Goal: Task Accomplishment & Management: Manage account settings

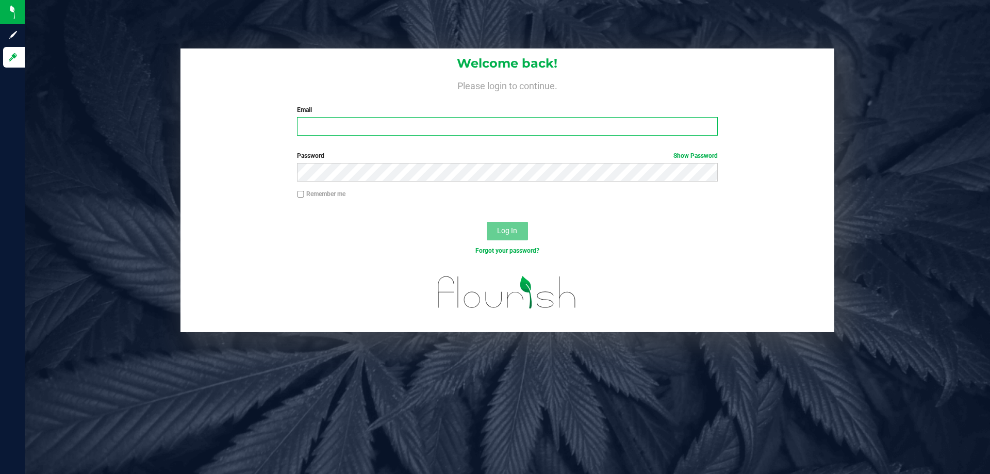
click at [443, 123] on input "Email" at bounding box center [507, 126] width 420 height 19
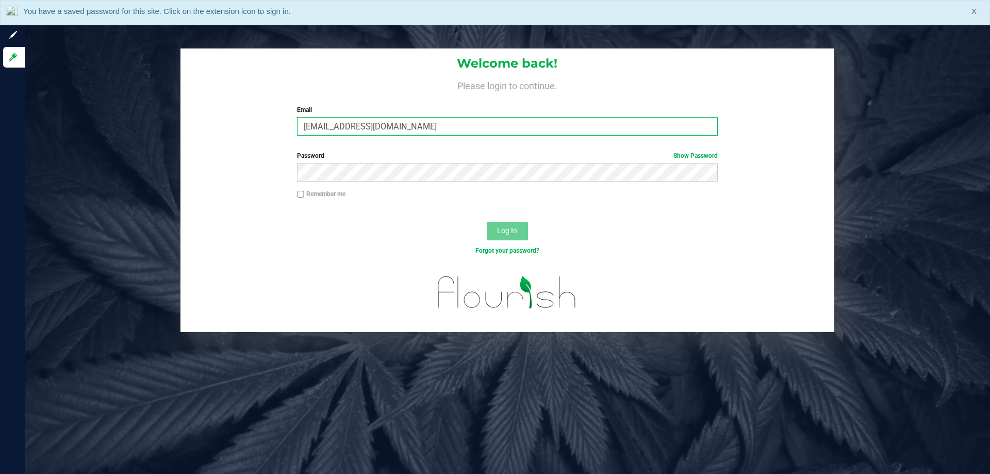
type input "[EMAIL_ADDRESS][DOMAIN_NAME]"
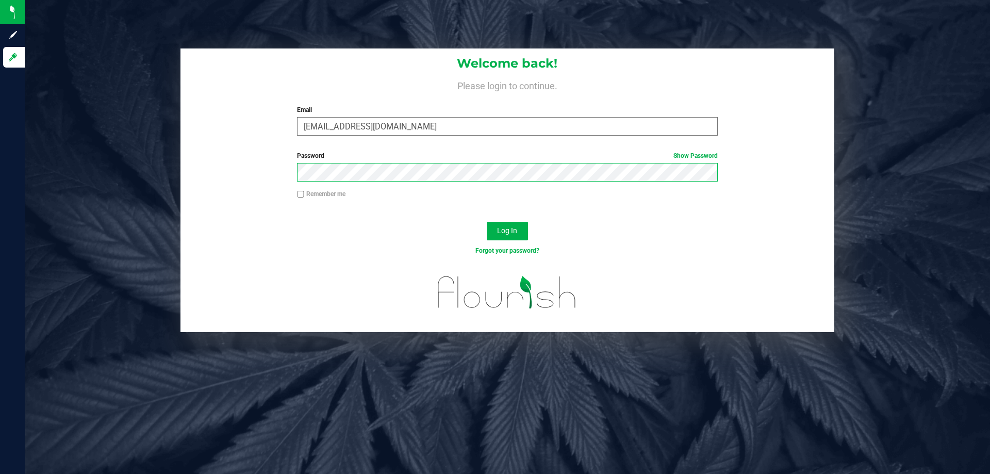
click at [487, 222] on button "Log In" at bounding box center [507, 231] width 41 height 19
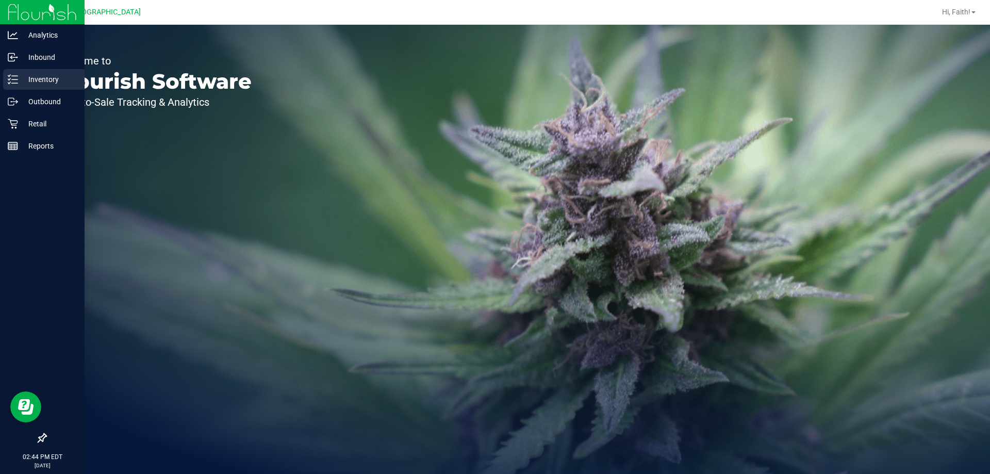
click at [36, 87] on div "Inventory" at bounding box center [43, 79] width 81 height 21
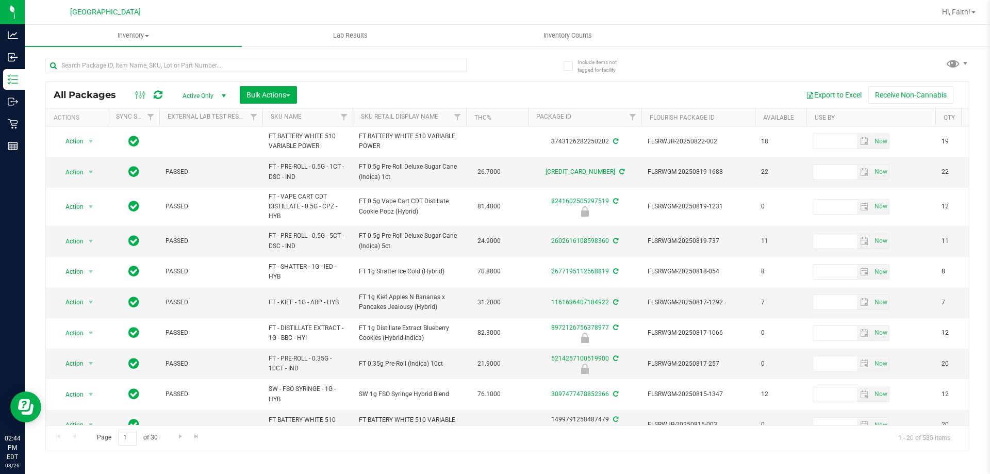
click at [378, 121] on th "Sku Retail Display Name" at bounding box center [409, 117] width 113 height 18
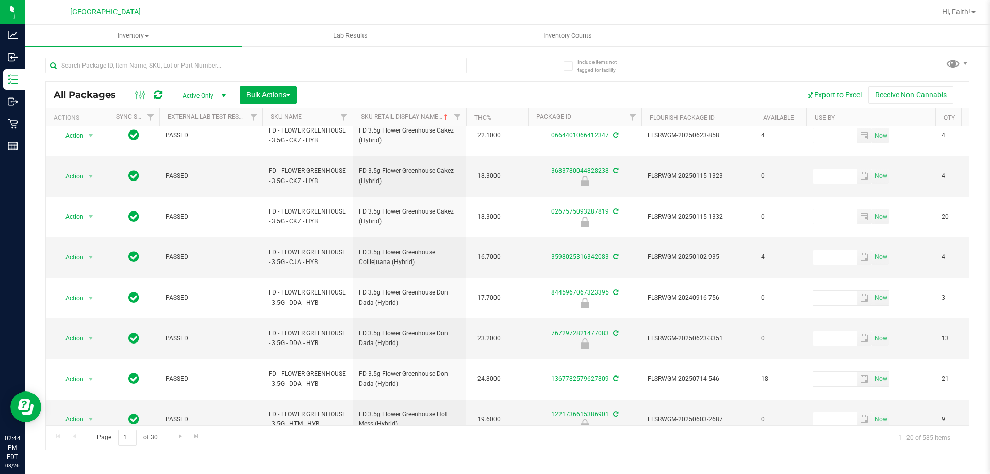
scroll to position [331, 0]
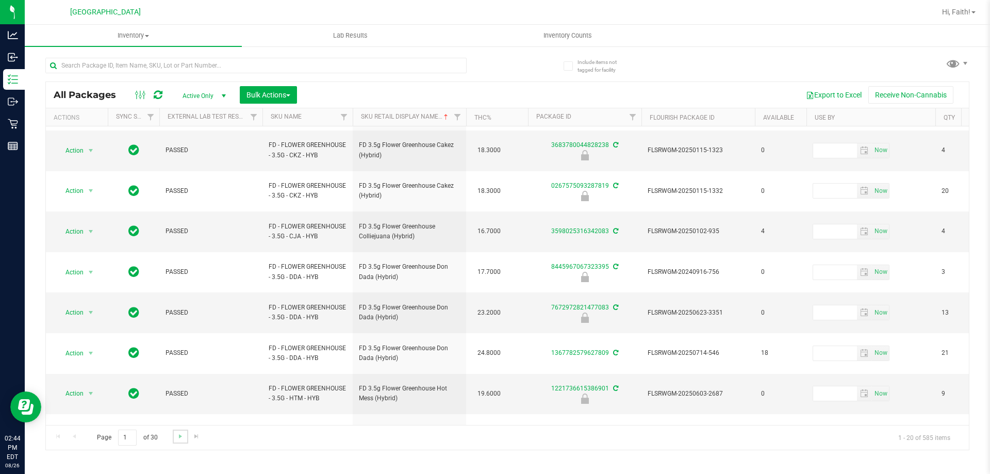
click at [176, 431] on link "Go to the next page" at bounding box center [180, 437] width 15 height 14
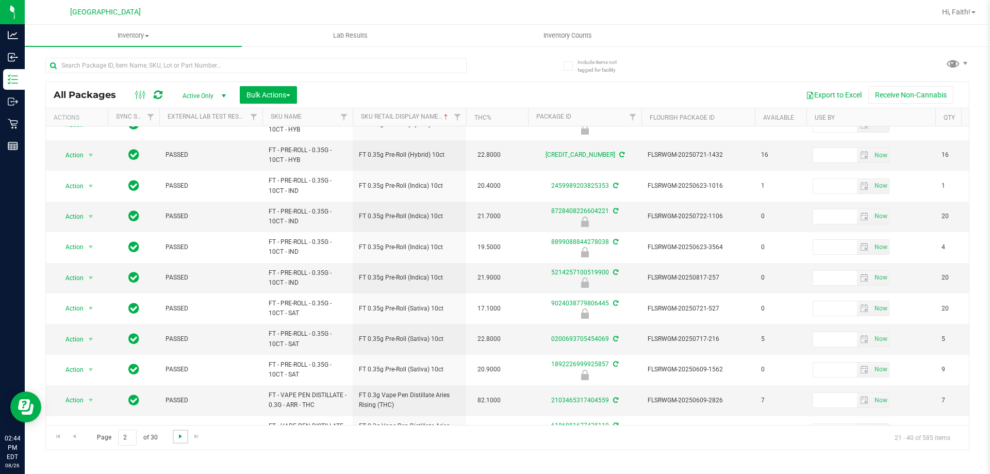
click at [179, 435] on span "Go to the next page" at bounding box center [180, 436] width 8 height 8
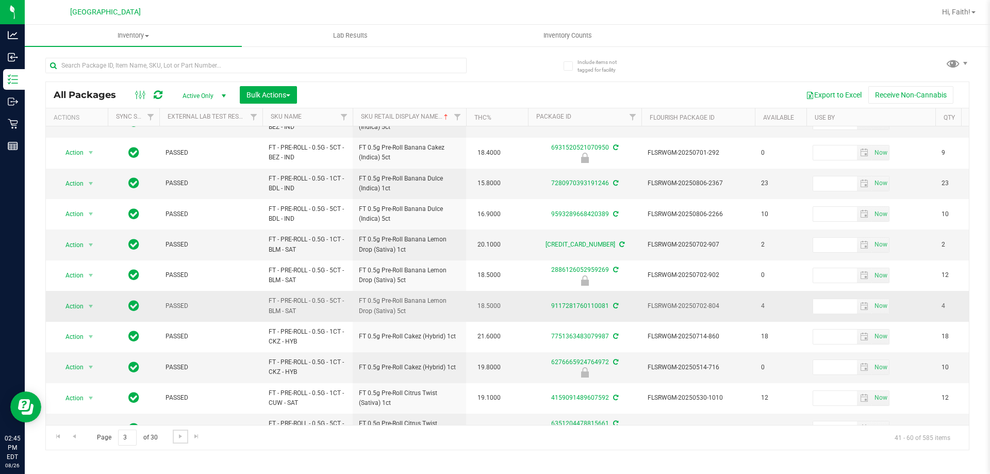
scroll to position [321, 0]
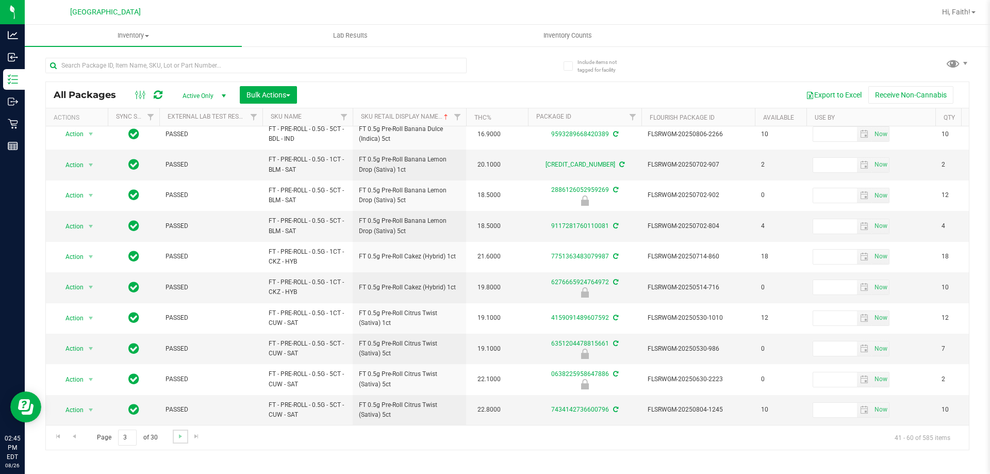
click at [180, 431] on link "Go to the next page" at bounding box center [180, 437] width 15 height 14
click at [175, 440] on link "Go to the next page" at bounding box center [180, 437] width 15 height 14
click at [183, 441] on link "Go to the next page" at bounding box center [180, 437] width 15 height 14
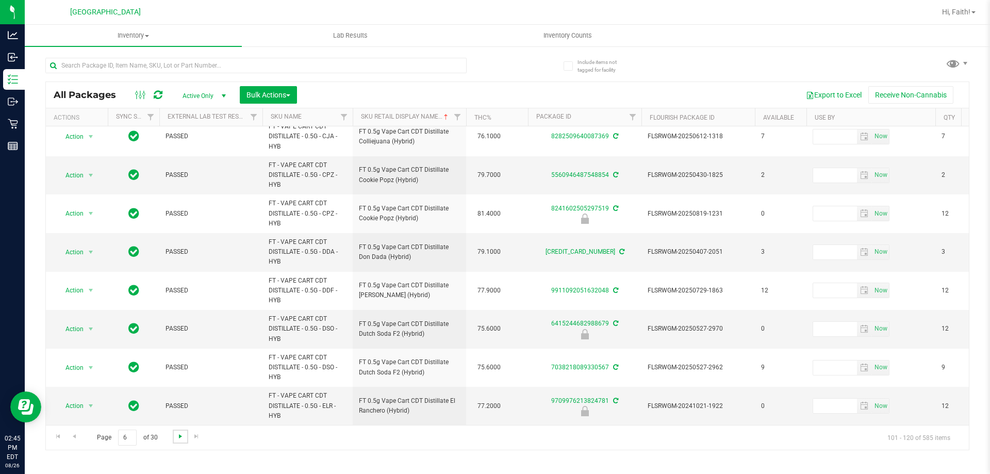
click at [180, 435] on span "Go to the next page" at bounding box center [180, 436] width 8 height 8
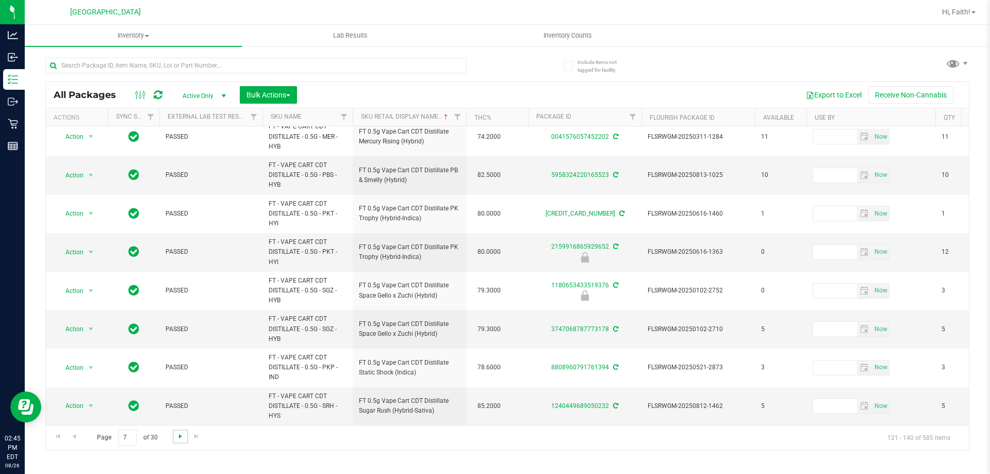
click at [178, 438] on span "Go to the next page" at bounding box center [180, 436] width 8 height 8
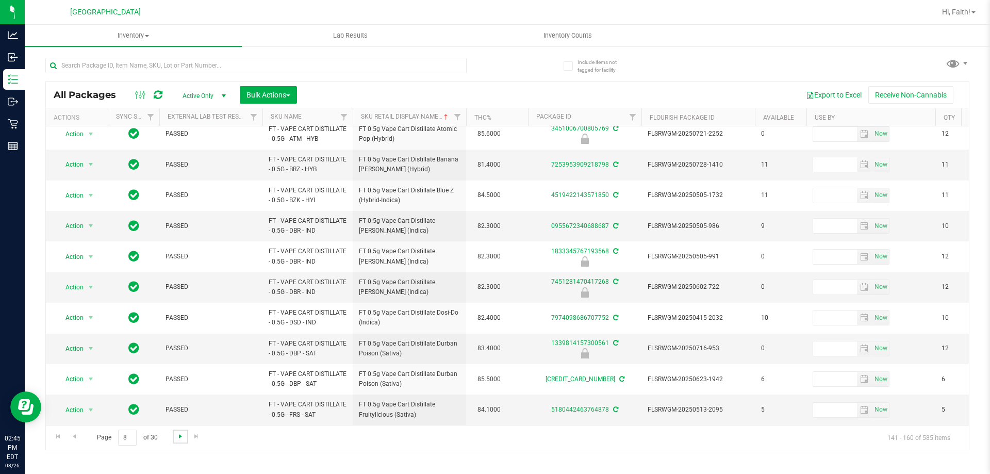
click at [182, 437] on span "Go to the next page" at bounding box center [180, 436] width 8 height 8
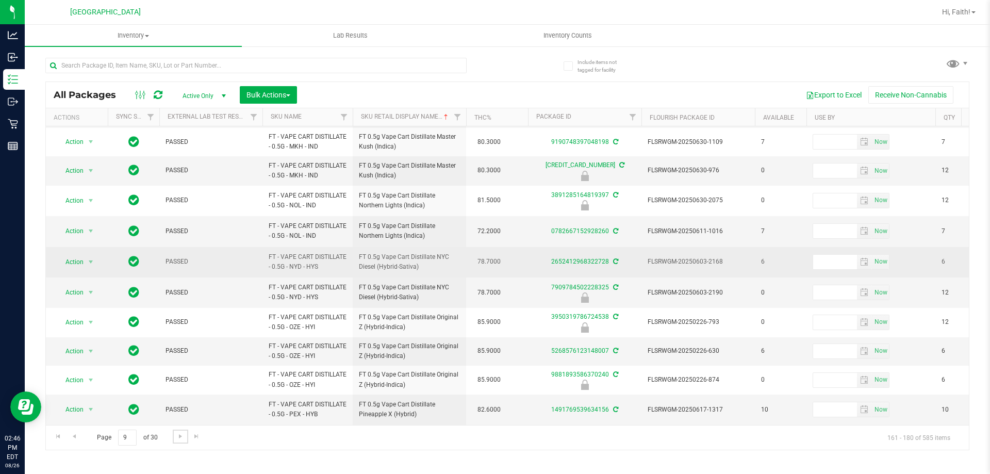
scroll to position [313, 0]
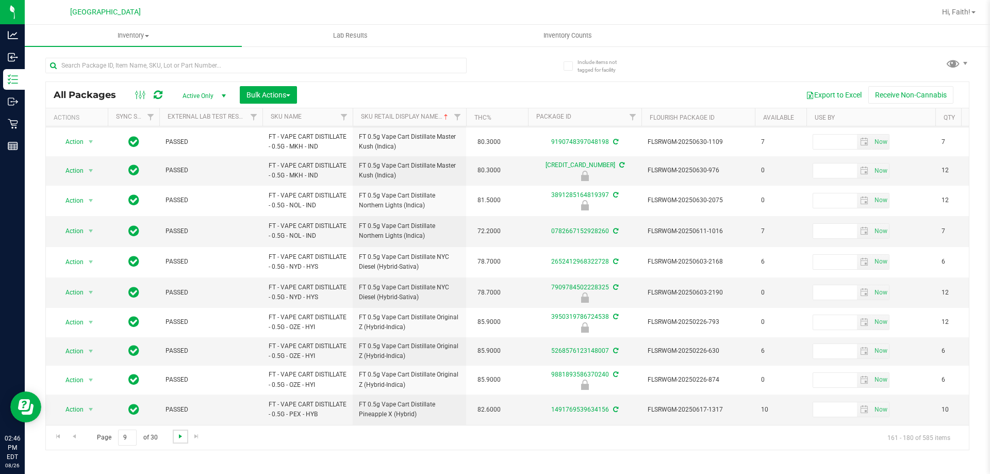
click at [181, 436] on span "Go to the next page" at bounding box center [180, 436] width 8 height 8
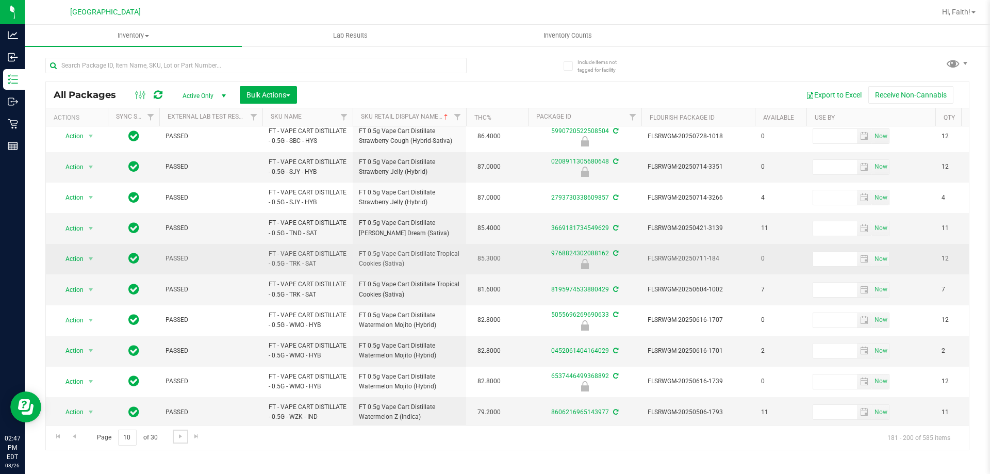
scroll to position [351, 0]
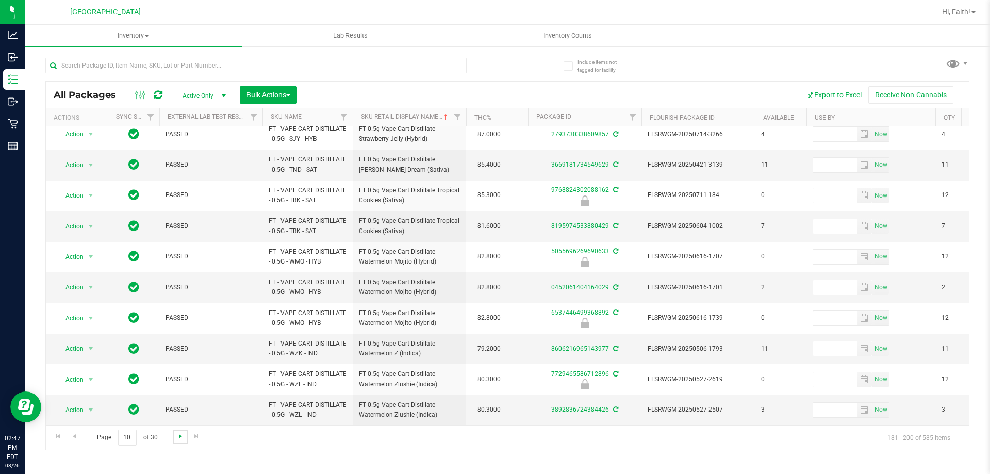
click at [177, 439] on span "Go to the next page" at bounding box center [180, 436] width 8 height 8
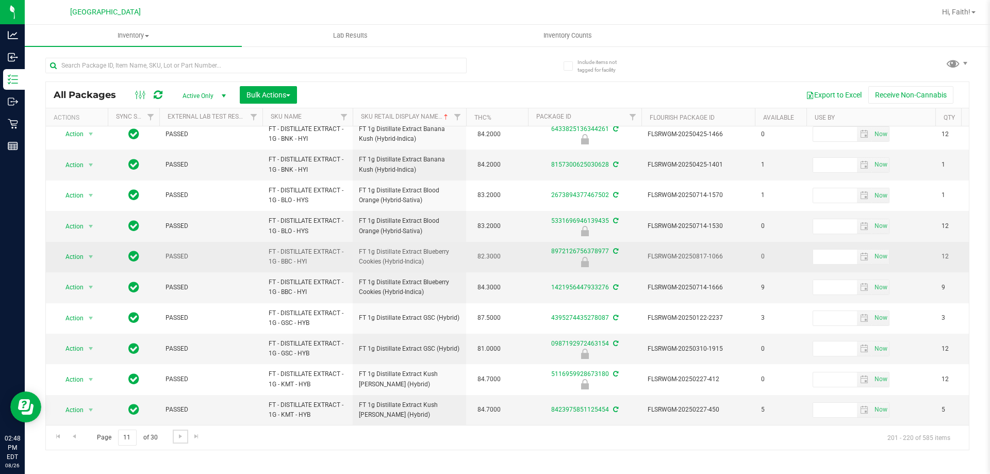
scroll to position [321, 0]
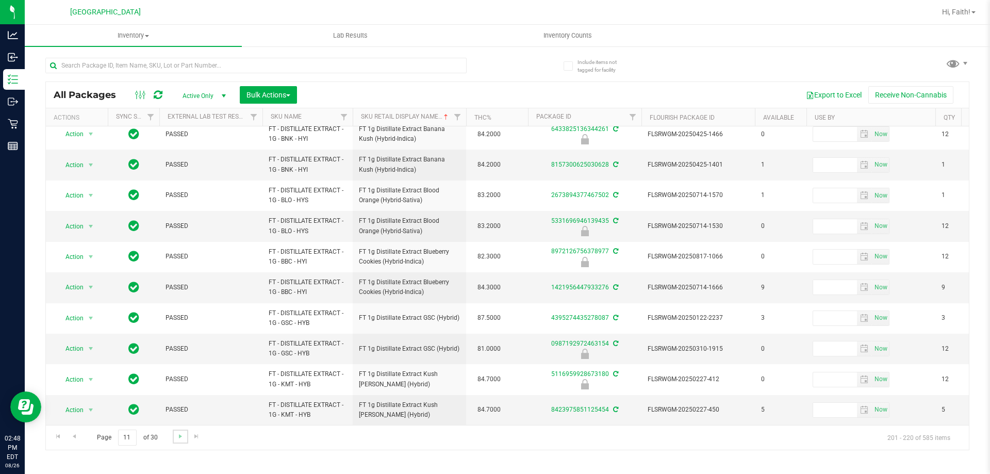
click at [185, 440] on link "Go to the next page" at bounding box center [180, 437] width 15 height 14
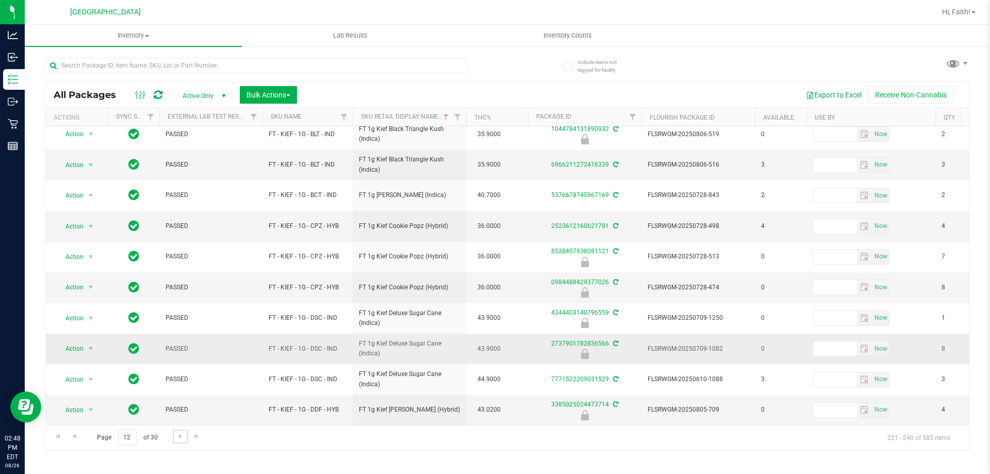
scroll to position [321, 0]
click at [178, 438] on span "Go to the next page" at bounding box center [180, 436] width 8 height 8
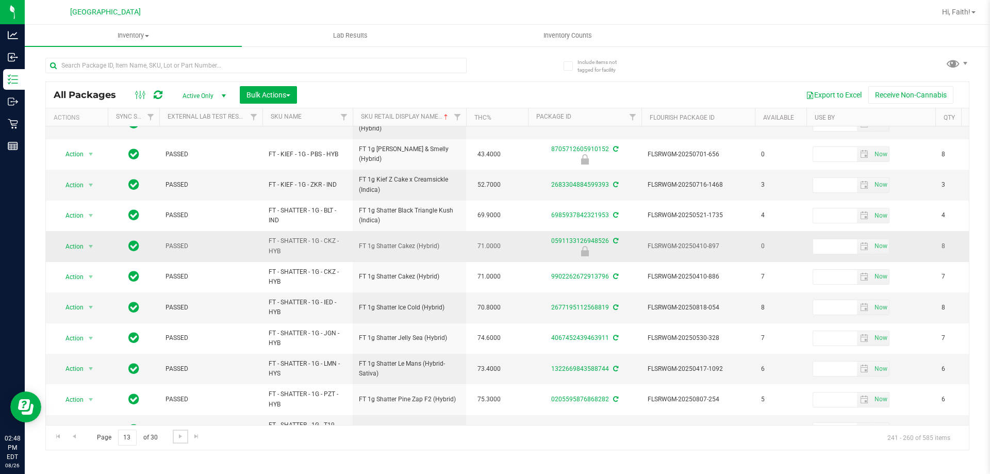
scroll to position [321, 0]
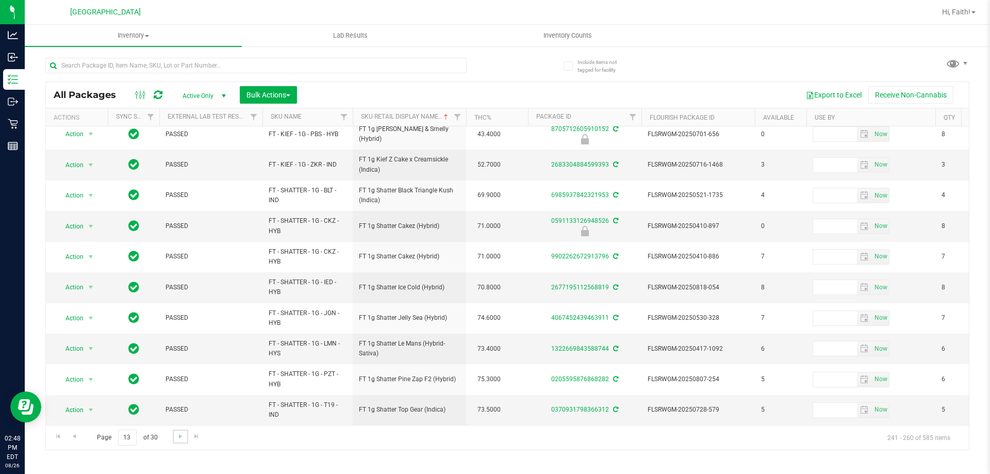
click at [183, 440] on link "Go to the next page" at bounding box center [180, 437] width 15 height 14
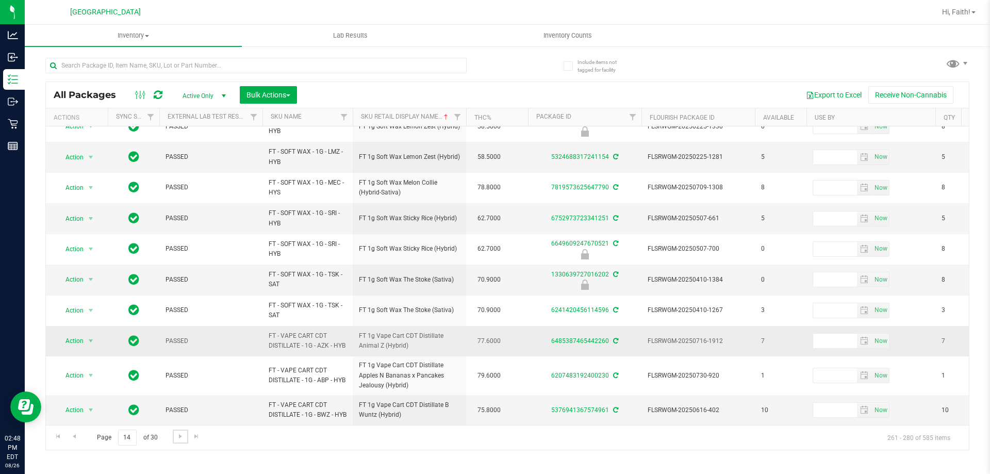
scroll to position [345, 0]
click at [184, 437] on link "Go to the next page" at bounding box center [180, 437] width 15 height 14
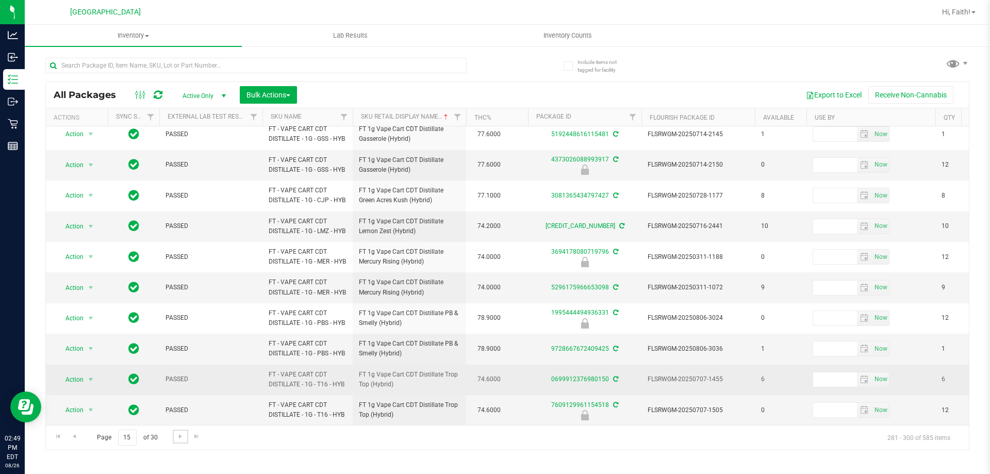
scroll to position [377, 0]
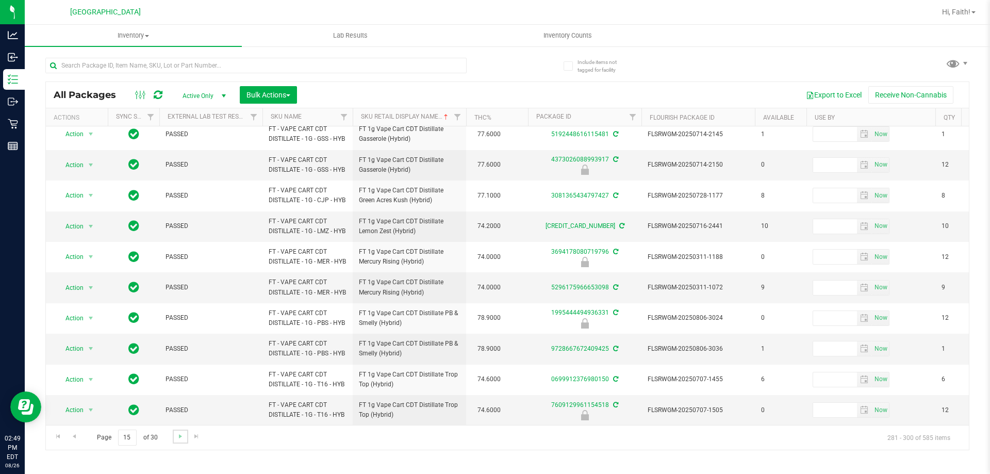
click at [181, 442] on link "Go to the next page" at bounding box center [180, 437] width 15 height 14
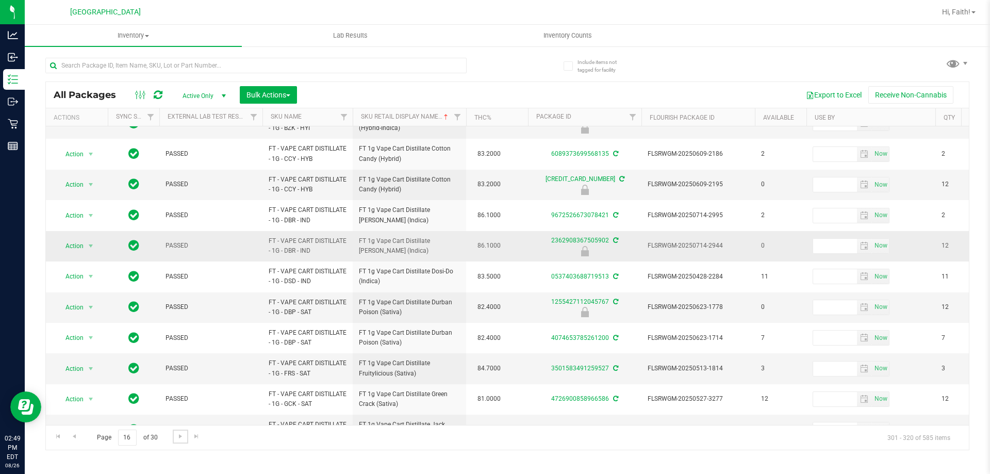
scroll to position [345, 0]
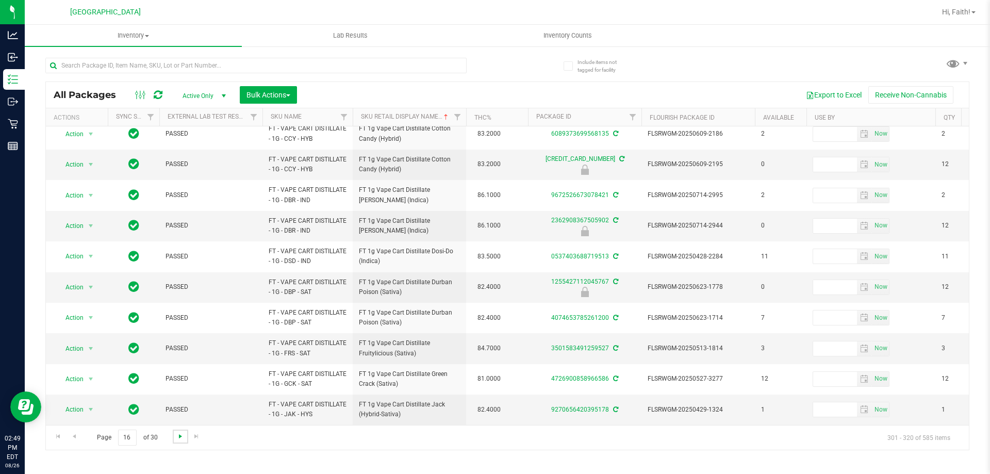
click at [184, 437] on span "Go to the next page" at bounding box center [180, 436] width 8 height 8
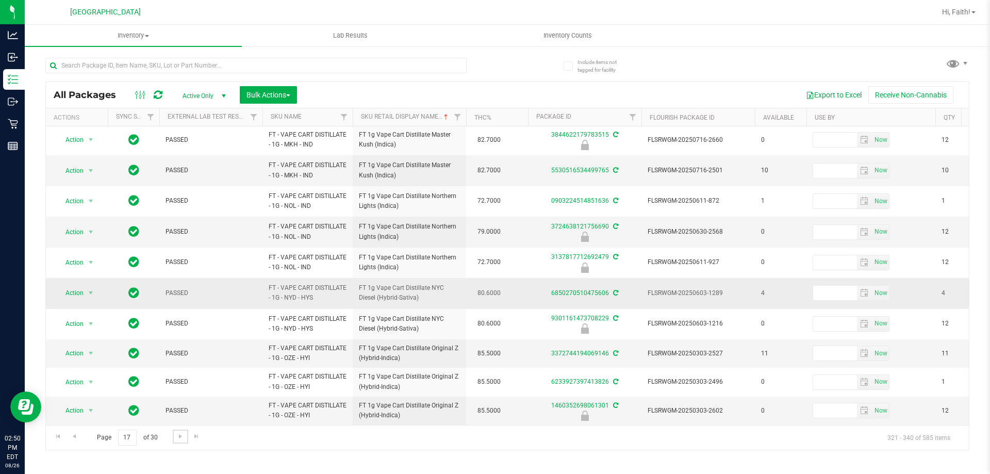
scroll to position [316, 0]
click at [173, 438] on link "Go to the next page" at bounding box center [180, 437] width 15 height 14
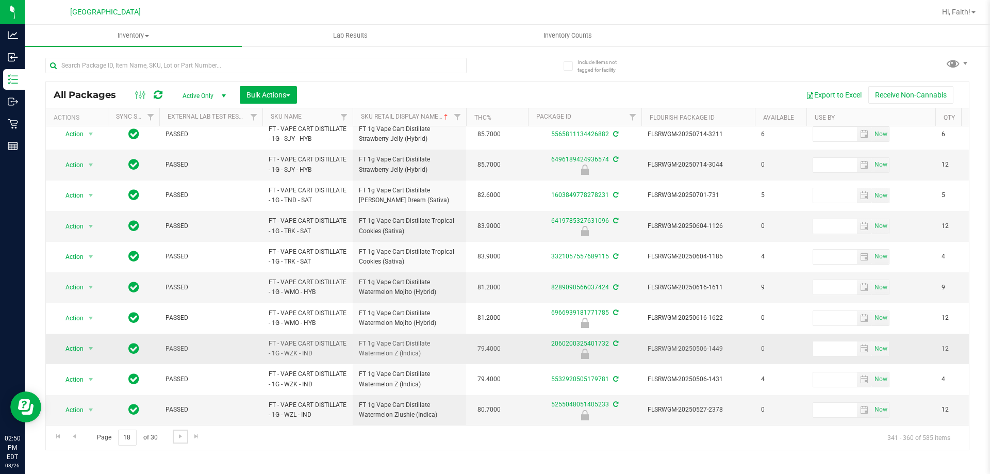
scroll to position [321, 0]
click at [184, 439] on span "Go to the next page" at bounding box center [180, 436] width 8 height 8
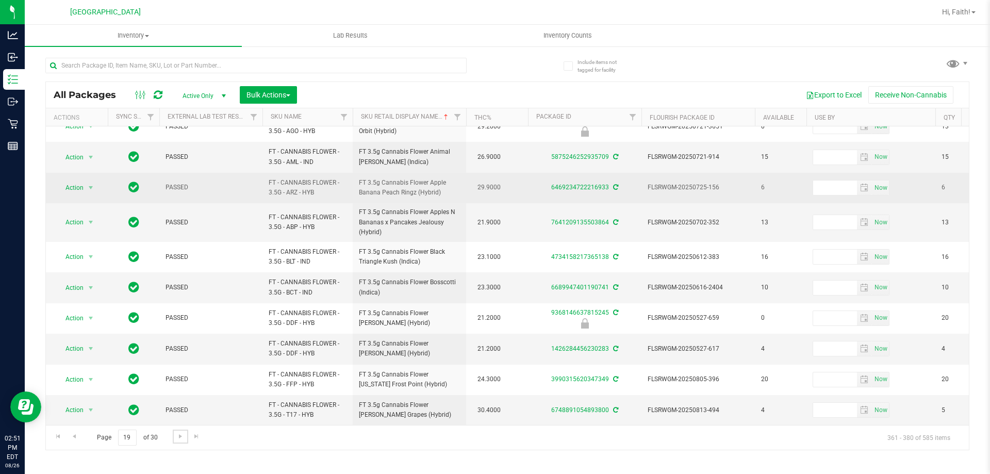
scroll to position [329, 0]
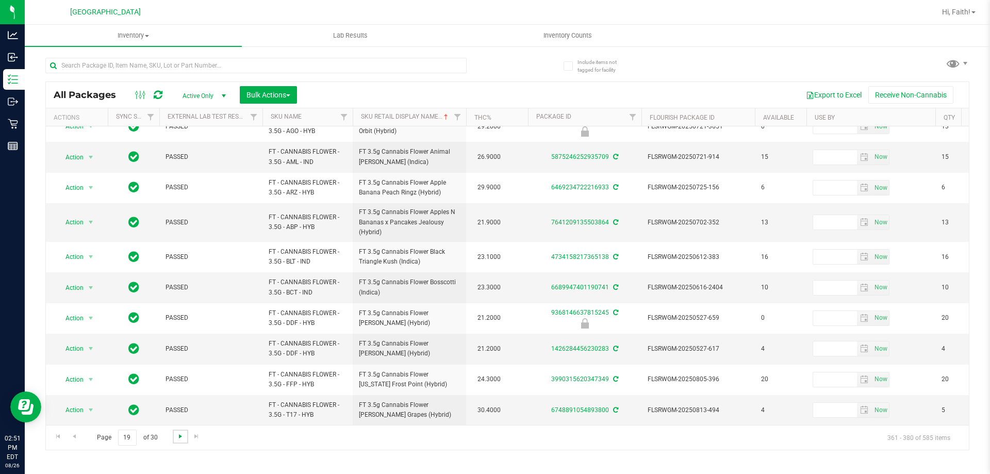
click at [178, 438] on span "Go to the next page" at bounding box center [180, 436] width 8 height 8
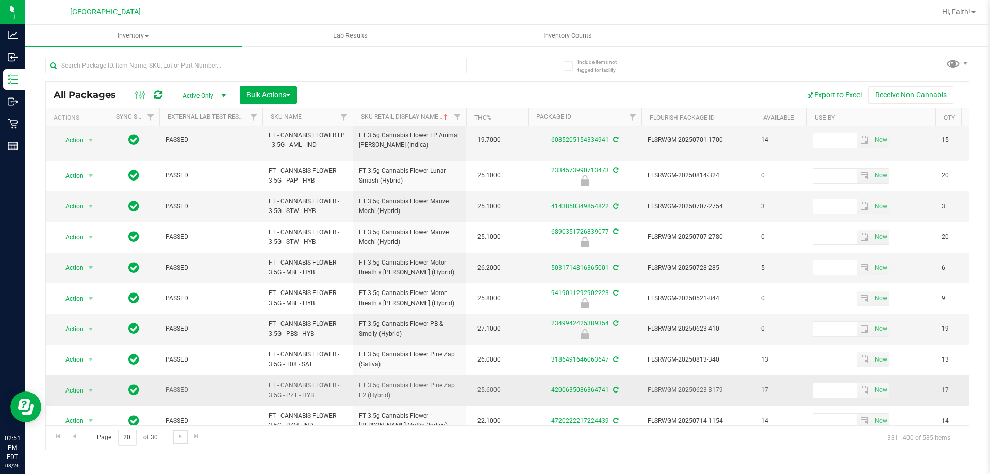
scroll to position [321, 0]
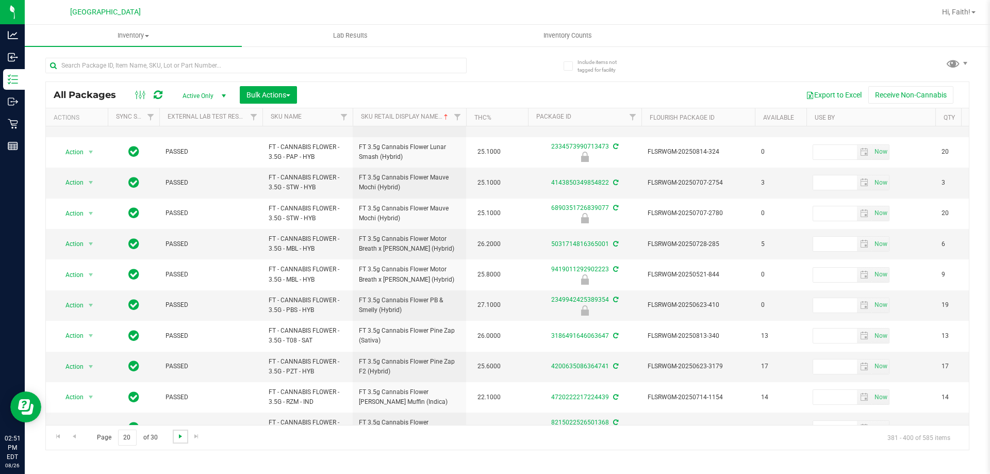
click at [181, 437] on span "Go to the next page" at bounding box center [180, 436] width 8 height 8
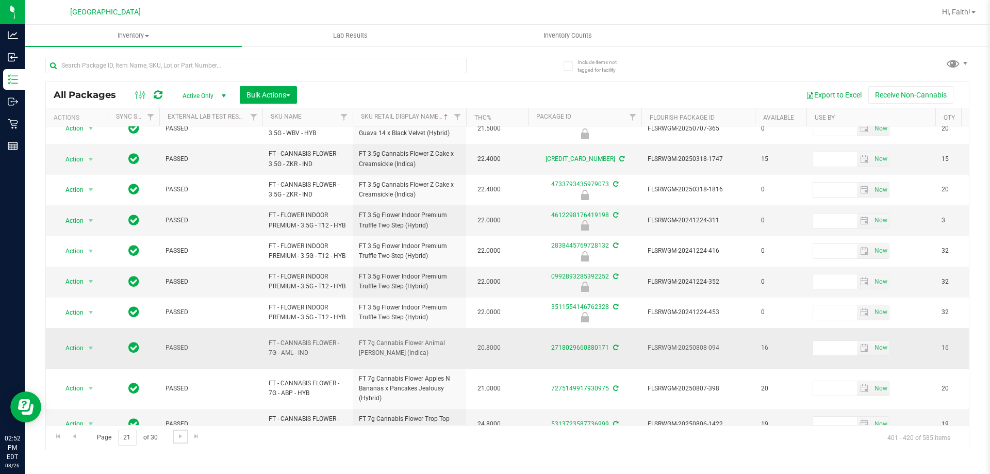
scroll to position [329, 0]
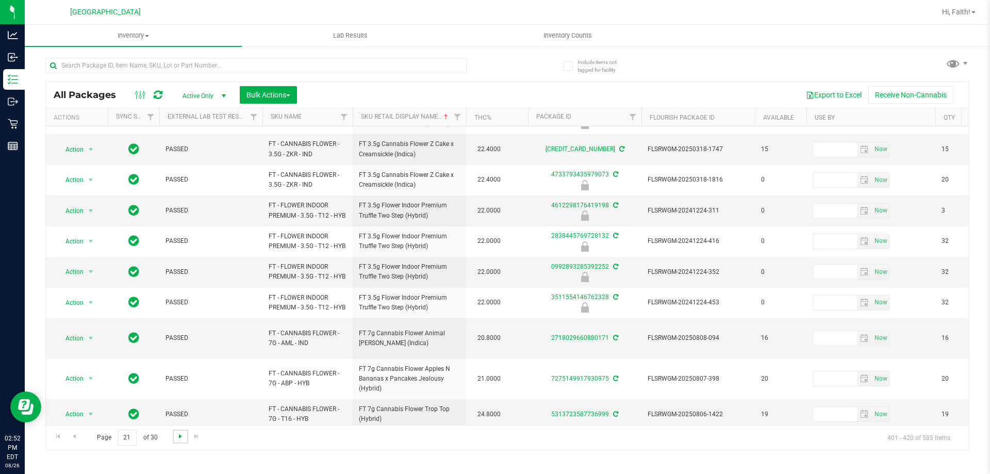
click at [183, 439] on span "Go to the next page" at bounding box center [180, 436] width 8 height 8
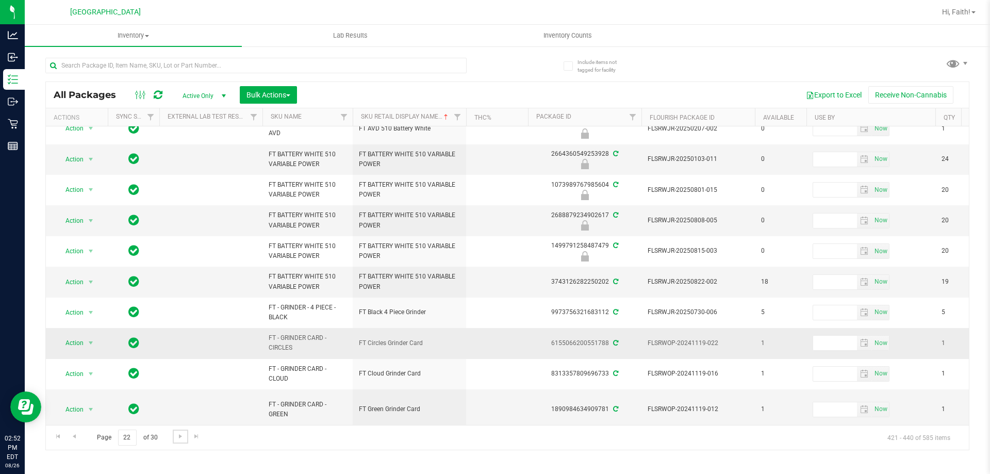
scroll to position [331, 0]
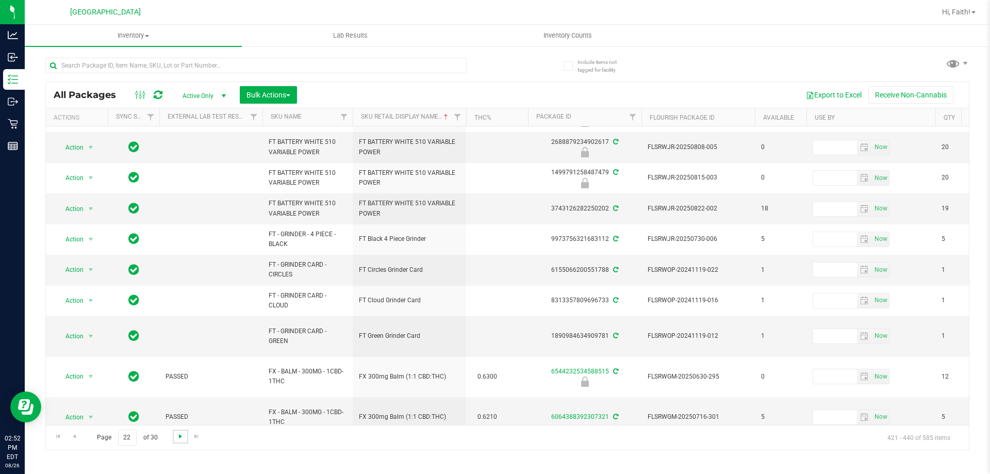
click at [176, 434] on span "Go to the next page" at bounding box center [180, 436] width 8 height 8
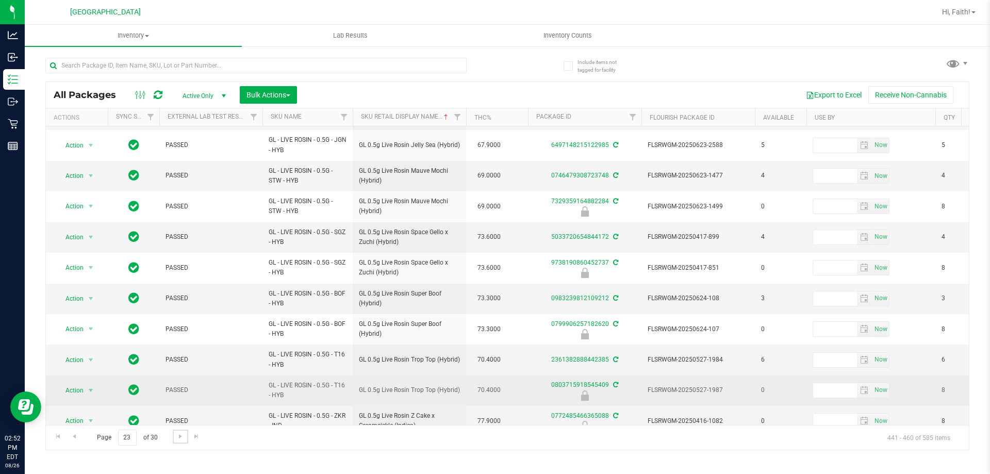
scroll to position [321, 0]
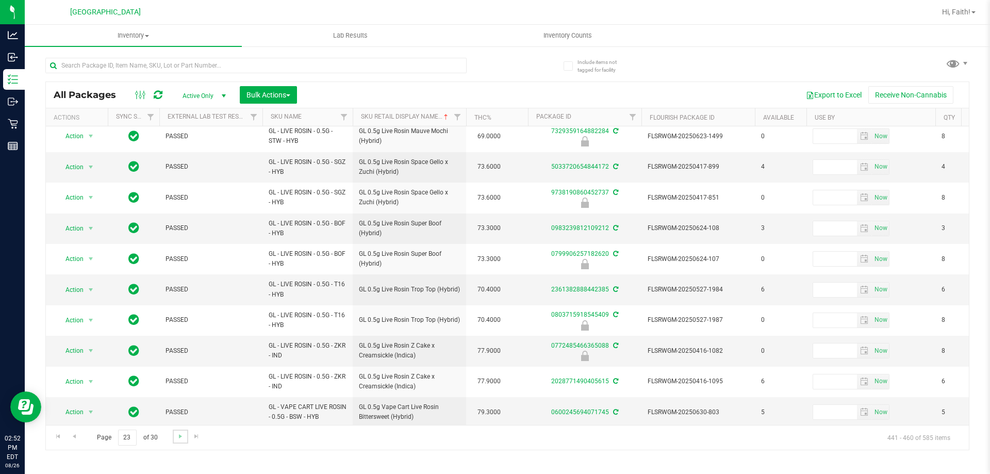
click at [173, 434] on link "Go to the next page" at bounding box center [180, 437] width 15 height 14
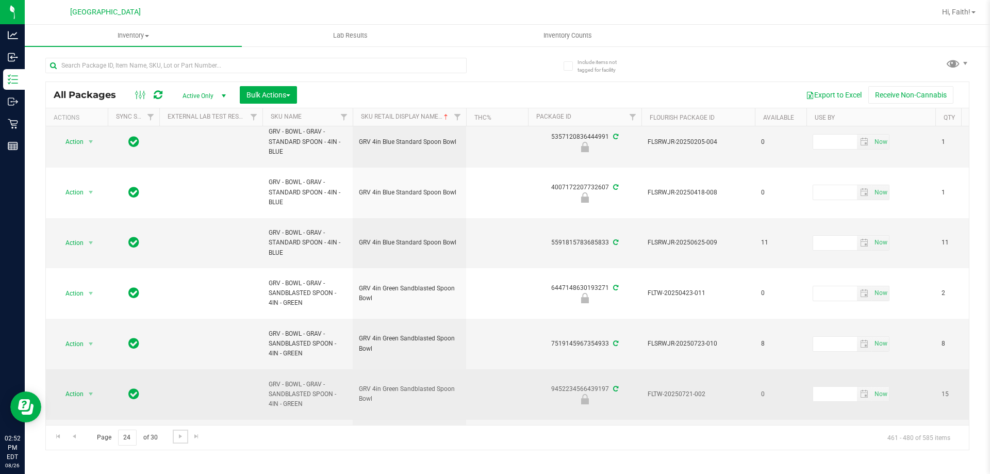
scroll to position [453, 0]
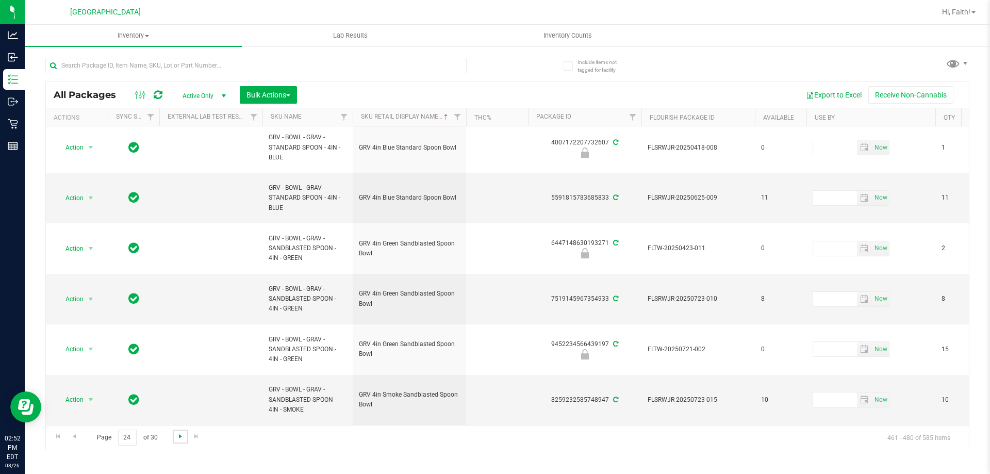
click at [183, 438] on span "Go to the next page" at bounding box center [180, 436] width 8 height 8
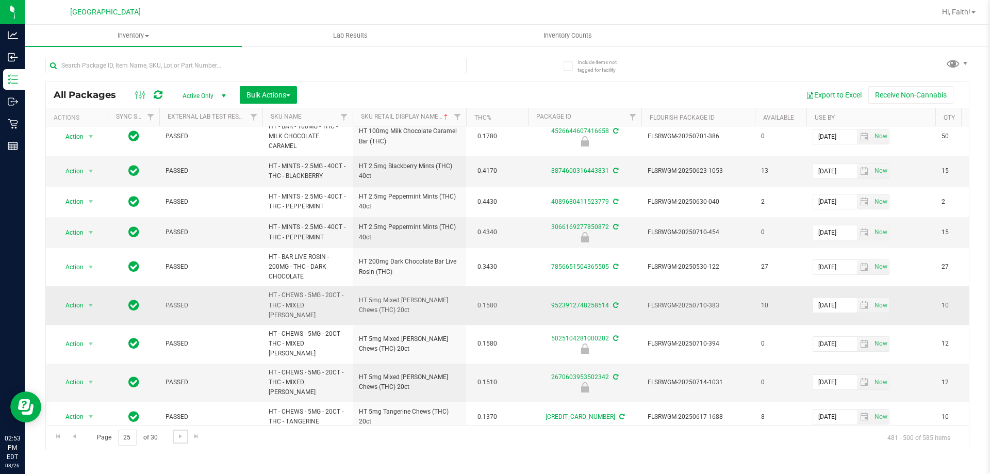
scroll to position [383, 0]
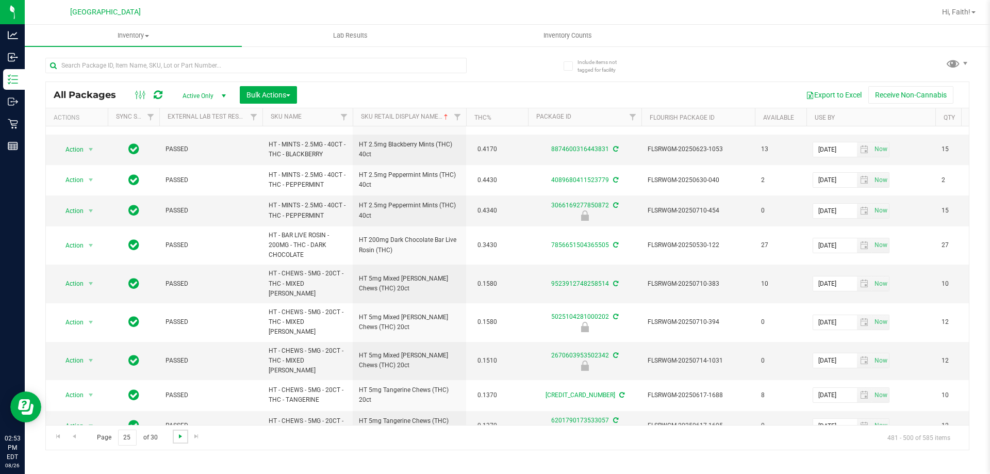
click at [176, 439] on span "Go to the next page" at bounding box center [180, 436] width 8 height 8
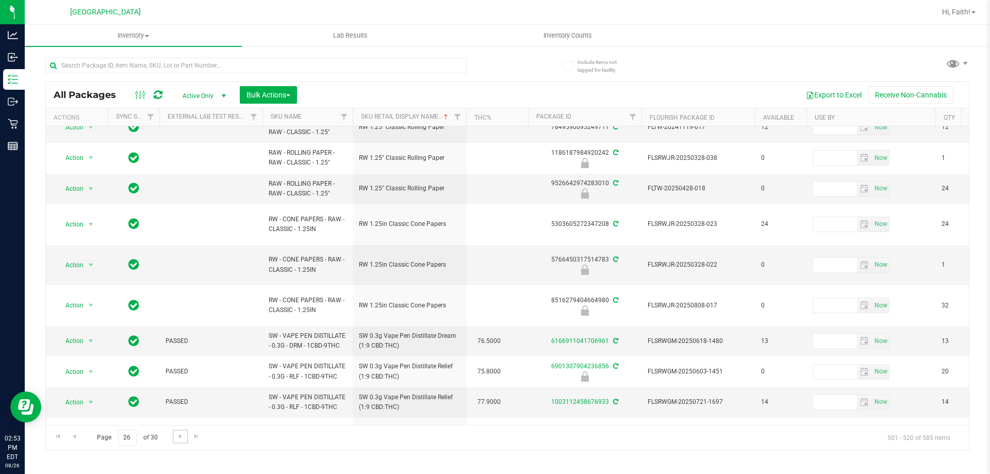
scroll to position [409, 0]
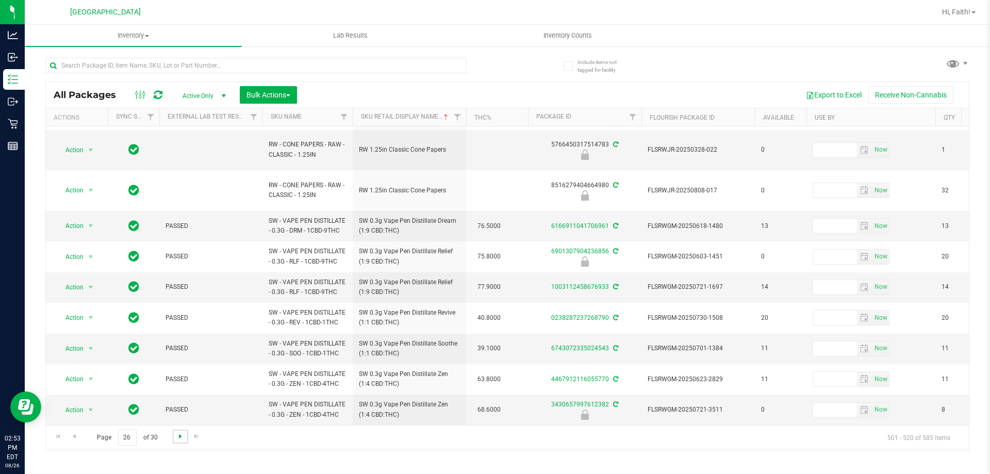
click at [177, 439] on span "Go to the next page" at bounding box center [180, 436] width 8 height 8
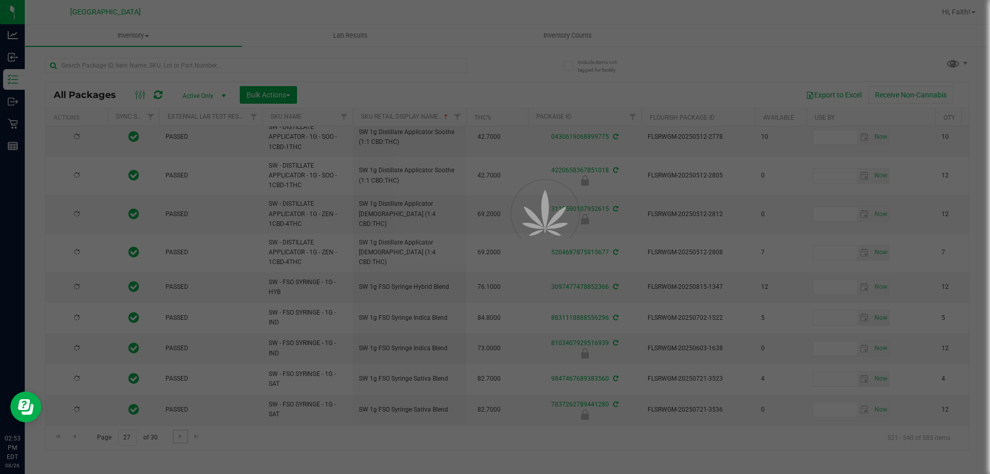
scroll to position [0, 0]
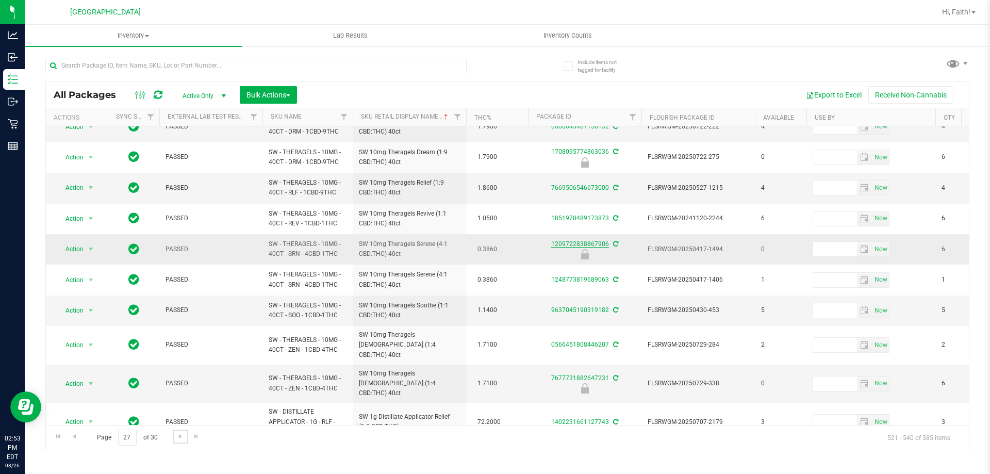
scroll to position [361, 0]
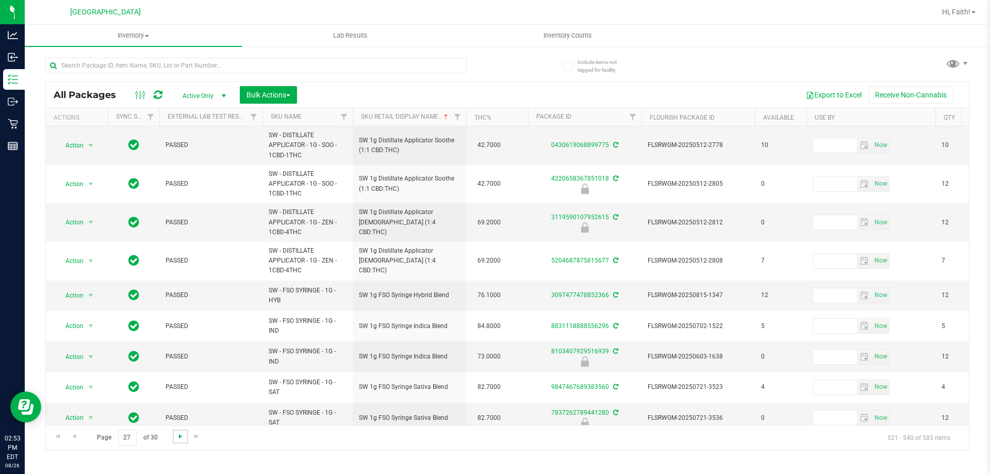
click at [179, 435] on span "Go to the next page" at bounding box center [180, 436] width 8 height 8
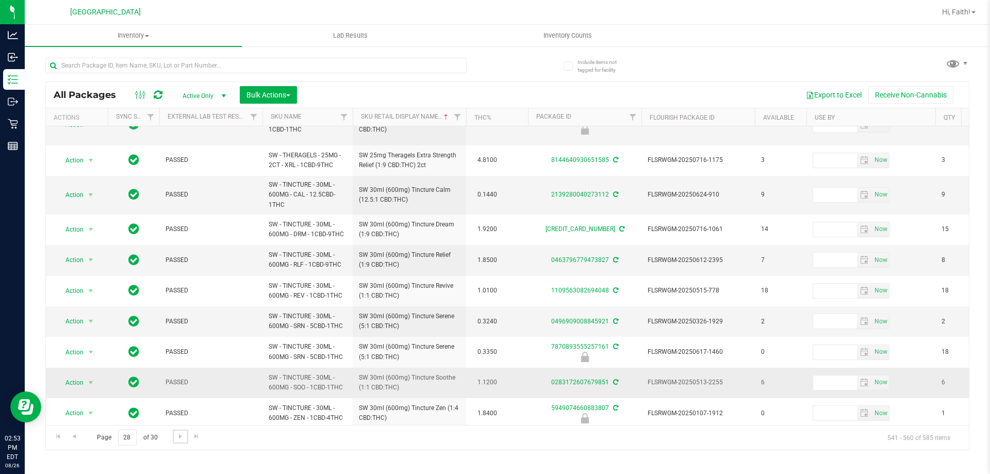
scroll to position [329, 0]
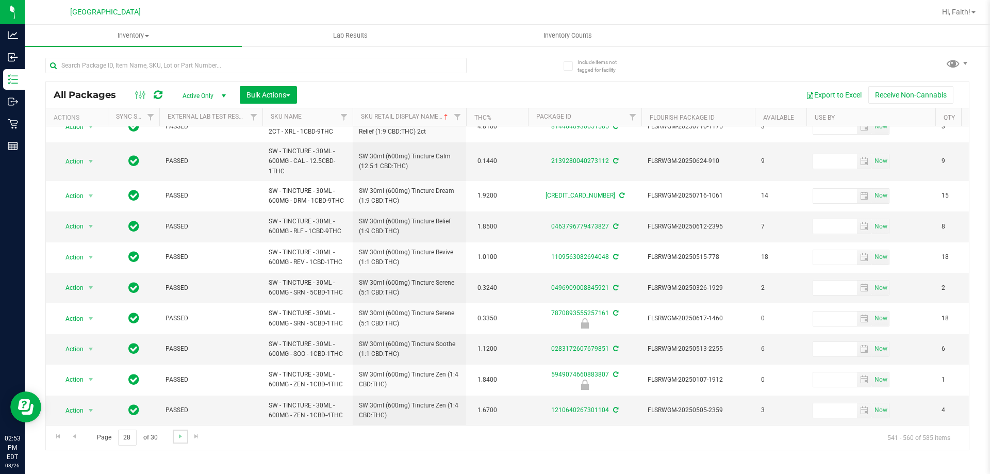
click at [178, 431] on link "Go to the next page" at bounding box center [180, 437] width 15 height 14
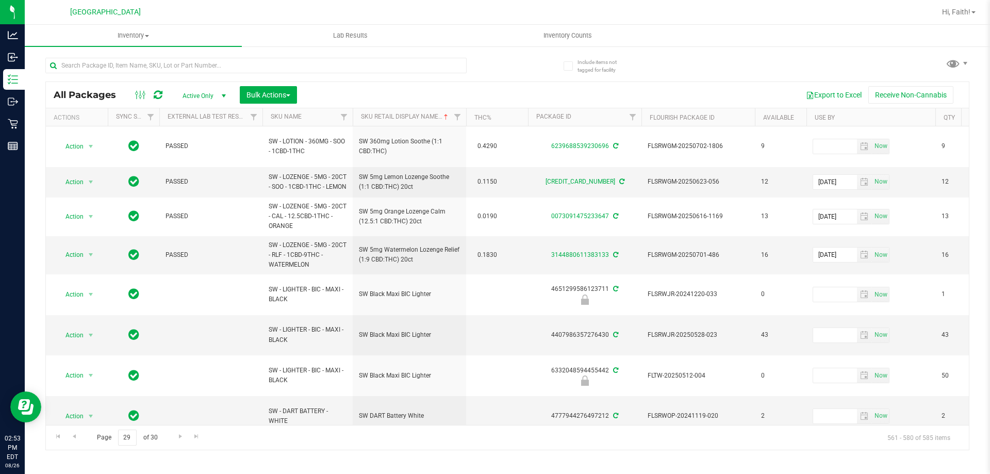
click at [173, 75] on div at bounding box center [255, 70] width 421 height 24
click at [173, 67] on input "text" at bounding box center [255, 65] width 421 height 15
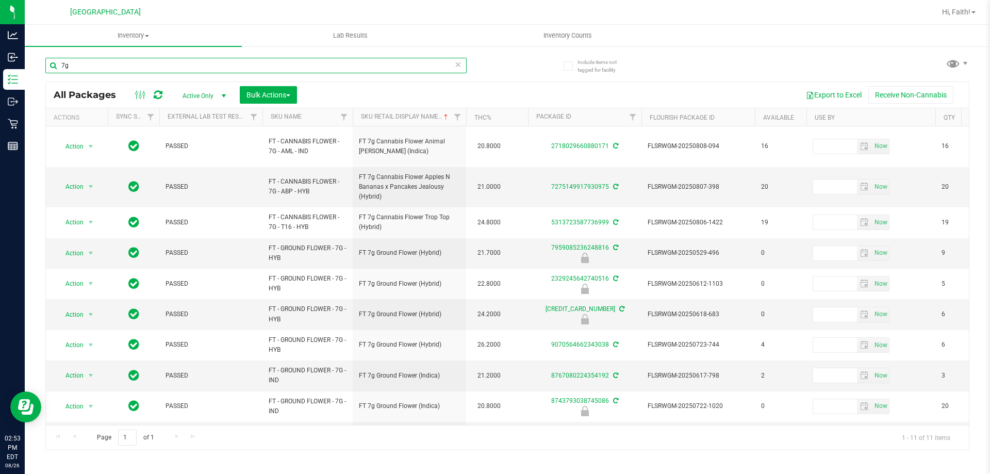
type input "7g"
click at [363, 62] on input "7g" at bounding box center [255, 65] width 421 height 15
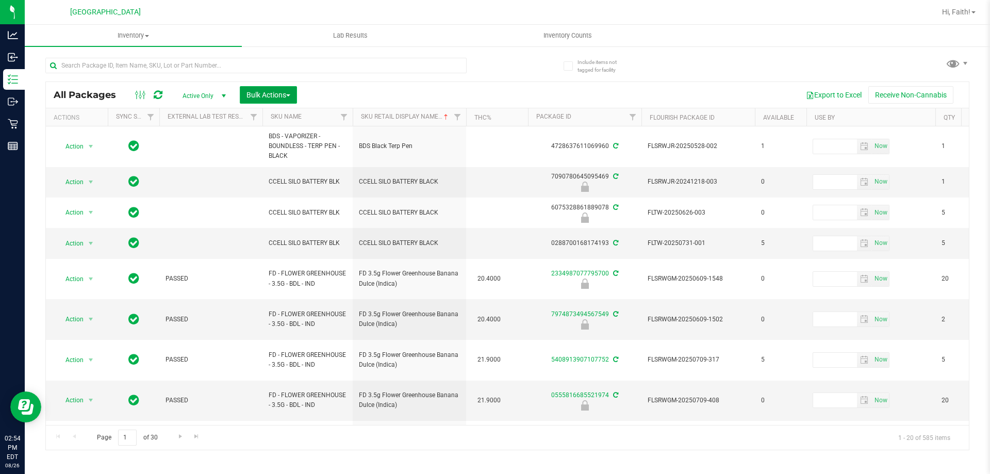
click at [277, 94] on span "Bulk Actions" at bounding box center [269, 95] width 44 height 8
click at [283, 202] on div "Lock/Unlock packages" at bounding box center [288, 195] width 85 height 17
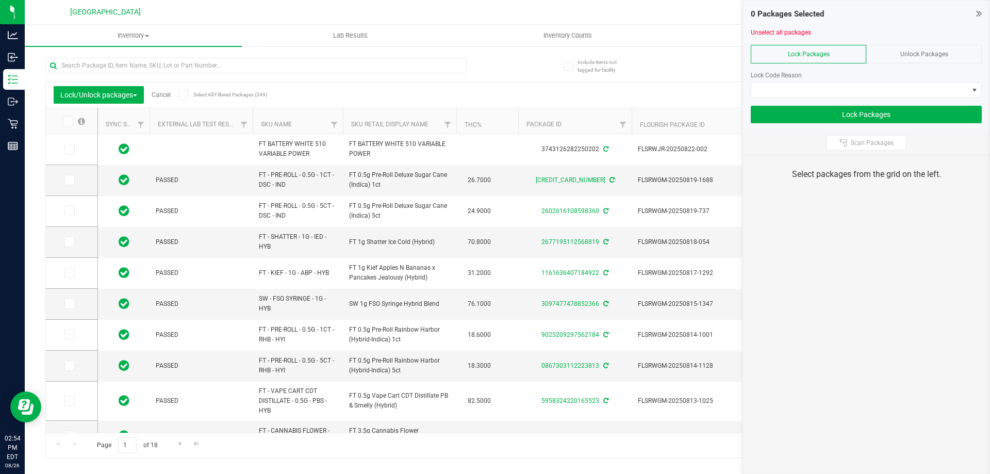
click at [953, 55] on div "Unlock Packages" at bounding box center [925, 54] width 116 height 19
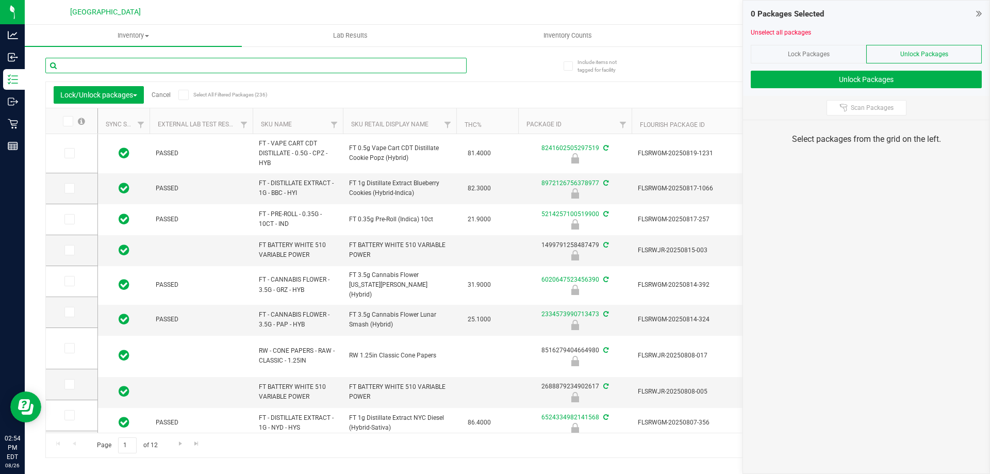
click at [290, 68] on input "text" at bounding box center [255, 65] width 421 height 15
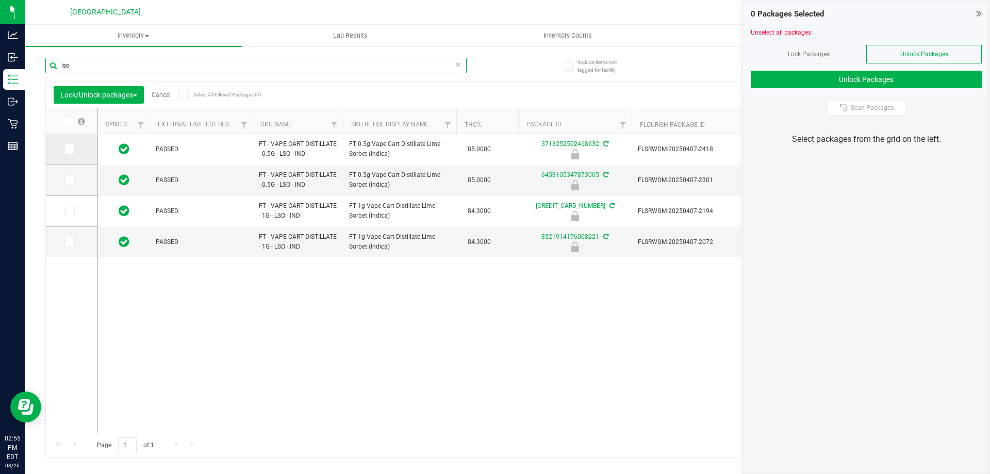
type input "lso"
click at [70, 149] on icon at bounding box center [69, 149] width 7 height 0
click at [0, 0] on input "checkbox" at bounding box center [0, 0] width 0 height 0
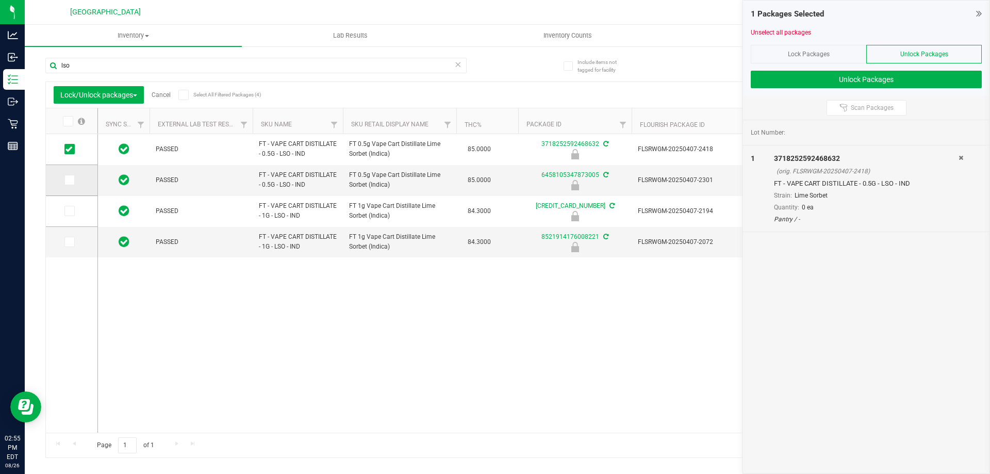
click at [68, 180] on icon at bounding box center [69, 180] width 7 height 0
click at [0, 0] on input "checkbox" at bounding box center [0, 0] width 0 height 0
click at [72, 211] on icon at bounding box center [69, 211] width 7 height 0
click at [0, 0] on input "checkbox" at bounding box center [0, 0] width 0 height 0
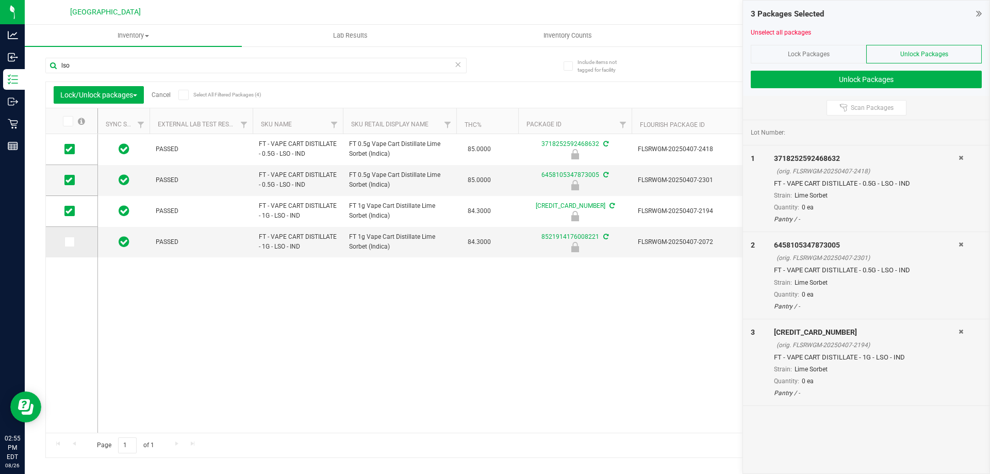
click at [70, 242] on icon at bounding box center [69, 242] width 7 height 0
click at [0, 0] on input "checkbox" at bounding box center [0, 0] width 0 height 0
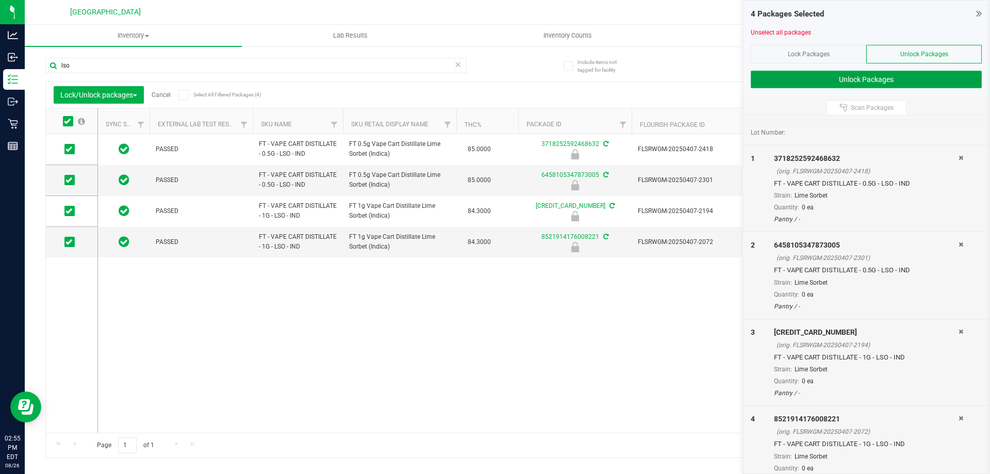
click at [851, 81] on button "Unlock Packages" at bounding box center [866, 80] width 231 height 18
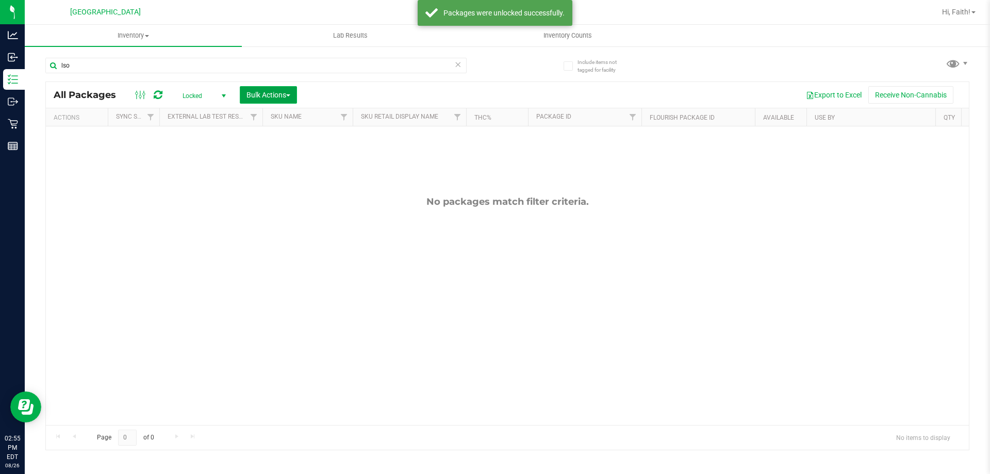
click at [266, 99] on button "Bulk Actions" at bounding box center [268, 95] width 57 height 18
click at [220, 93] on span "select" at bounding box center [224, 96] width 8 height 8
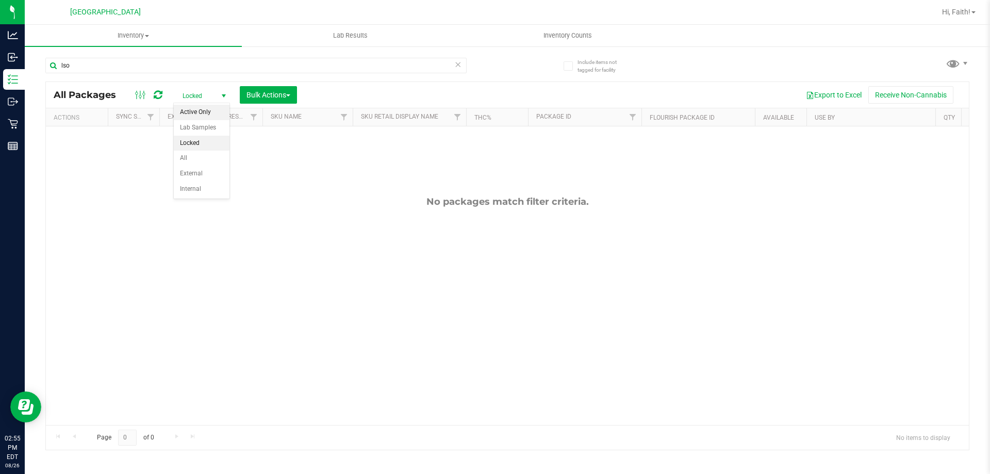
click at [202, 105] on li "Active Only" at bounding box center [202, 112] width 56 height 15
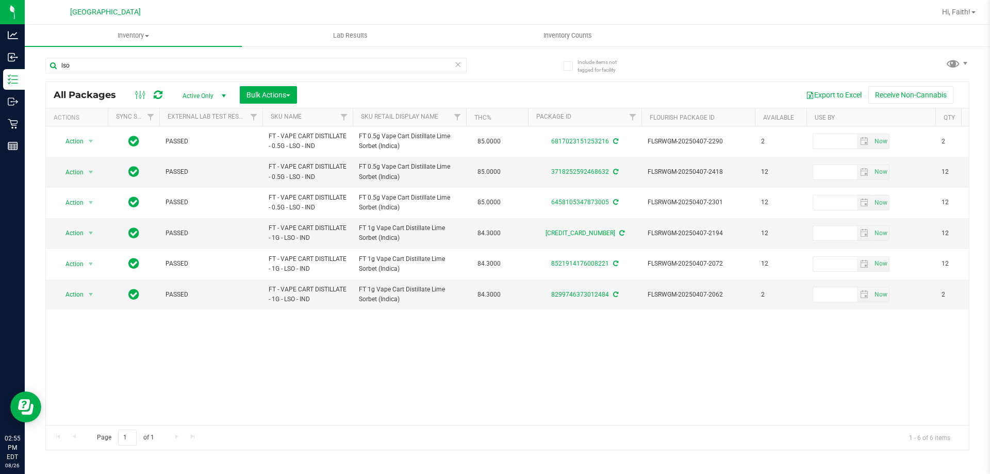
click at [216, 92] on span "Active Only" at bounding box center [202, 96] width 57 height 14
click at [206, 159] on li "All" at bounding box center [202, 158] width 56 height 15
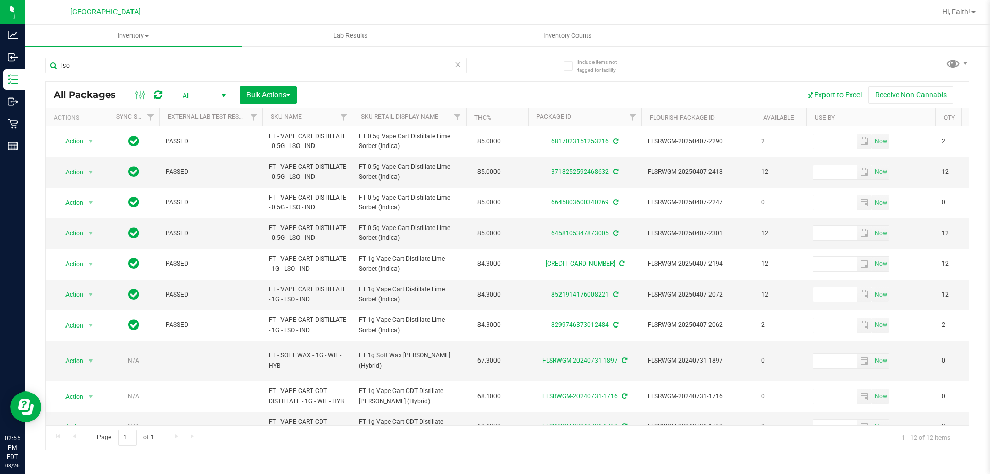
click at [221, 89] on span "select" at bounding box center [223, 96] width 13 height 14
click at [214, 114] on li "Active Only" at bounding box center [202, 112] width 56 height 15
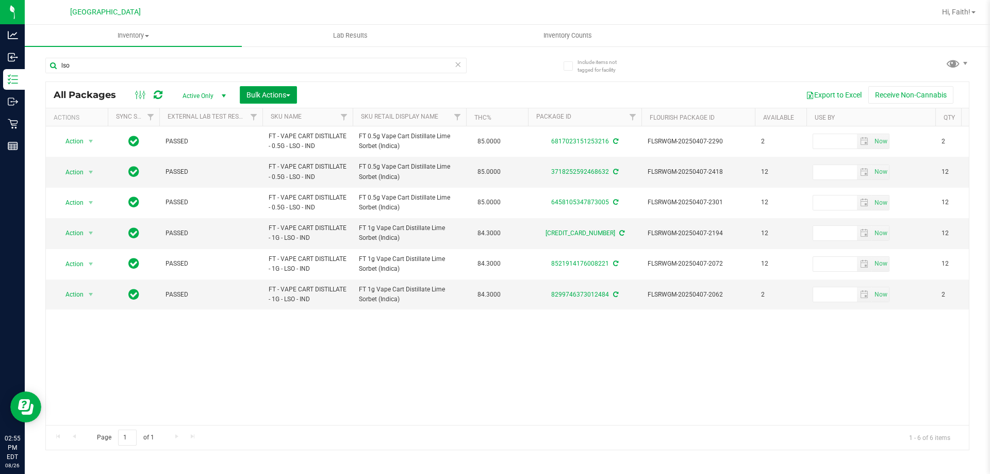
click at [280, 93] on span "Bulk Actions" at bounding box center [269, 95] width 44 height 8
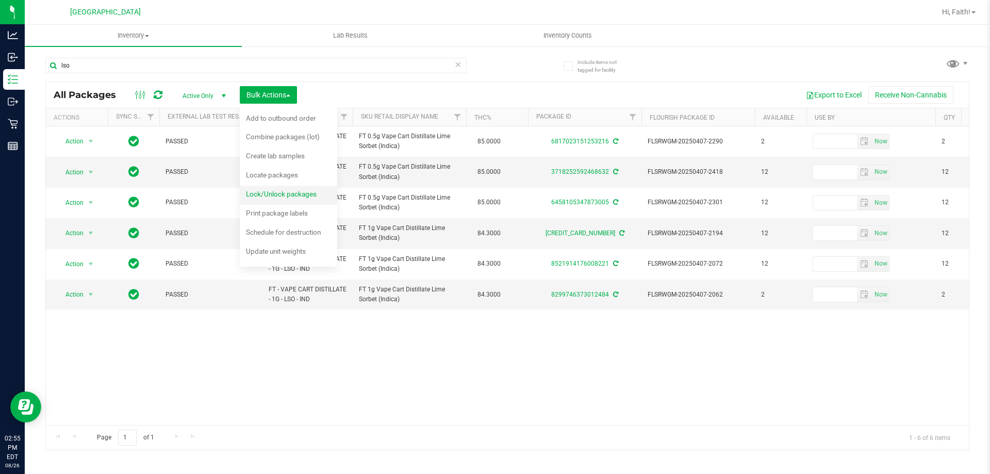
click at [300, 199] on div "Lock/Unlock packages" at bounding box center [288, 195] width 85 height 17
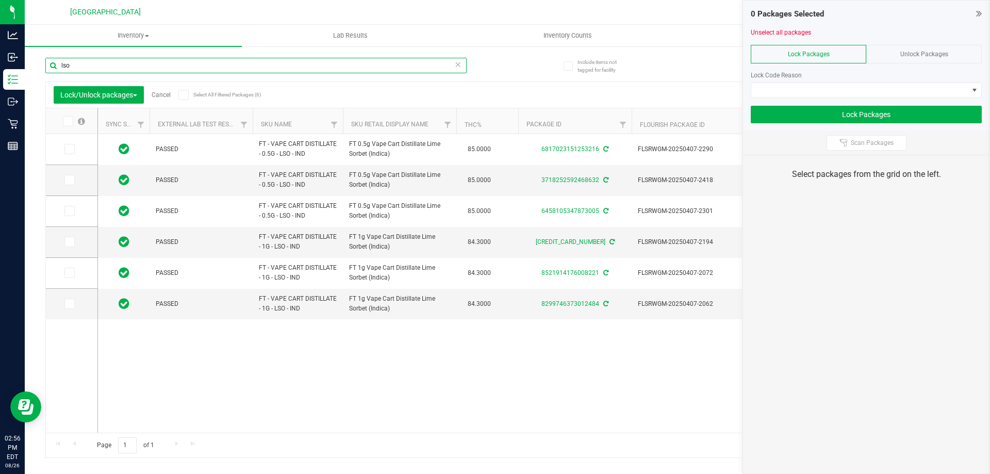
click at [363, 63] on input "lso" at bounding box center [255, 65] width 421 height 15
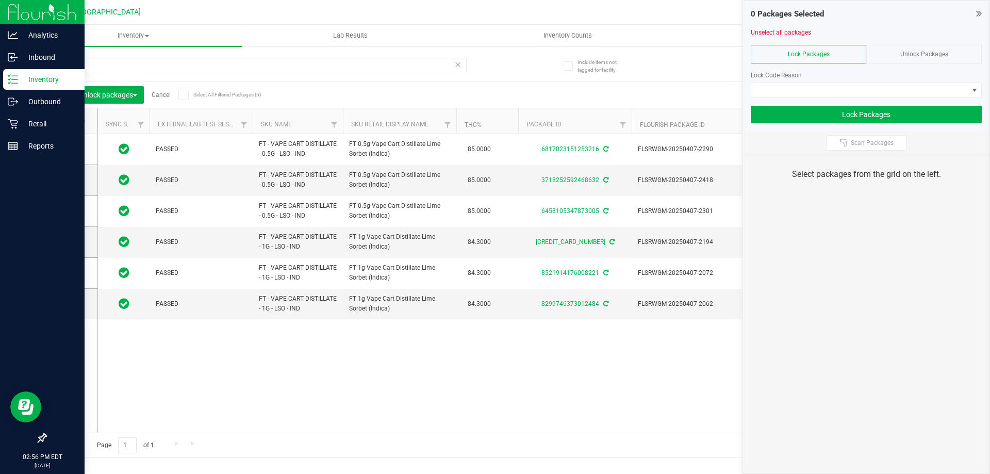
click at [59, 87] on div "Inventory" at bounding box center [43, 79] width 81 height 21
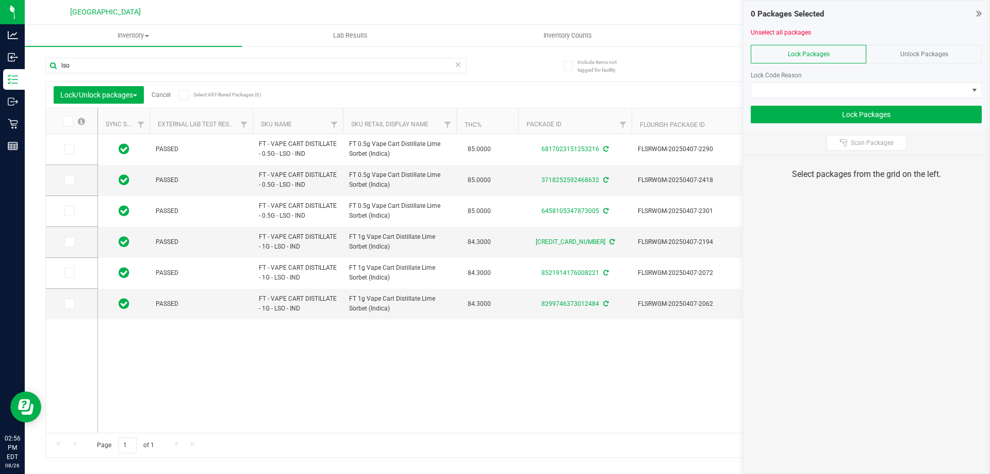
click at [980, 11] on icon at bounding box center [979, 13] width 6 height 10
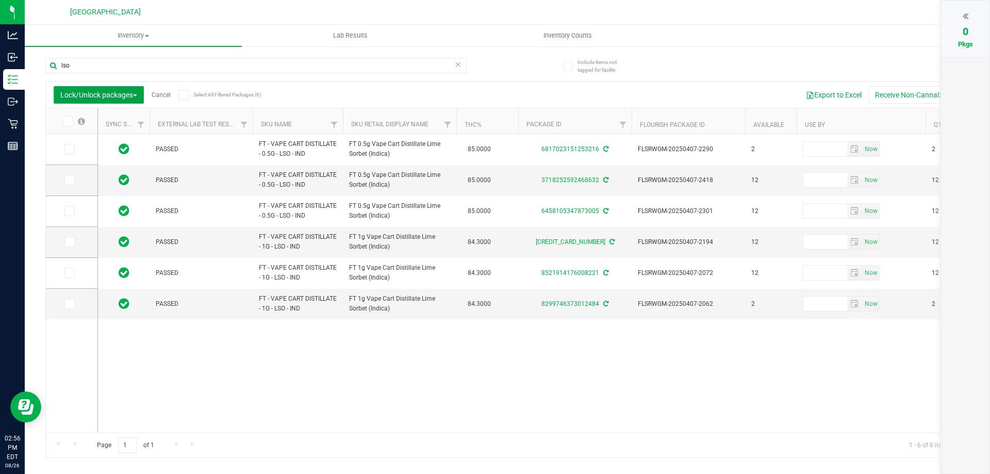
click at [127, 91] on span "Lock/Unlock packages" at bounding box center [98, 95] width 77 height 8
click at [457, 67] on icon at bounding box center [457, 64] width 7 height 12
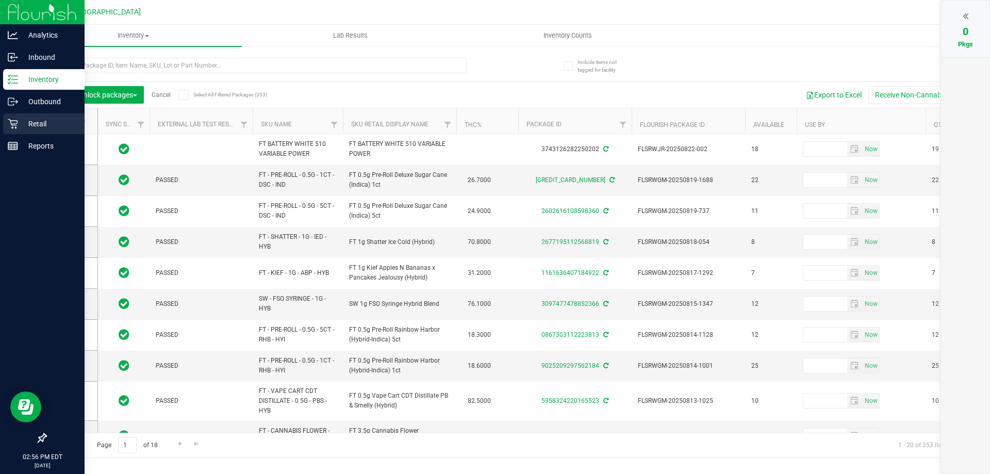
click at [17, 123] on icon at bounding box center [13, 124] width 10 height 10
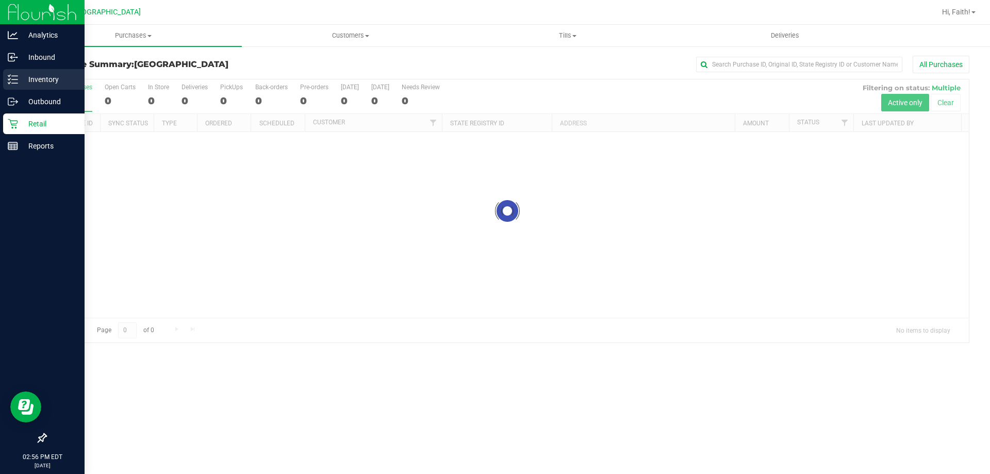
click at [5, 83] on div "Inventory" at bounding box center [43, 79] width 81 height 21
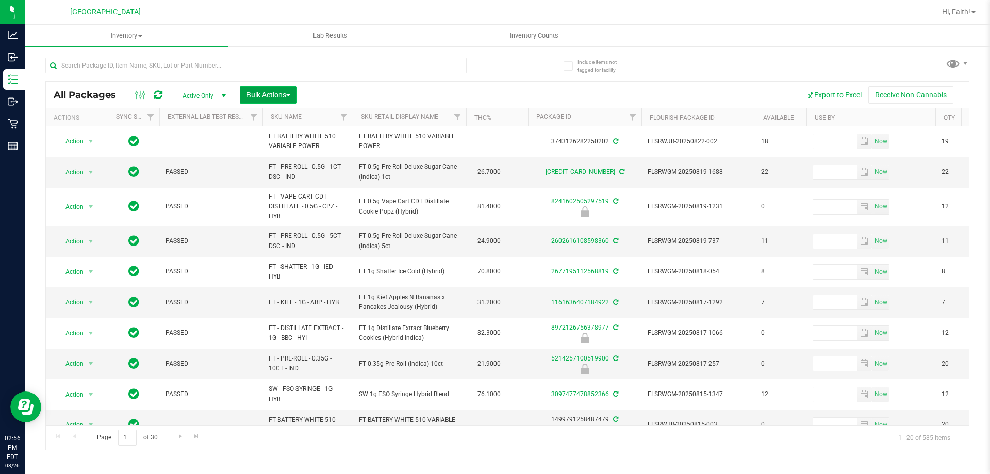
click at [271, 89] on button "Bulk Actions" at bounding box center [268, 95] width 57 height 18
click at [270, 189] on div "Lock/Unlock packages" at bounding box center [288, 195] width 85 height 17
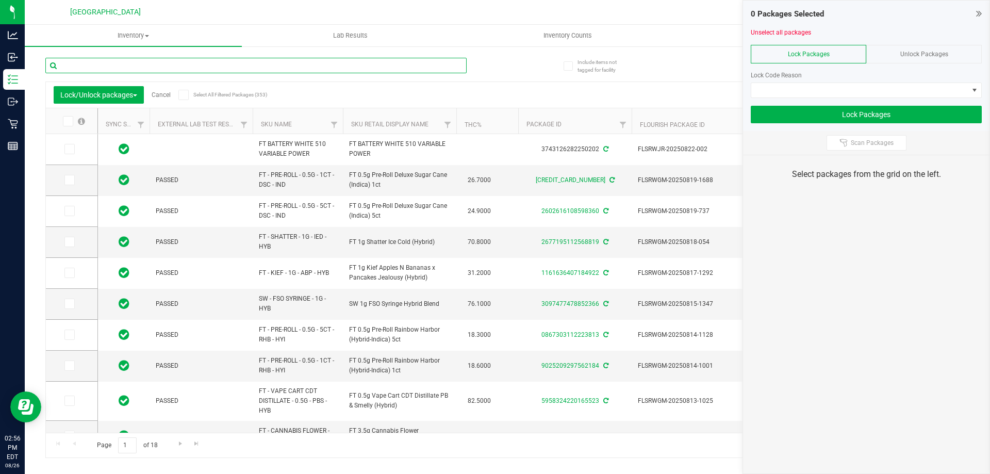
click at [357, 67] on input "text" at bounding box center [255, 65] width 421 height 15
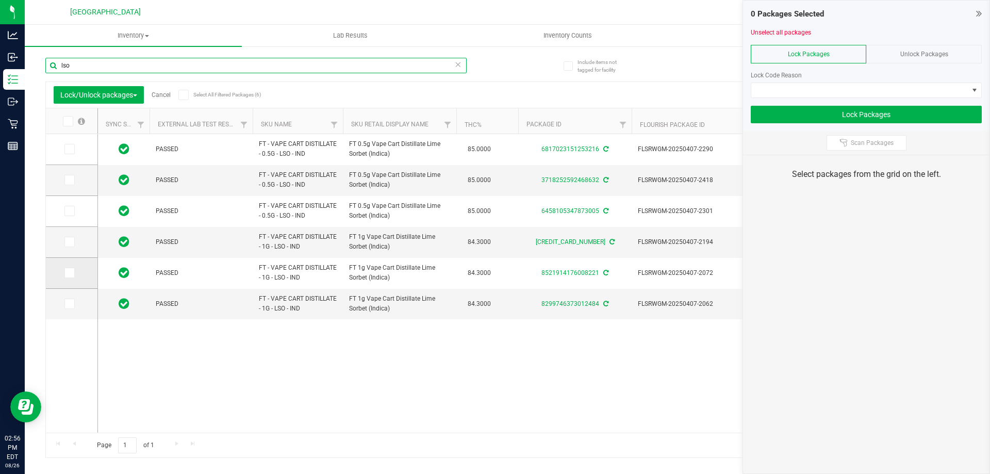
type input "lso"
click at [72, 273] on span at bounding box center [69, 273] width 10 height 10
click at [0, 0] on input "checkbox" at bounding box center [0, 0] width 0 height 0
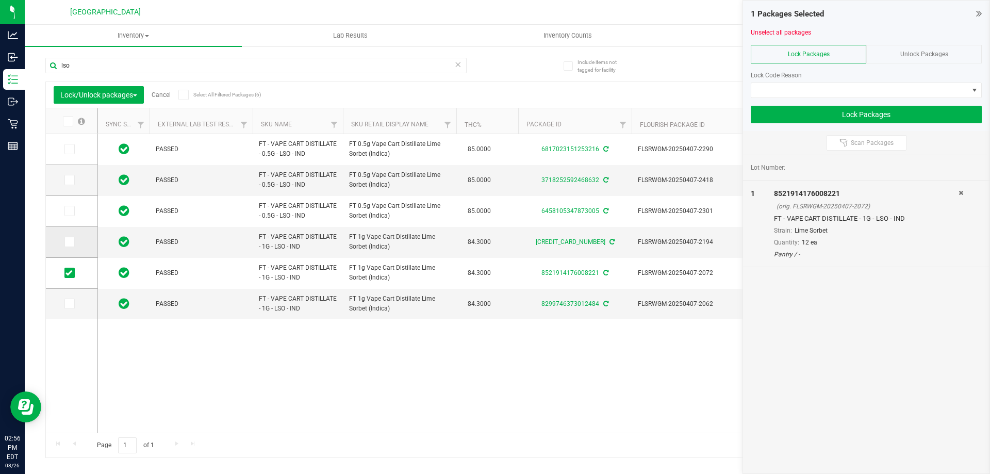
click at [72, 244] on span at bounding box center [69, 242] width 10 height 10
click at [0, 0] on input "checkbox" at bounding box center [0, 0] width 0 height 0
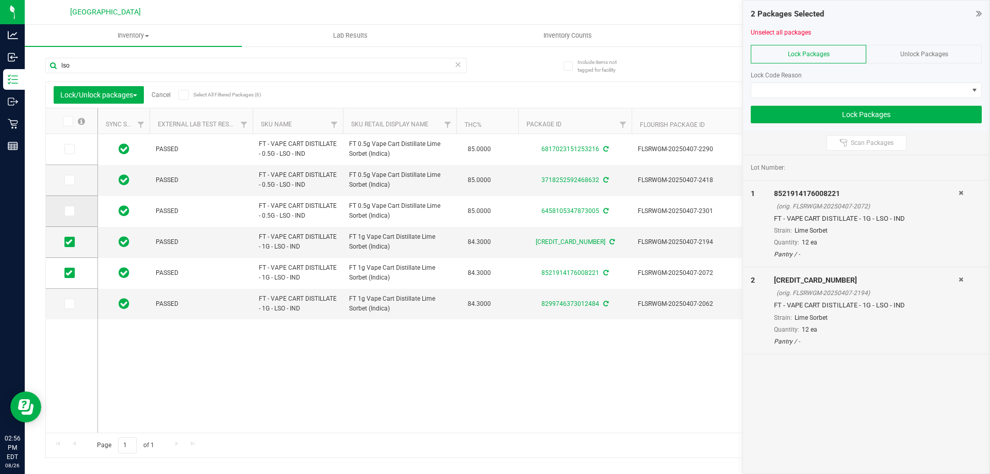
click at [71, 211] on icon at bounding box center [69, 211] width 7 height 0
click at [0, 0] on input "checkbox" at bounding box center [0, 0] width 0 height 0
click at [73, 180] on span at bounding box center [69, 180] width 10 height 10
click at [0, 0] on input "checkbox" at bounding box center [0, 0] width 0 height 0
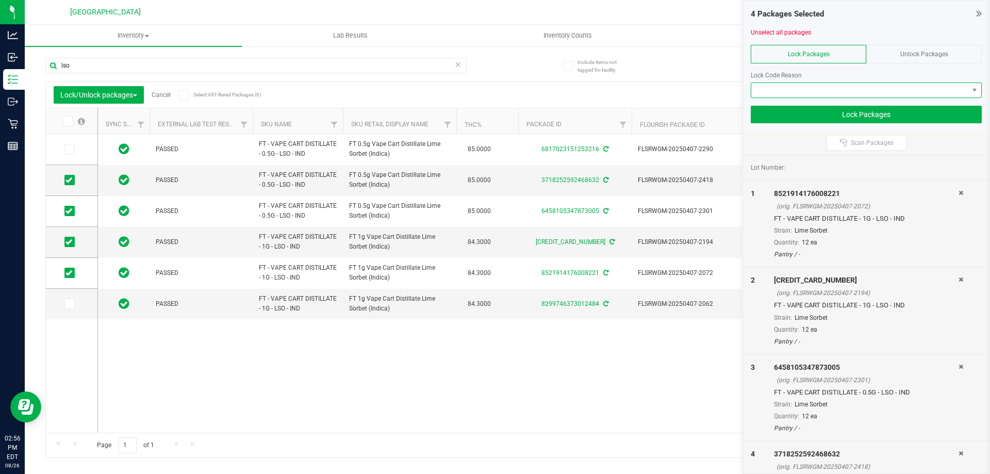
click at [844, 88] on span at bounding box center [860, 90] width 217 height 14
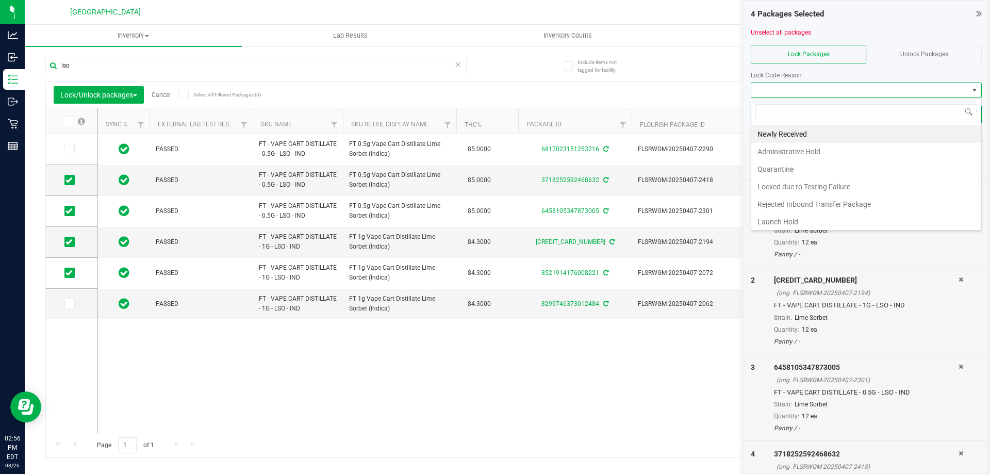
scroll to position [15, 231]
click at [794, 154] on li "Administrative Hold" at bounding box center [867, 152] width 230 height 18
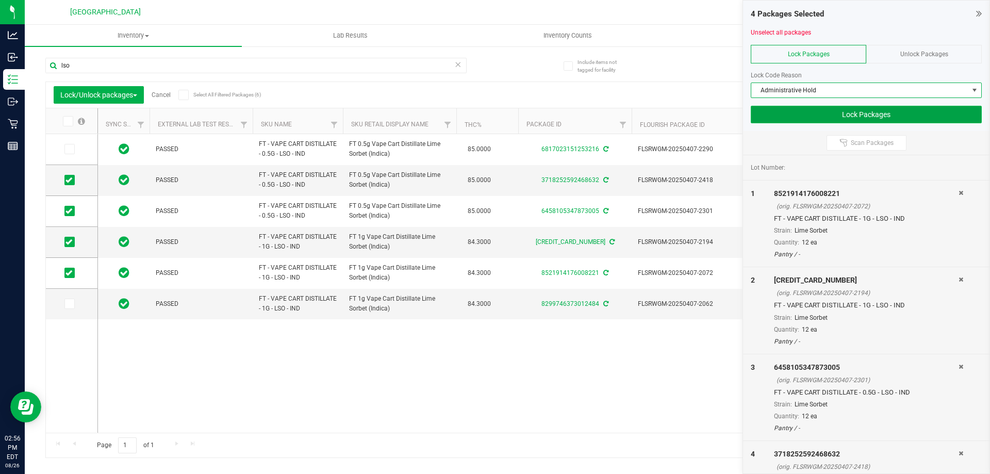
click at [881, 115] on button "Lock Packages" at bounding box center [866, 115] width 231 height 18
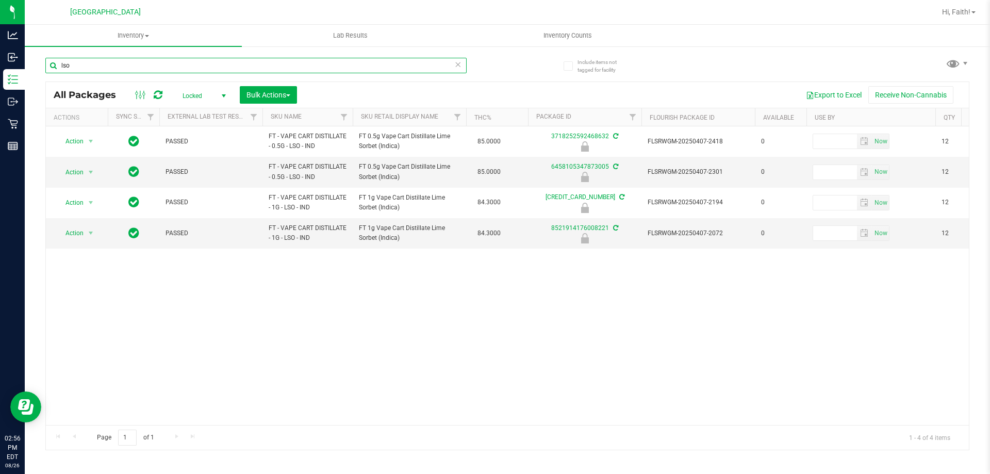
click at [249, 67] on input "lso" at bounding box center [255, 65] width 421 height 15
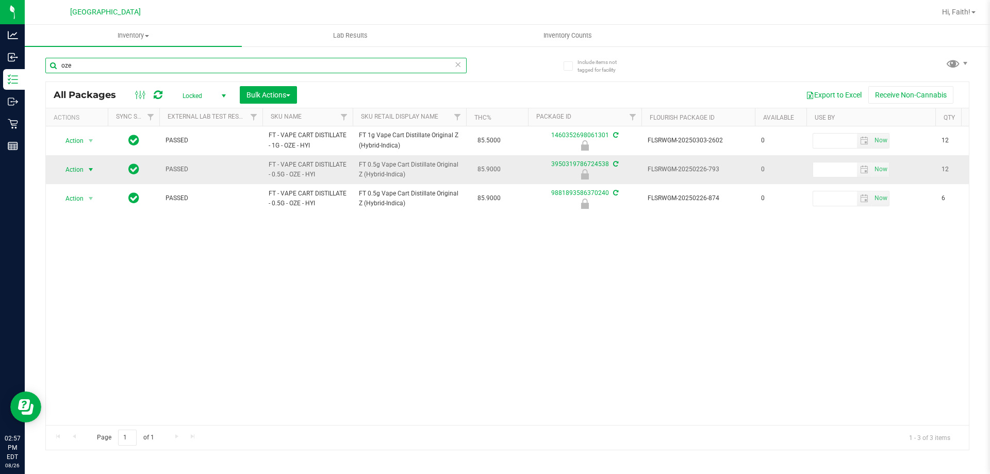
type input "oze"
click at [89, 166] on span "select" at bounding box center [91, 170] width 8 height 8
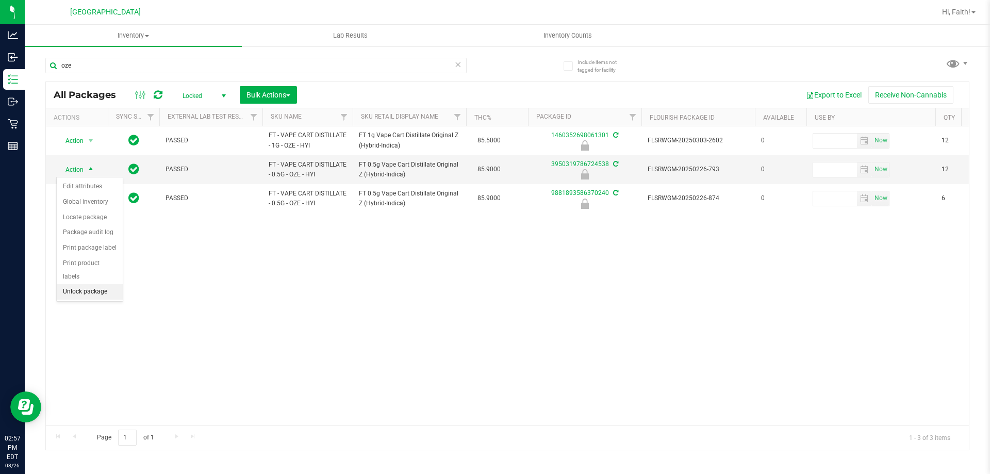
click at [102, 284] on li "Unlock package" at bounding box center [90, 291] width 66 height 15
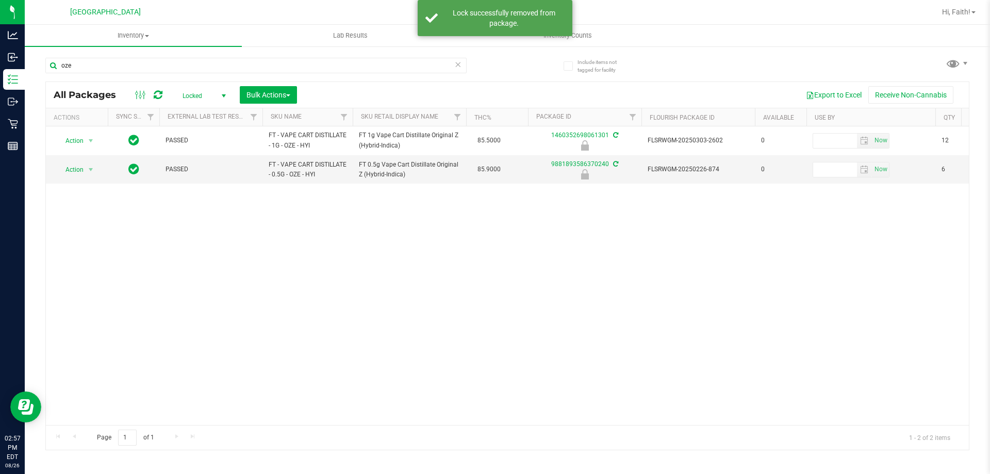
click at [184, 97] on span "Locked" at bounding box center [202, 96] width 57 height 14
click at [194, 119] on li "Active Only" at bounding box center [202, 112] width 56 height 15
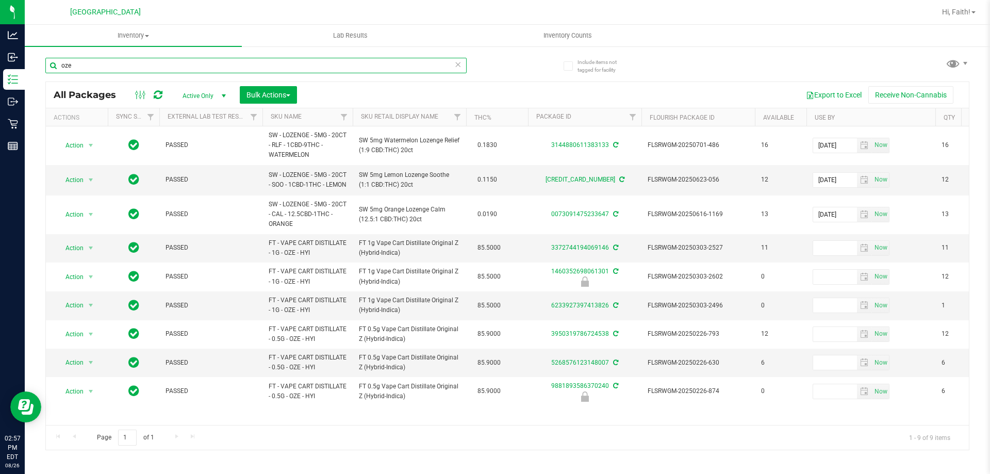
click at [177, 70] on input "oze" at bounding box center [255, 65] width 421 height 15
click at [411, 120] on link "Sku Retail Display Name" at bounding box center [399, 116] width 77 height 7
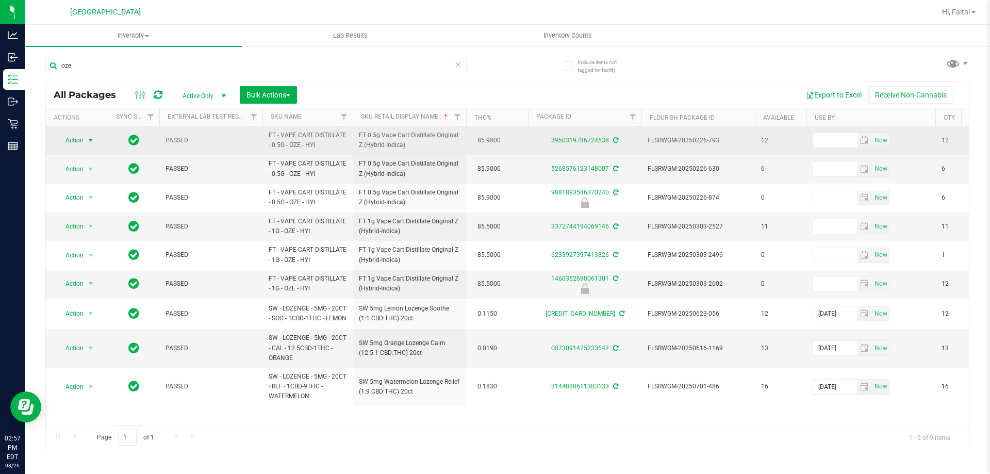
click at [68, 138] on span "Action" at bounding box center [70, 140] width 28 height 14
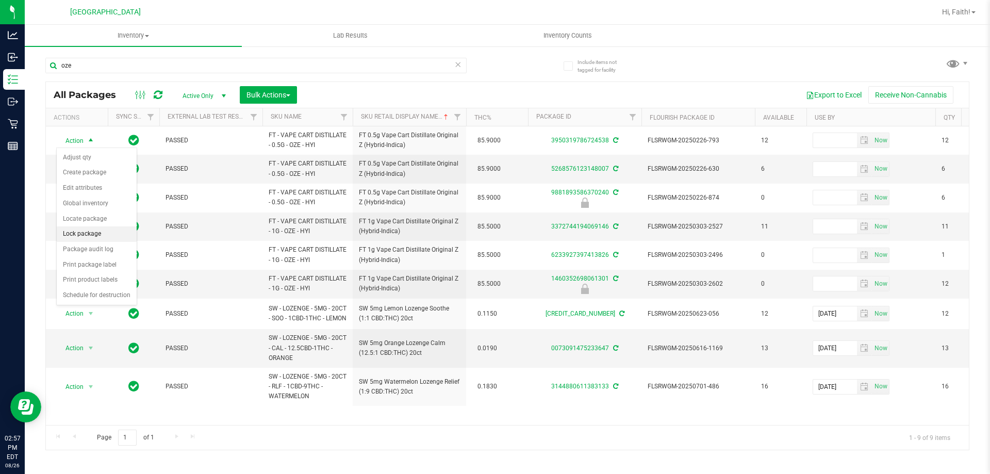
click at [89, 232] on li "Lock package" at bounding box center [97, 233] width 80 height 15
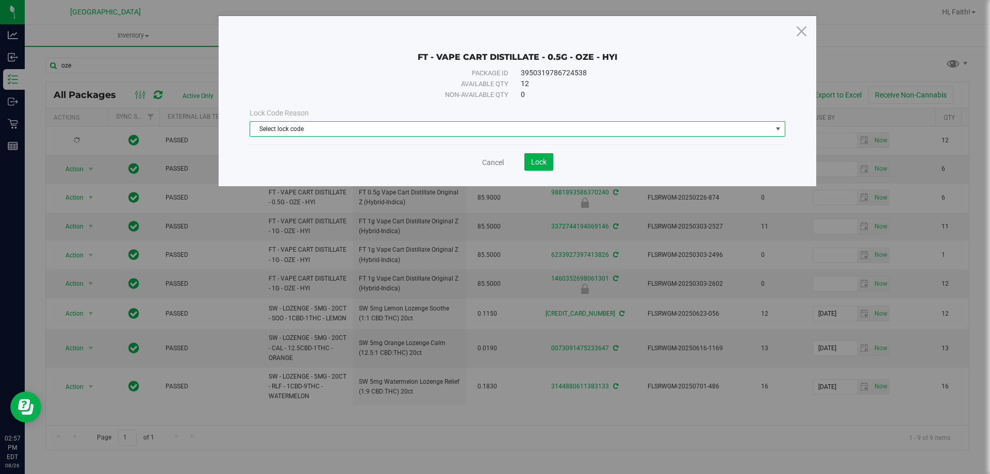
click at [395, 133] on span "Select lock code" at bounding box center [511, 129] width 522 height 14
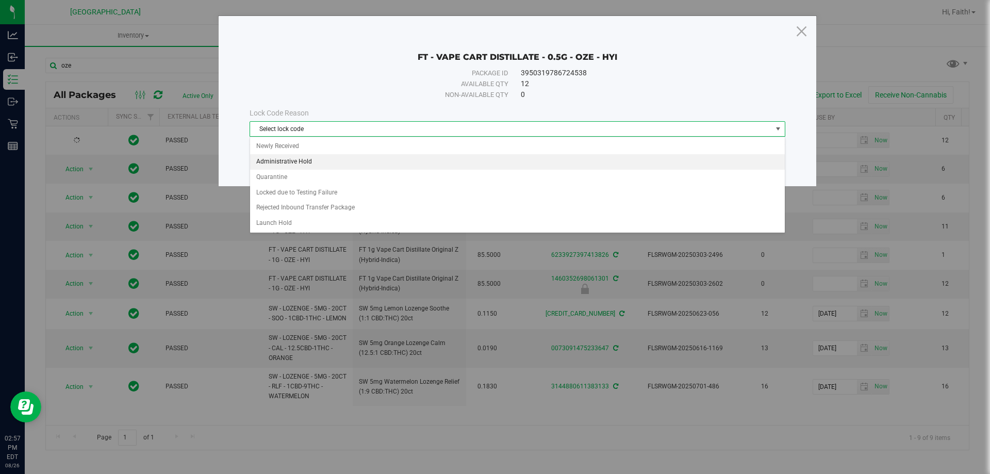
click at [285, 162] on li "Administrative Hold" at bounding box center [517, 161] width 535 height 15
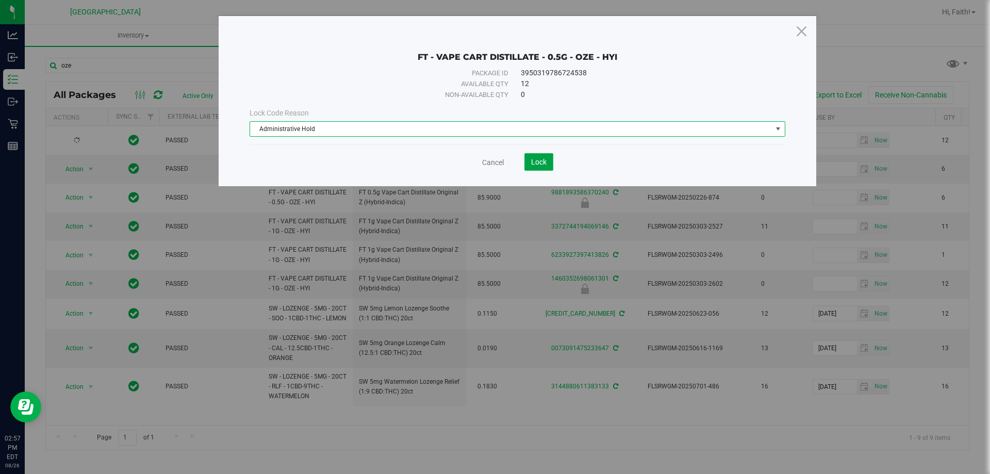
click at [540, 161] on span "Lock" at bounding box center [538, 162] width 15 height 8
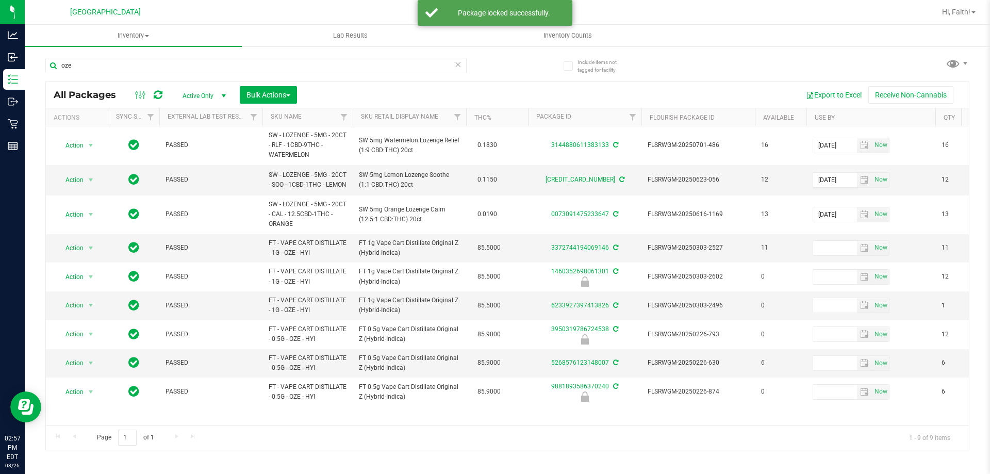
click at [387, 112] on th "Sku Retail Display Name" at bounding box center [409, 117] width 113 height 18
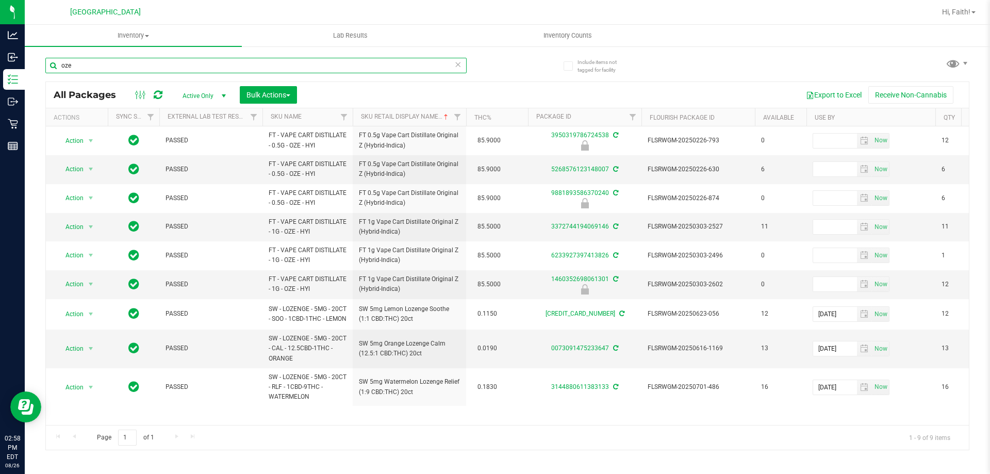
click at [344, 66] on input "oze" at bounding box center [255, 65] width 421 height 15
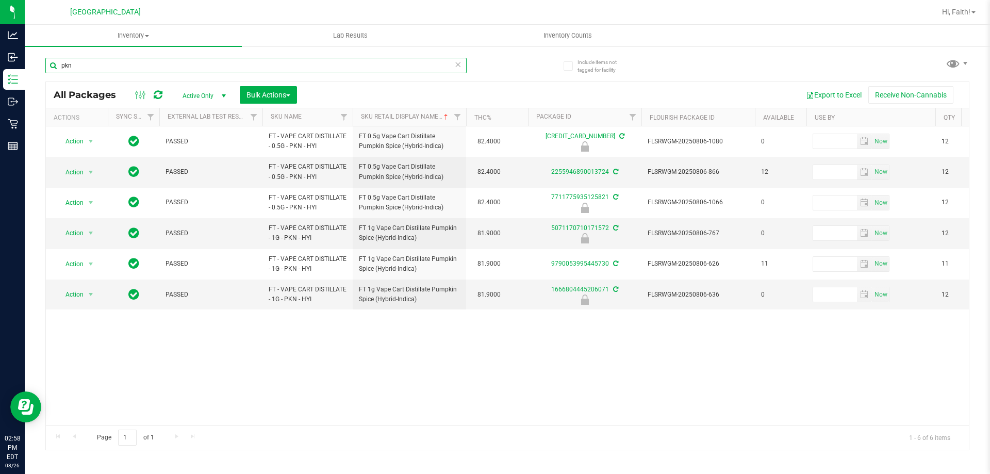
type input "pkn"
click at [212, 99] on span "Active Only" at bounding box center [202, 96] width 57 height 14
click at [199, 149] on li "Locked" at bounding box center [202, 143] width 56 height 15
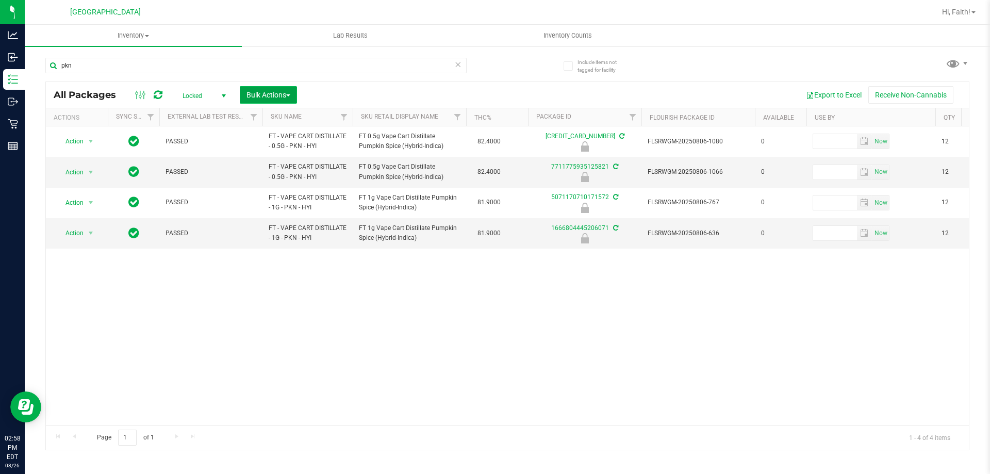
click at [258, 94] on span "Bulk Actions" at bounding box center [269, 95] width 44 height 8
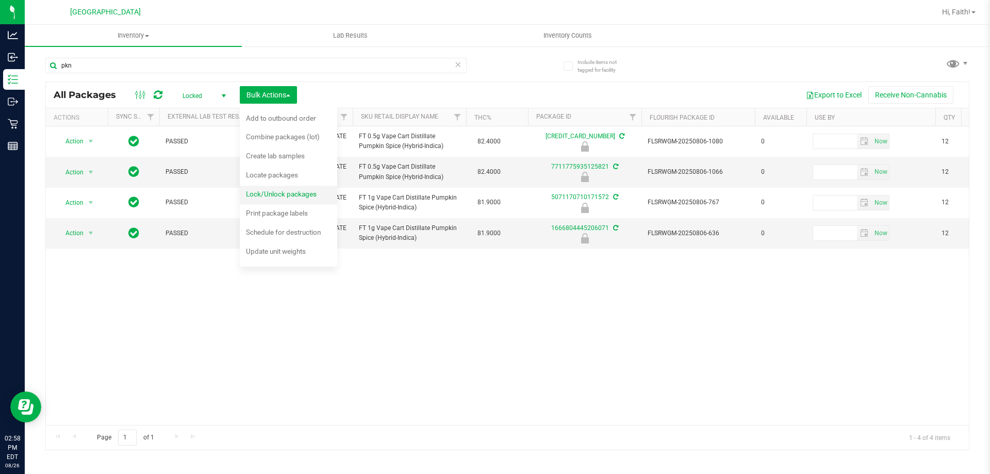
click at [275, 193] on span "Lock/Unlock packages" at bounding box center [281, 194] width 71 height 8
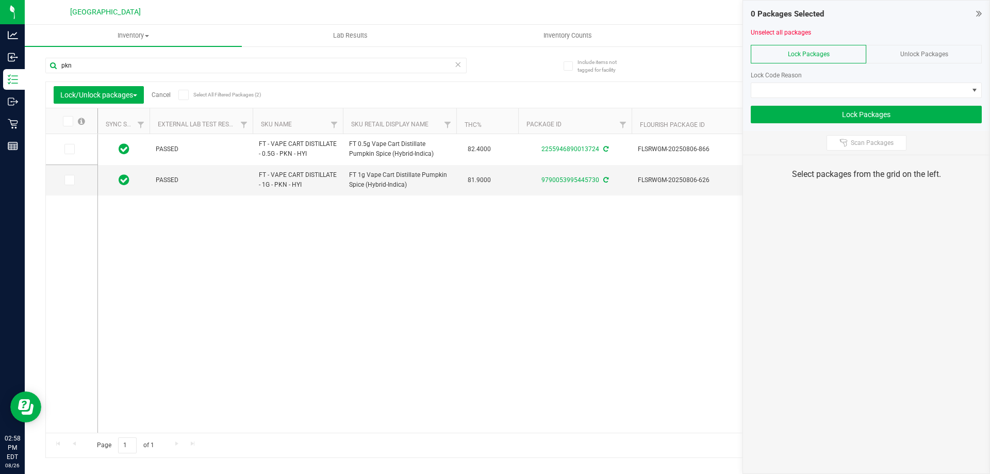
click at [905, 54] on span "Unlock Packages" at bounding box center [925, 54] width 48 height 7
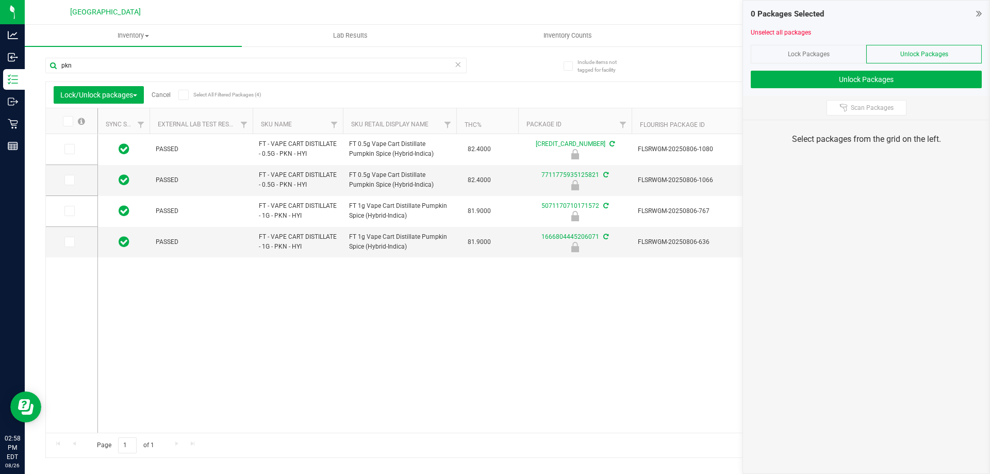
click at [981, 13] on icon at bounding box center [979, 13] width 6 height 10
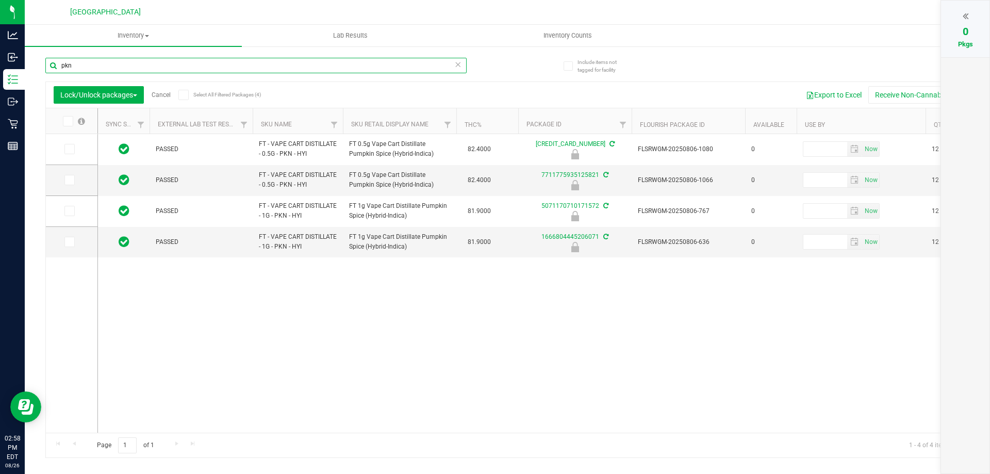
click at [145, 69] on input "pkn" at bounding box center [255, 65] width 421 height 15
click at [165, 95] on link "Cancel" at bounding box center [161, 94] width 19 height 7
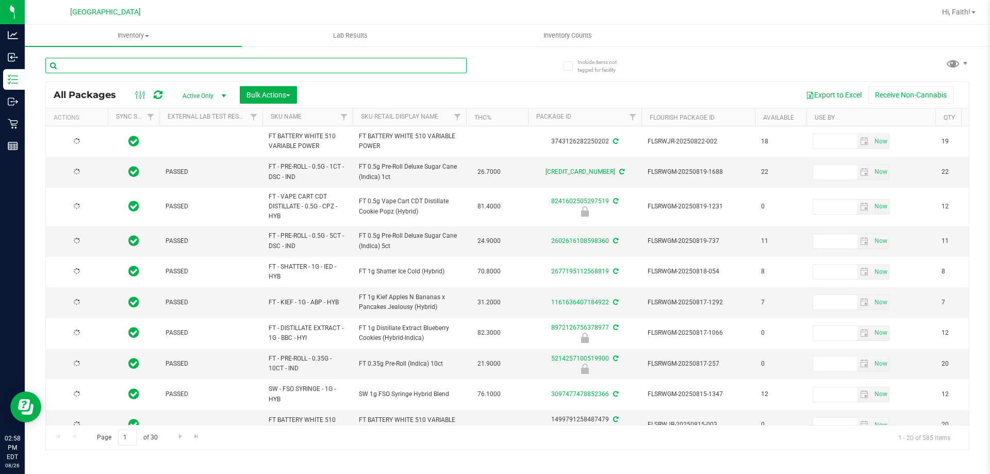
click at [217, 66] on input "text" at bounding box center [255, 65] width 421 height 15
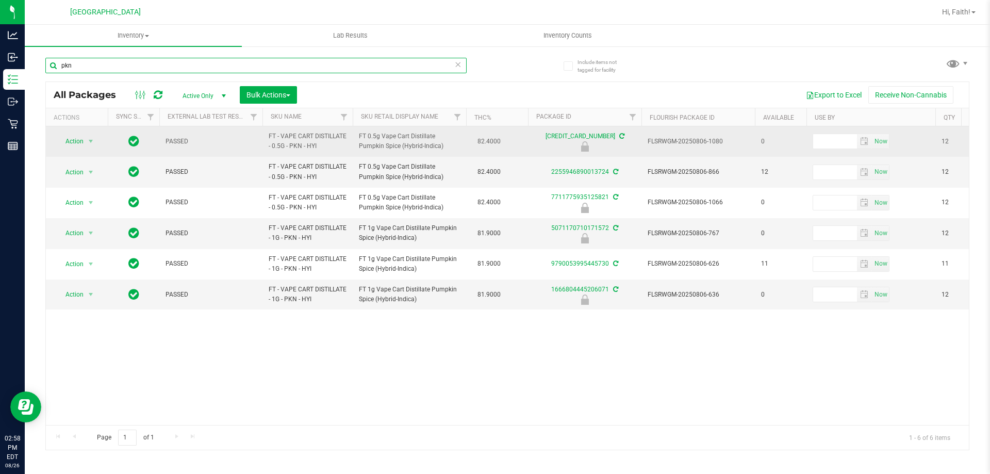
type input "pkn"
click at [69, 143] on span "Action" at bounding box center [70, 141] width 28 height 14
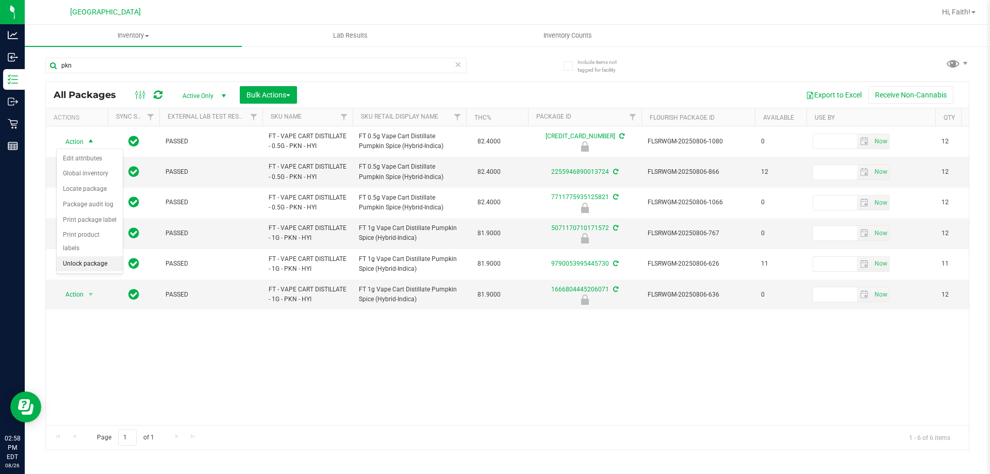
click at [102, 256] on li "Unlock package" at bounding box center [90, 263] width 66 height 15
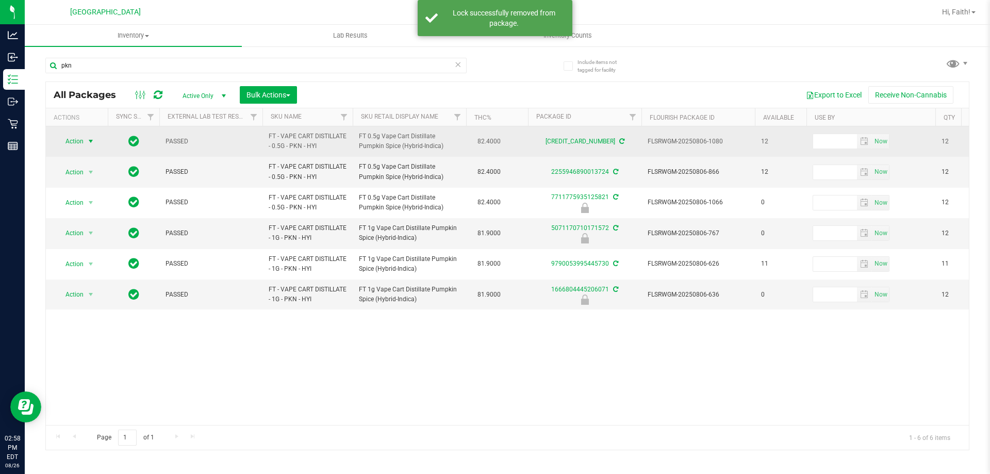
click at [94, 145] on span "select" at bounding box center [91, 141] width 8 height 8
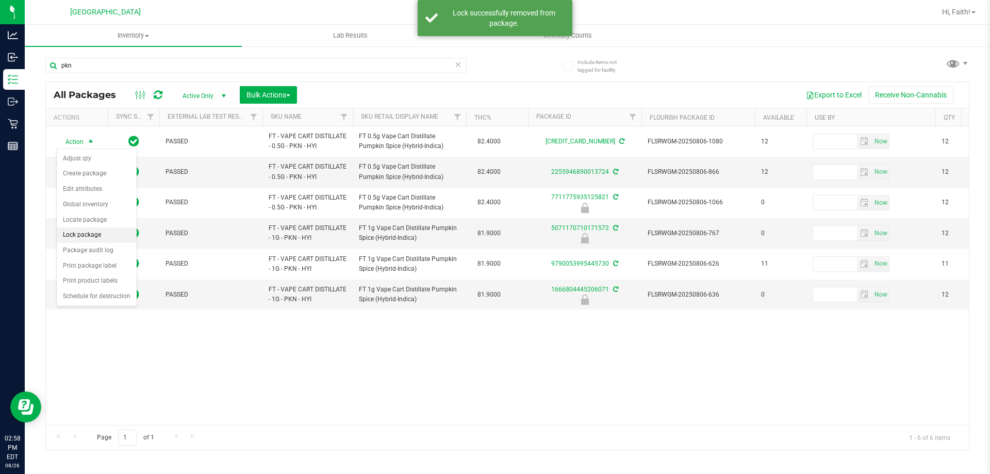
click at [102, 232] on li "Lock package" at bounding box center [97, 234] width 80 height 15
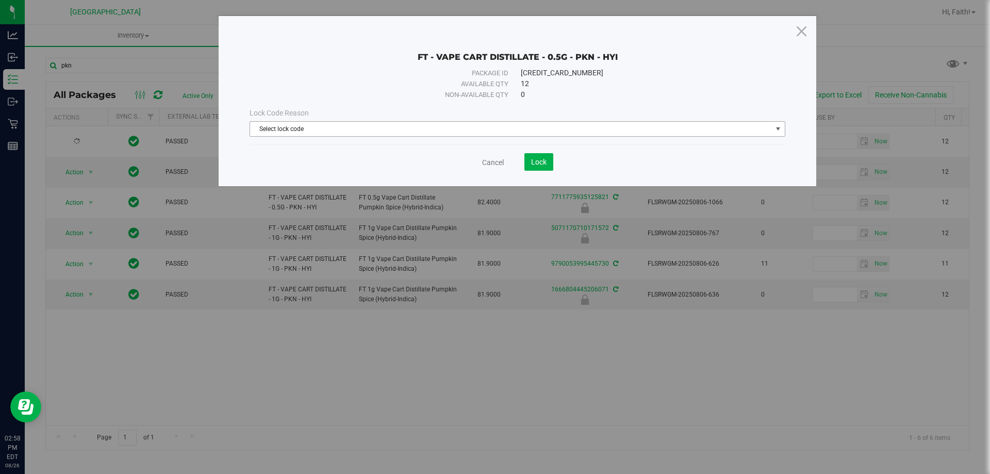
click at [373, 128] on span "Select lock code" at bounding box center [511, 129] width 522 height 14
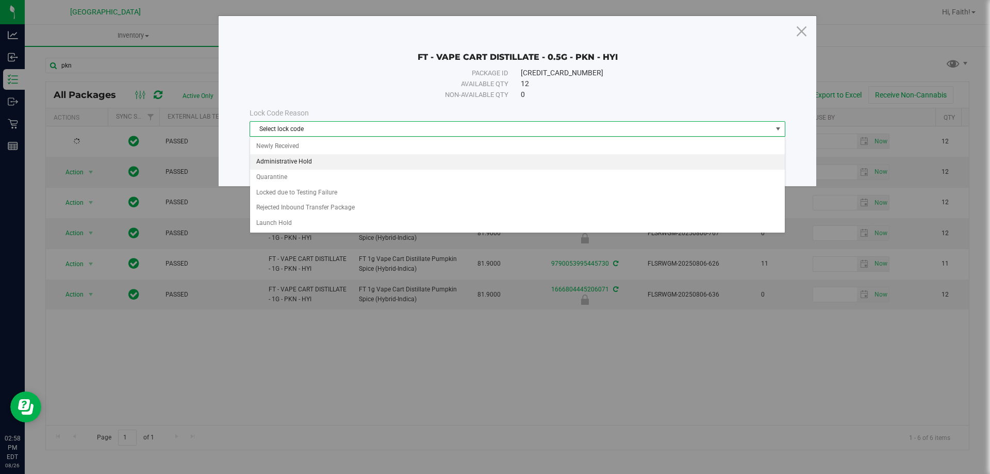
click at [284, 162] on li "Administrative Hold" at bounding box center [517, 161] width 535 height 15
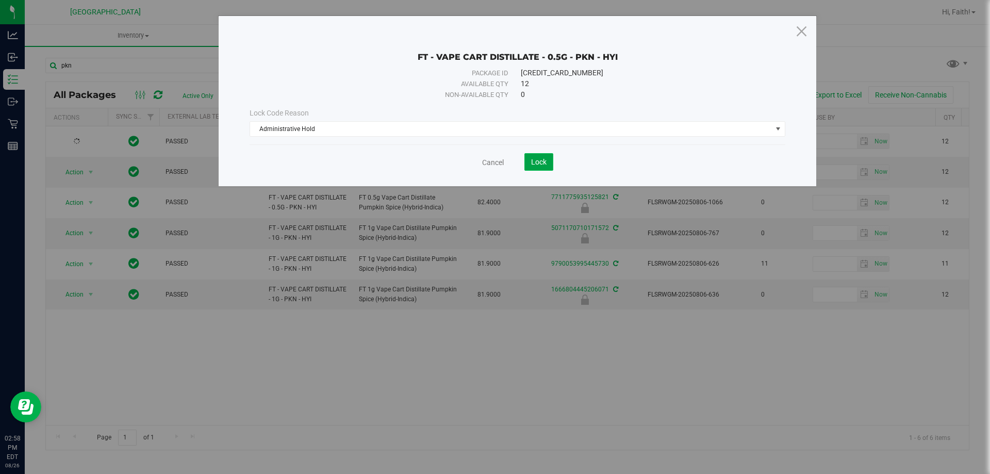
click at [540, 167] on button "Lock" at bounding box center [539, 162] width 29 height 18
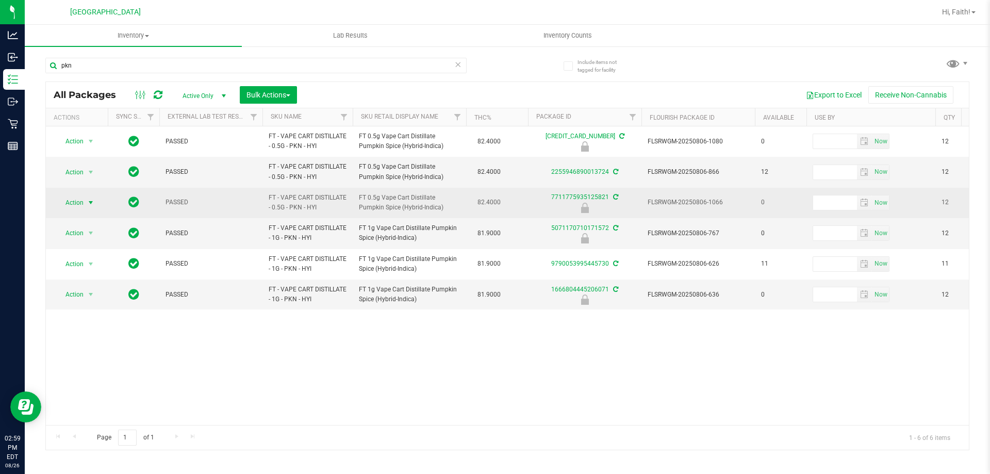
click at [64, 197] on span "Action" at bounding box center [70, 202] width 28 height 14
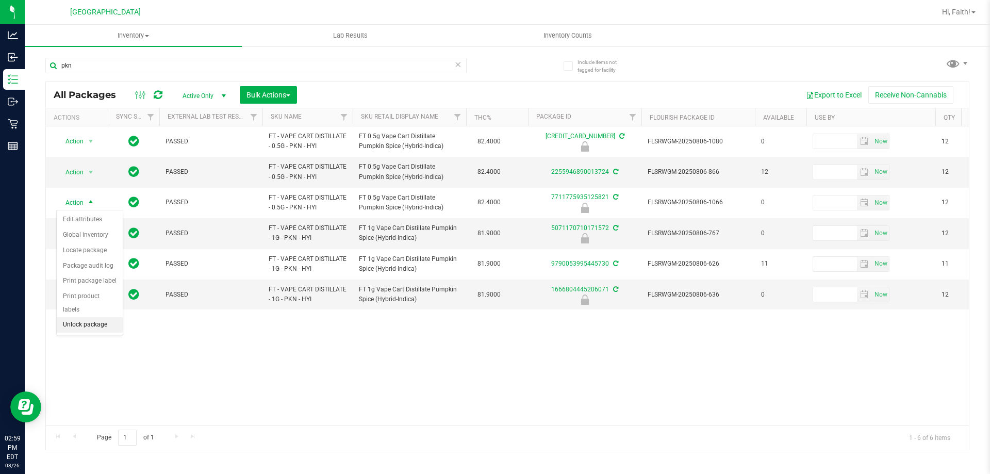
click at [114, 317] on li "Unlock package" at bounding box center [90, 324] width 66 height 15
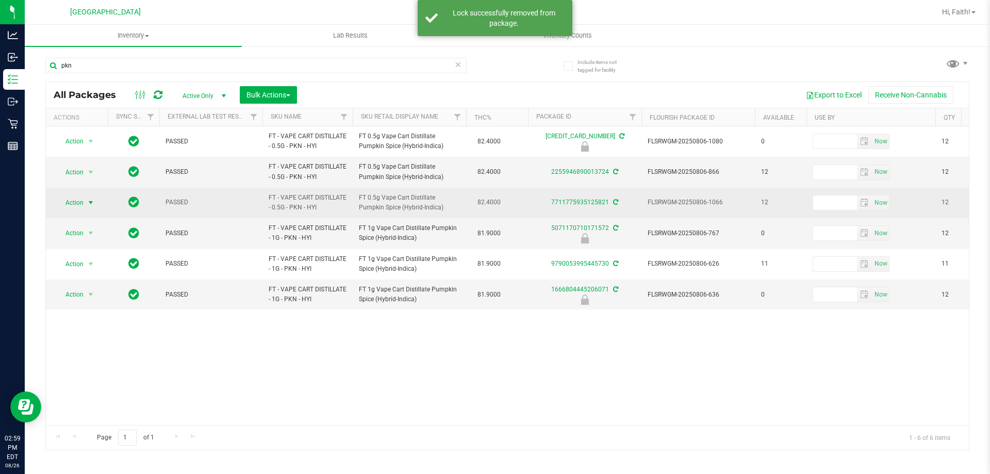
click at [84, 202] on span "Action" at bounding box center [70, 202] width 28 height 14
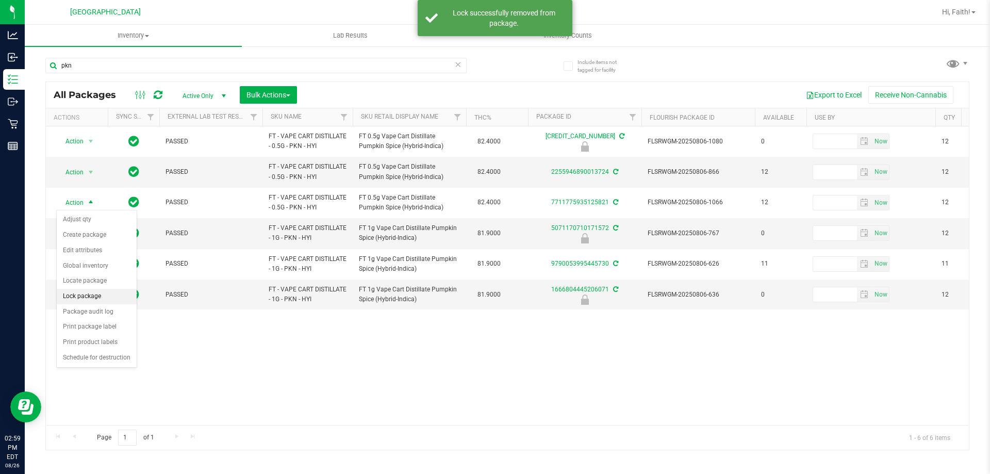
click at [88, 297] on li "Lock package" at bounding box center [97, 296] width 80 height 15
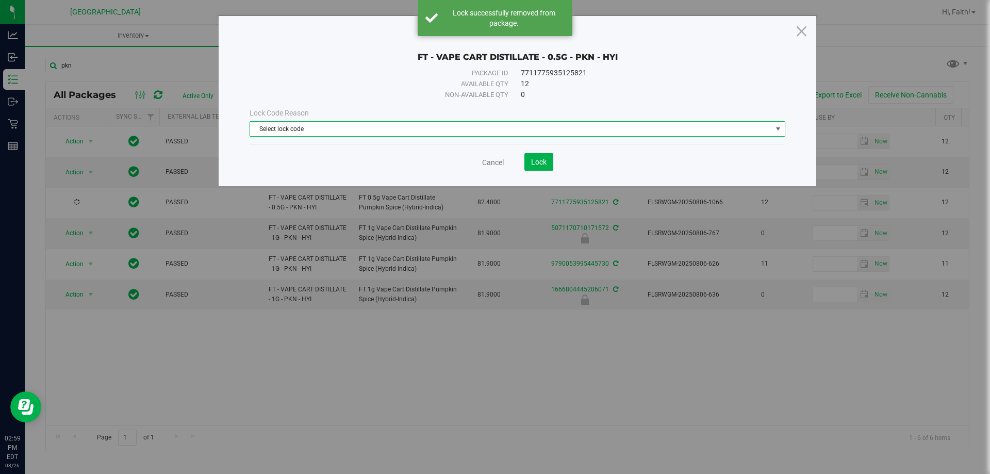
click at [325, 124] on span "Select lock code" at bounding box center [511, 129] width 522 height 14
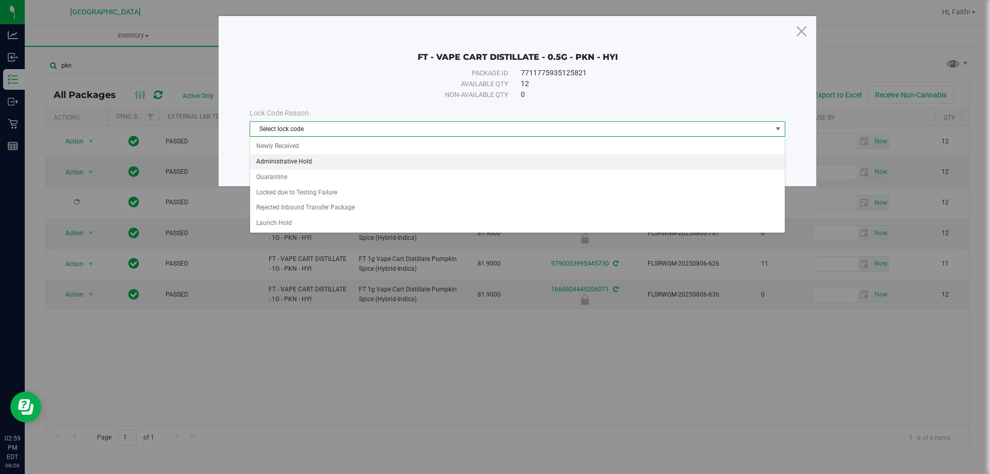
click at [287, 164] on li "Administrative Hold" at bounding box center [517, 161] width 535 height 15
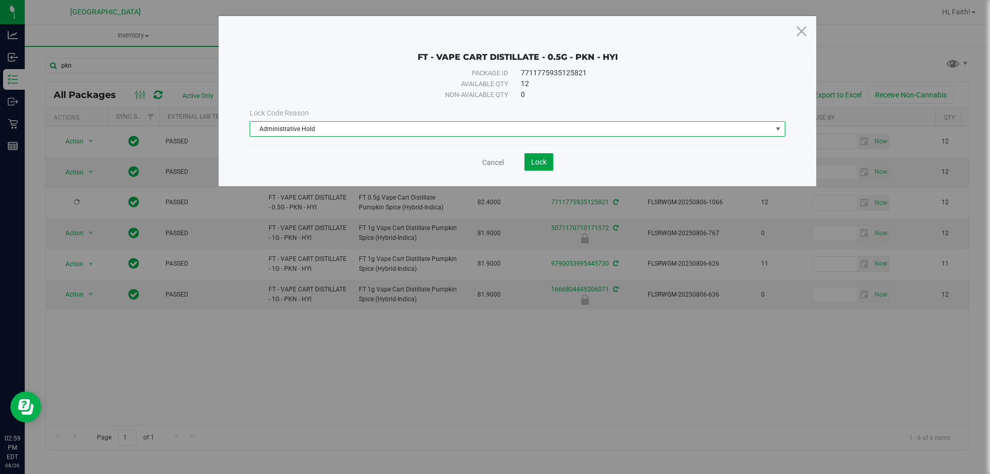
click at [534, 166] on button "Lock" at bounding box center [539, 162] width 29 height 18
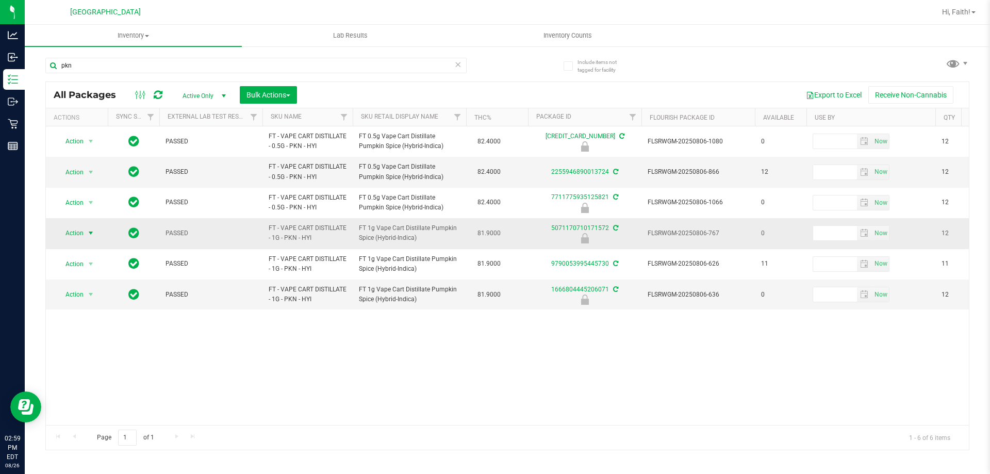
click at [70, 231] on span "Action" at bounding box center [70, 233] width 28 height 14
click at [84, 348] on li "Unlock package" at bounding box center [90, 355] width 66 height 15
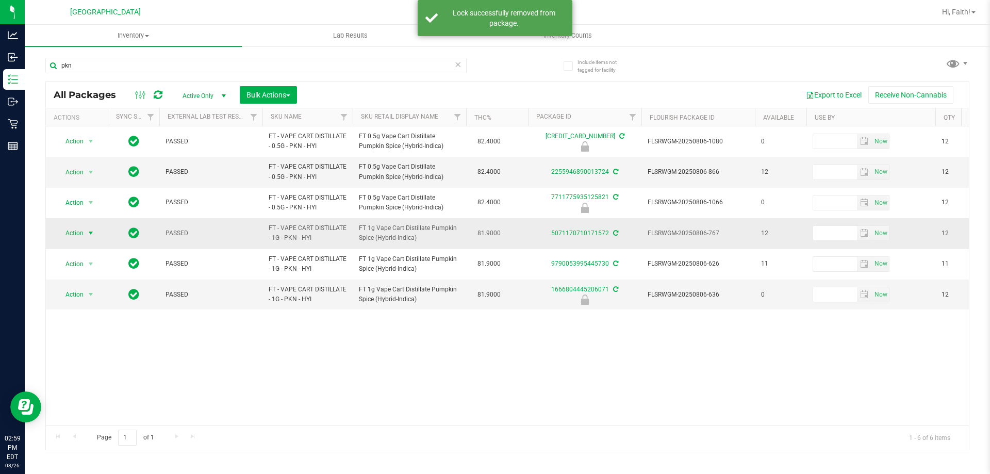
click at [72, 229] on span "Action" at bounding box center [70, 233] width 28 height 14
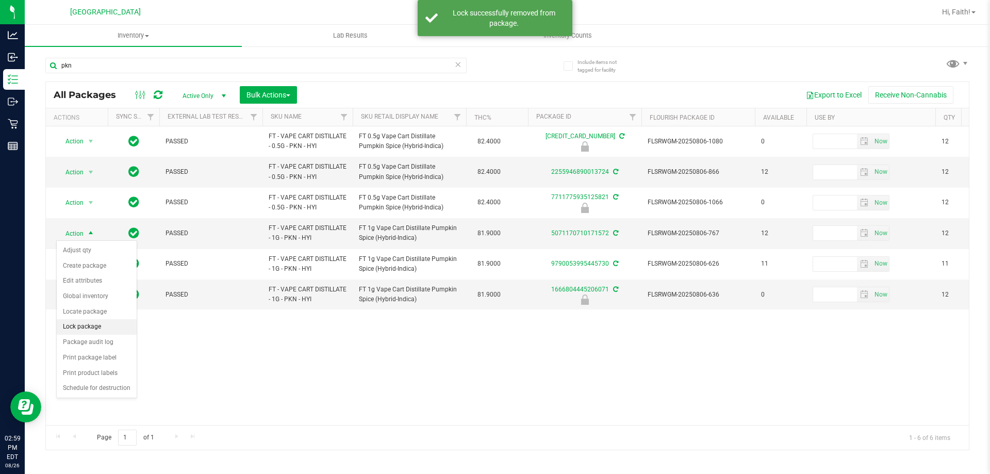
click at [92, 323] on li "Lock package" at bounding box center [97, 326] width 80 height 15
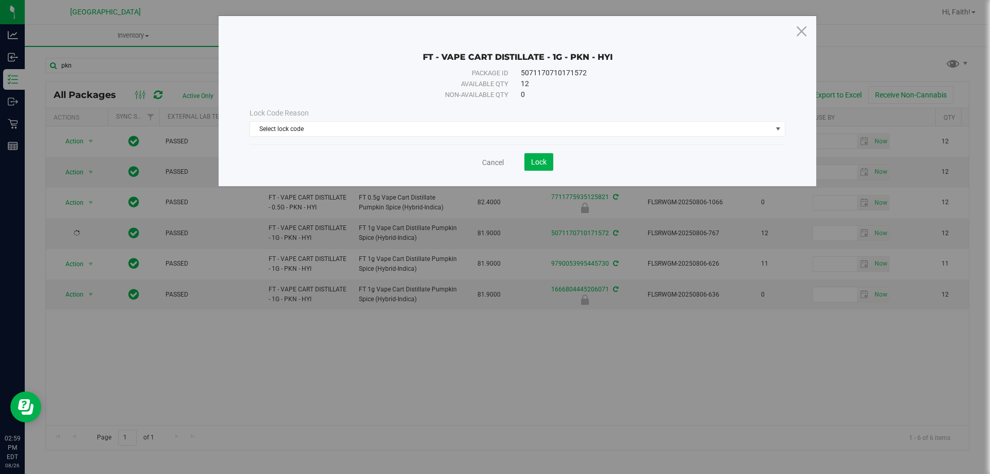
click at [395, 138] on div "Lock Code Reason Select lock code Select lock code Newly Received Administrativ…" at bounding box center [517, 122] width 551 height 44
click at [386, 126] on span "Select lock code" at bounding box center [511, 129] width 522 height 14
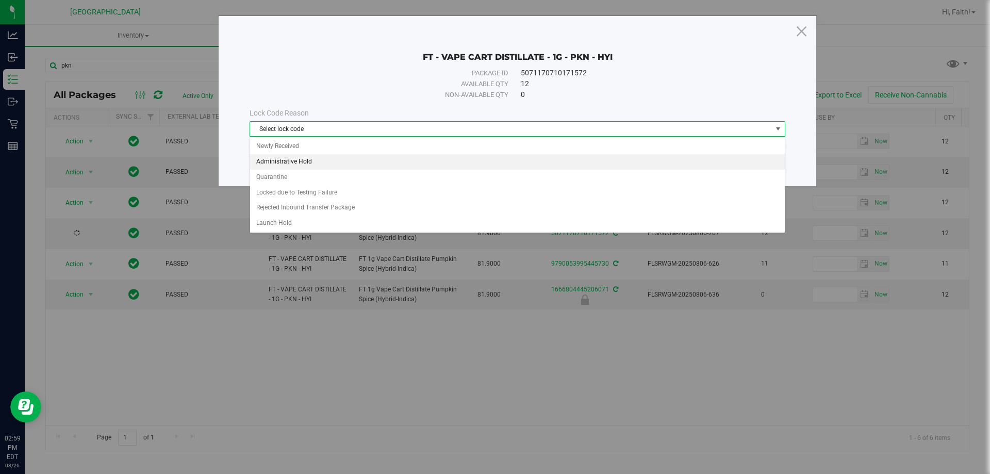
click at [298, 162] on li "Administrative Hold" at bounding box center [517, 161] width 535 height 15
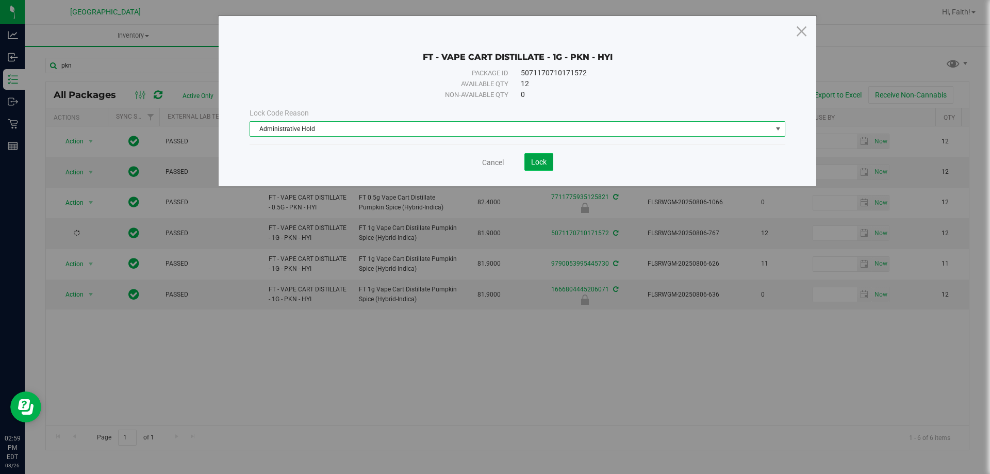
click at [528, 164] on button "Lock" at bounding box center [539, 162] width 29 height 18
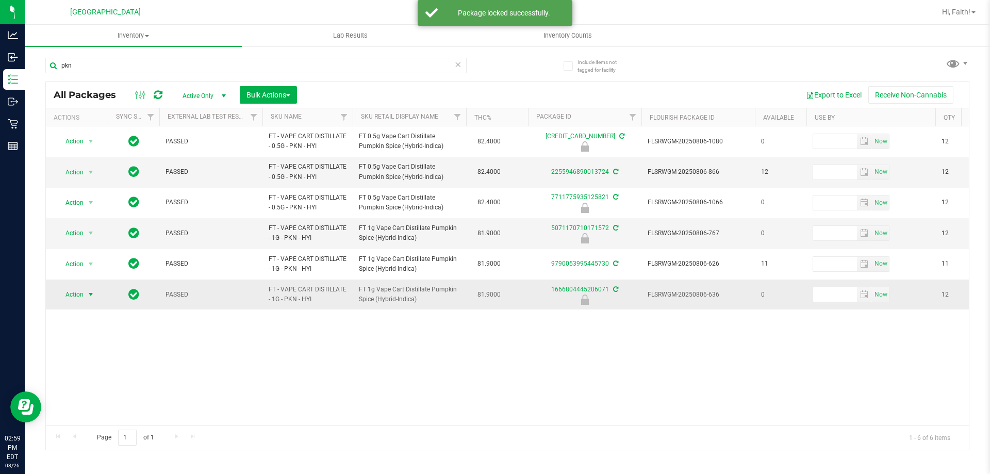
click at [79, 298] on span "Action" at bounding box center [70, 294] width 28 height 14
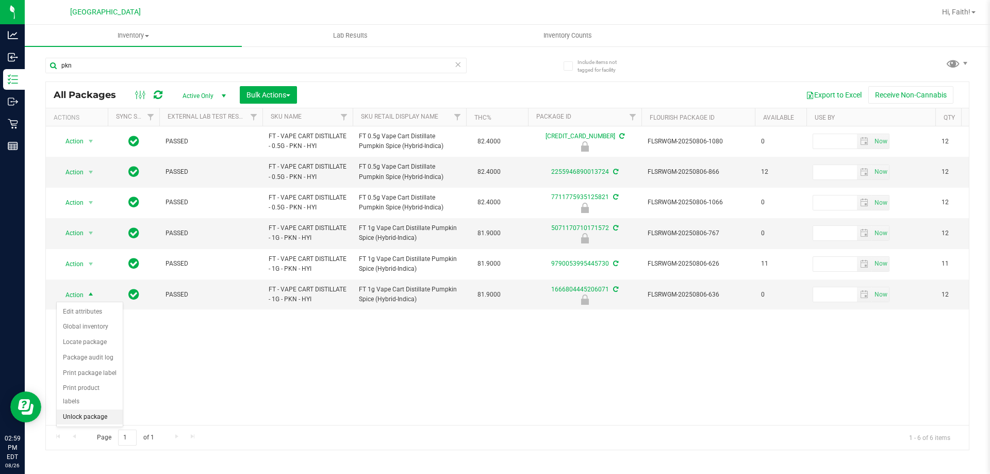
click at [102, 410] on li "Unlock package" at bounding box center [90, 417] width 66 height 15
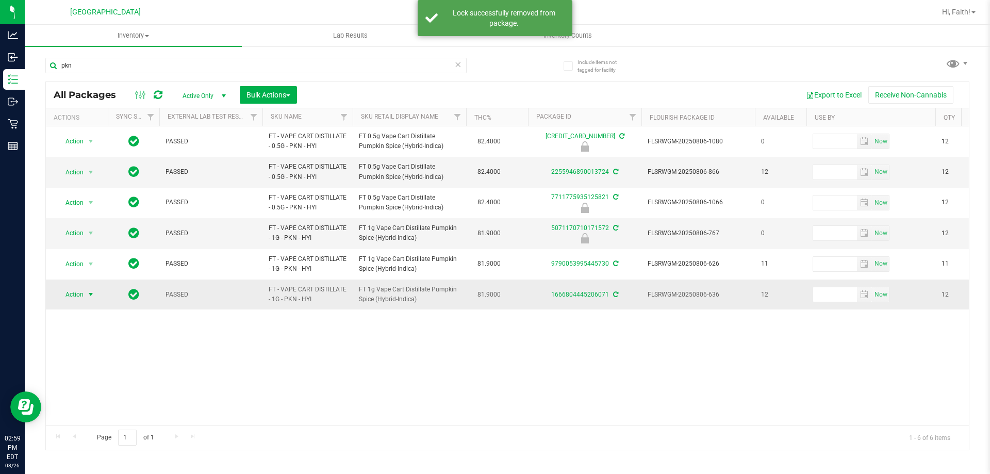
click at [81, 296] on span "Action" at bounding box center [70, 294] width 28 height 14
click at [95, 387] on li "Lock package" at bounding box center [97, 388] width 80 height 15
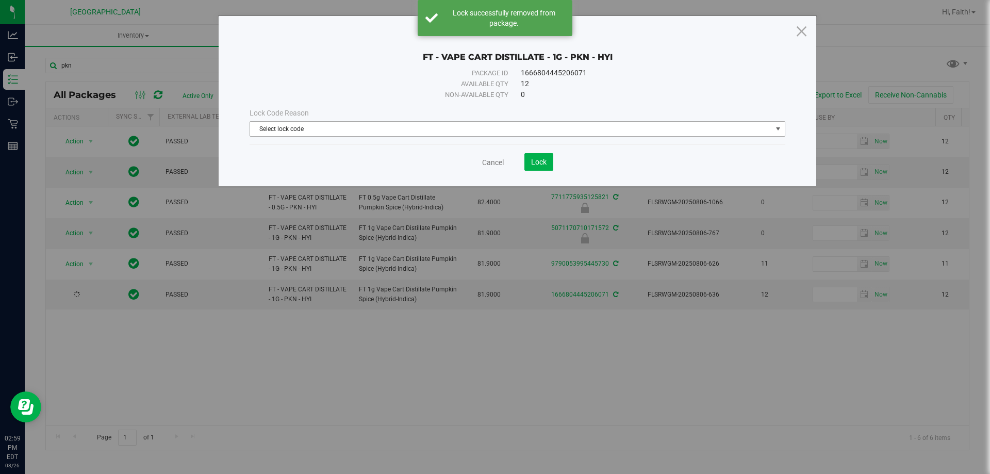
drag, startPoint x: 337, startPoint y: 146, endPoint x: 332, endPoint y: 145, distance: 5.3
click at [336, 146] on div "Cancel Lock" at bounding box center [518, 157] width 536 height 25
click at [322, 130] on span "Select lock code" at bounding box center [511, 129] width 522 height 14
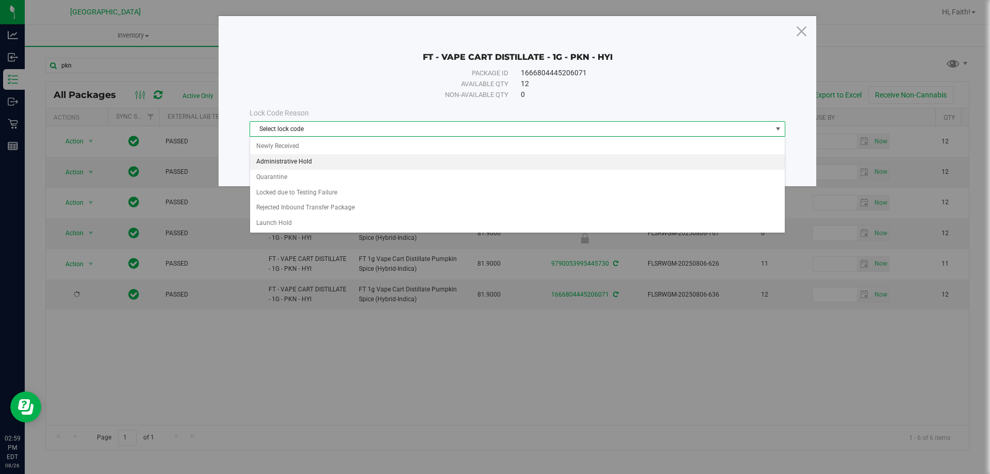
click at [290, 164] on li "Administrative Hold" at bounding box center [517, 161] width 535 height 15
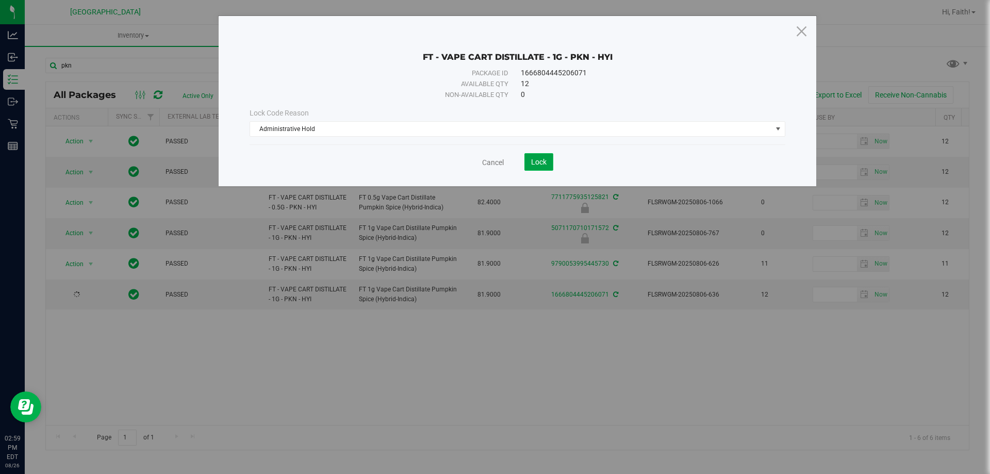
click at [540, 160] on span "Lock" at bounding box center [538, 162] width 15 height 8
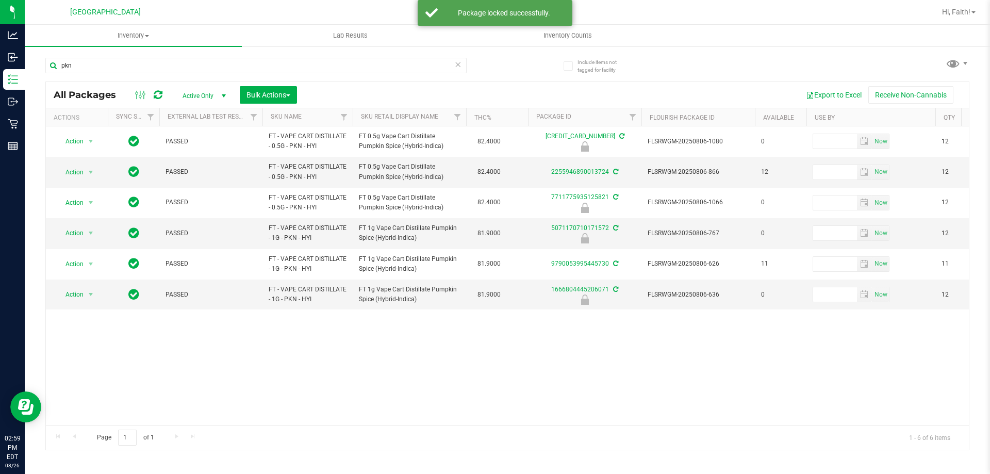
click at [369, 83] on div "All Packages Active Only Active Only Lab Samples Locked All External Internal B…" at bounding box center [507, 95] width 923 height 26
click at [352, 66] on input "pkn" at bounding box center [255, 65] width 421 height 15
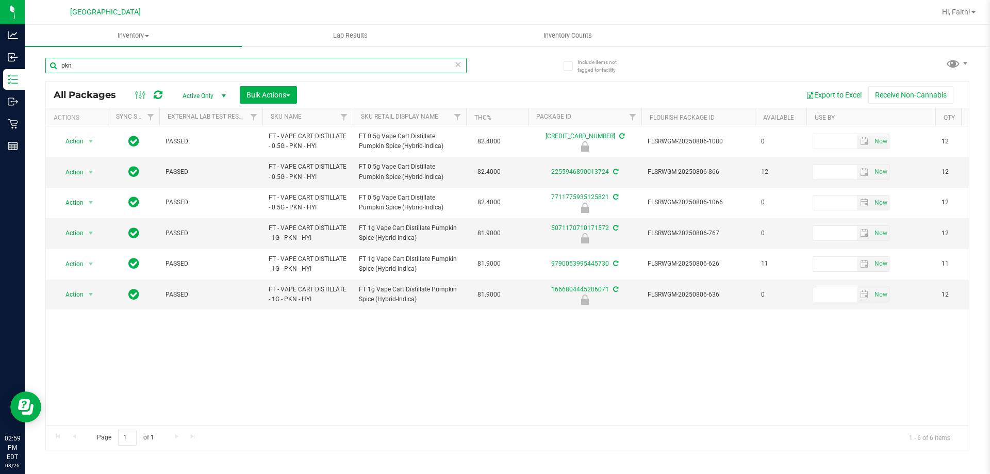
click at [352, 66] on input "pkn" at bounding box center [255, 65] width 421 height 15
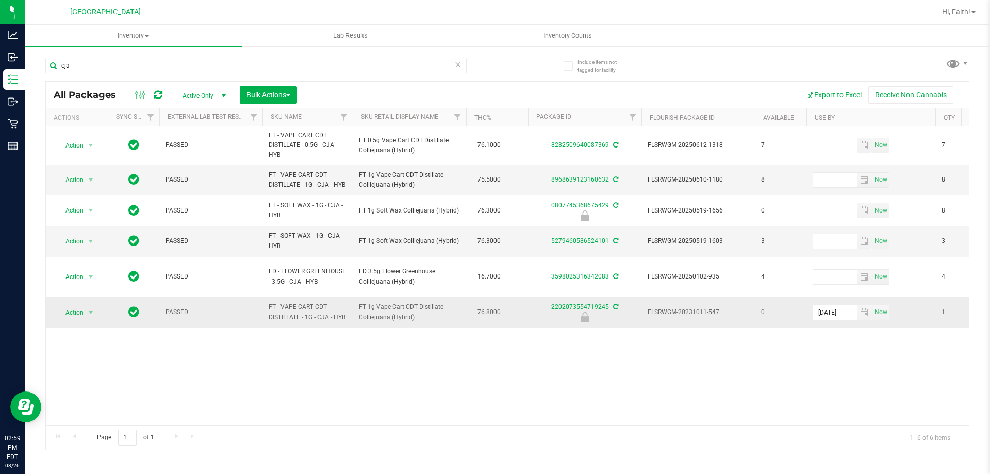
drag, startPoint x: 357, startPoint y: 297, endPoint x: 412, endPoint y: 311, distance: 56.4
click at [412, 311] on td "FT 1g Vape Cart CDT Distillate Colliejuana (Hybrid)" at bounding box center [409, 312] width 113 height 30
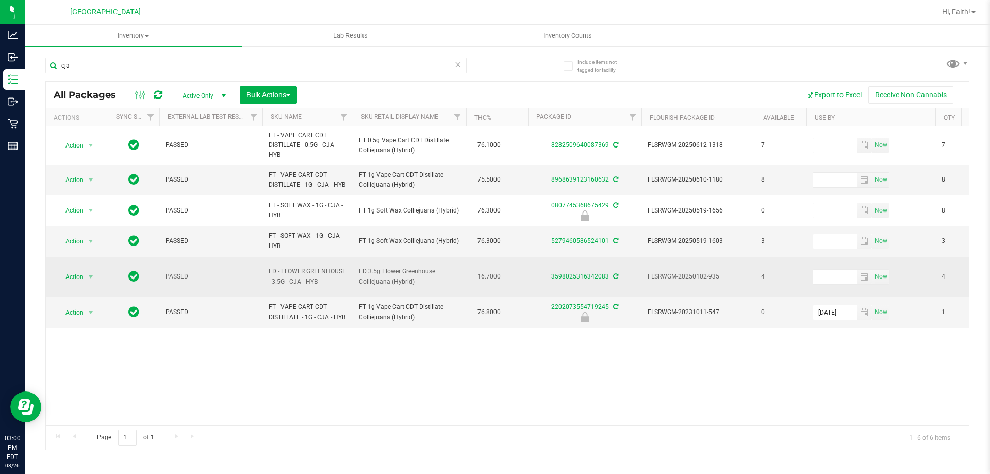
copy span "FT 1g Vape Cart CDT Distillate Colliejuana (Hybrid)"
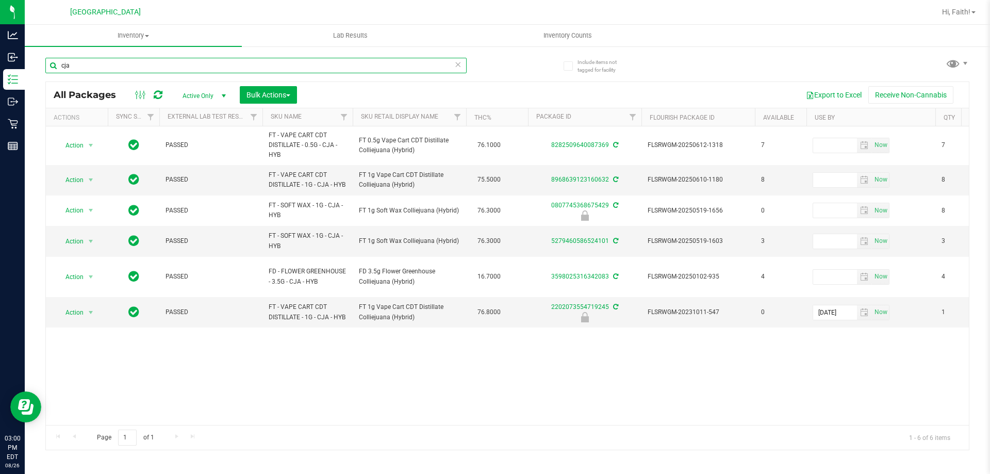
click at [138, 63] on input "cja" at bounding box center [255, 65] width 421 height 15
click at [138, 62] on input "cja" at bounding box center [255, 65] width 421 height 15
paste input "FT 1g Vape Cart CDT Distillate Colliejuana (Hybrid)"
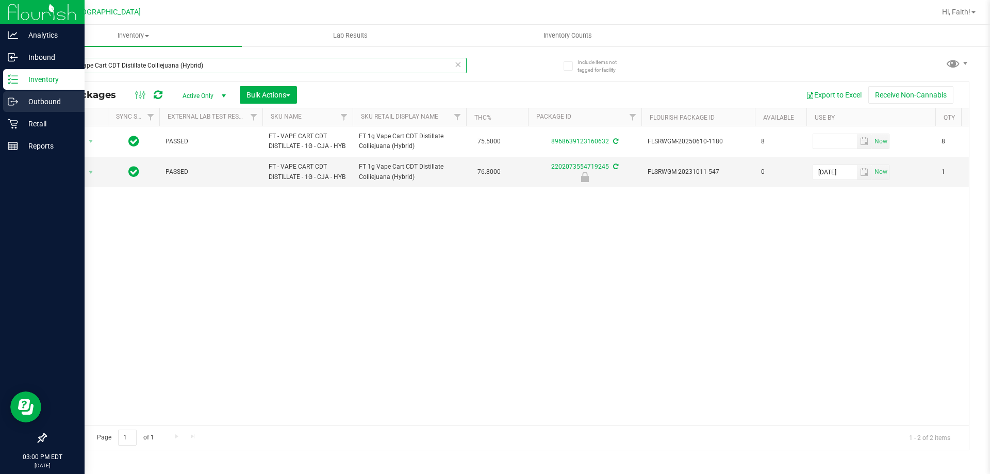
drag, startPoint x: 234, startPoint y: 68, endPoint x: 0, endPoint y: 100, distance: 235.8
click at [0, 100] on div "Analytics Inbound Inventory Outbound Retail Reports 03:00 PM EDT 08/26/2025 08/…" at bounding box center [495, 237] width 990 height 474
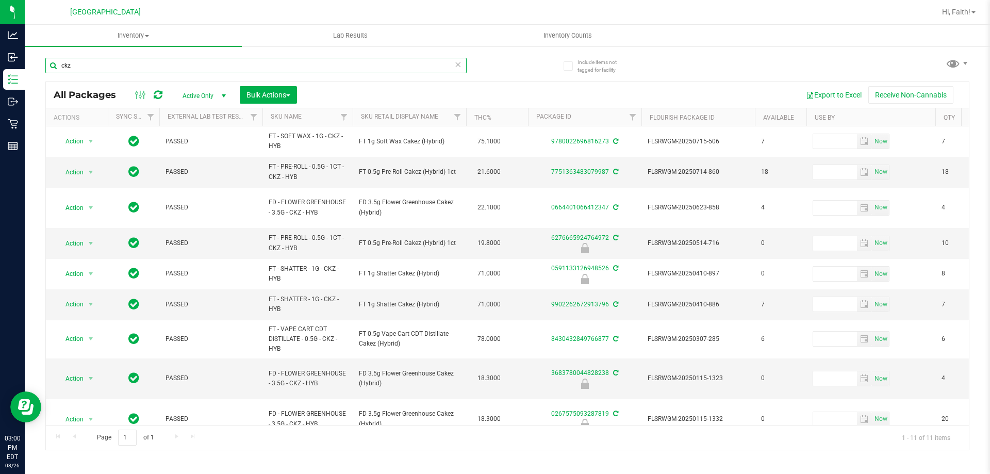
type input "ckz"
click at [372, 123] on th "Sku Retail Display Name" at bounding box center [409, 117] width 113 height 18
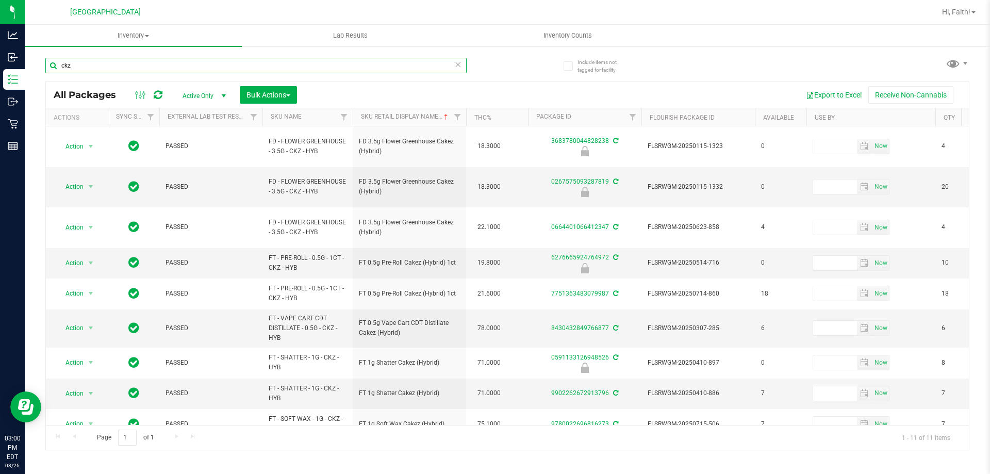
click at [250, 67] on input "ckz" at bounding box center [255, 65] width 421 height 15
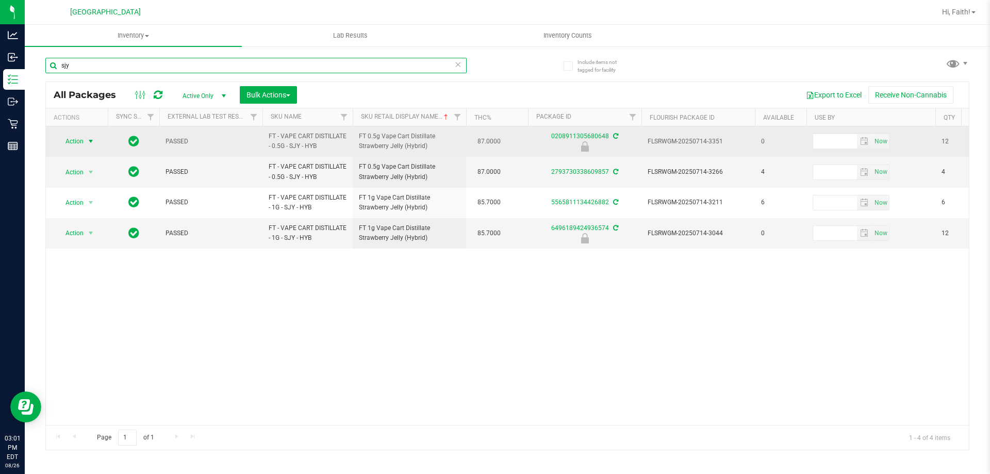
type input "sjy"
click at [68, 140] on span "Action" at bounding box center [70, 141] width 28 height 14
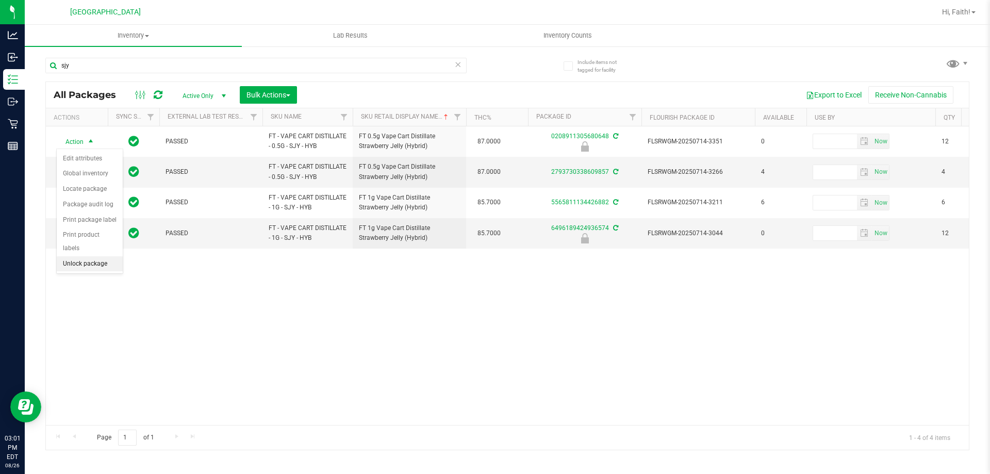
click at [84, 256] on li "Unlock package" at bounding box center [90, 263] width 66 height 15
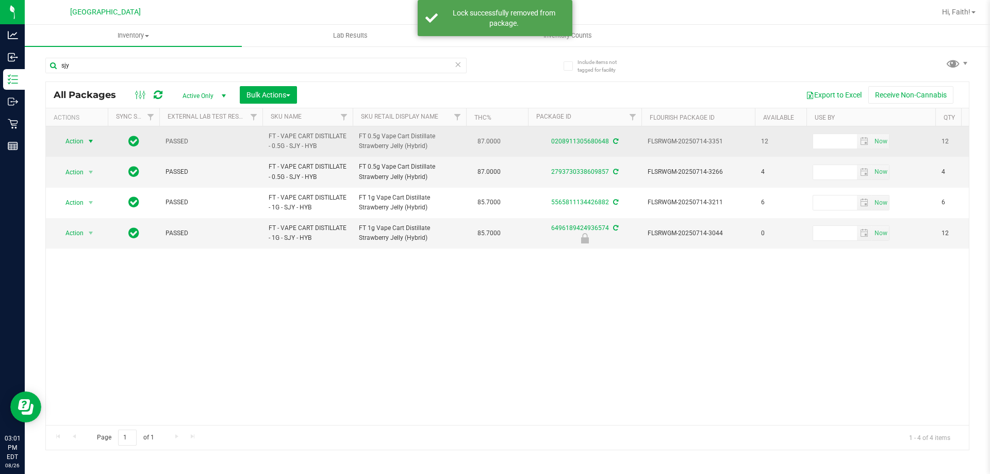
click at [83, 136] on span "Action" at bounding box center [70, 141] width 28 height 14
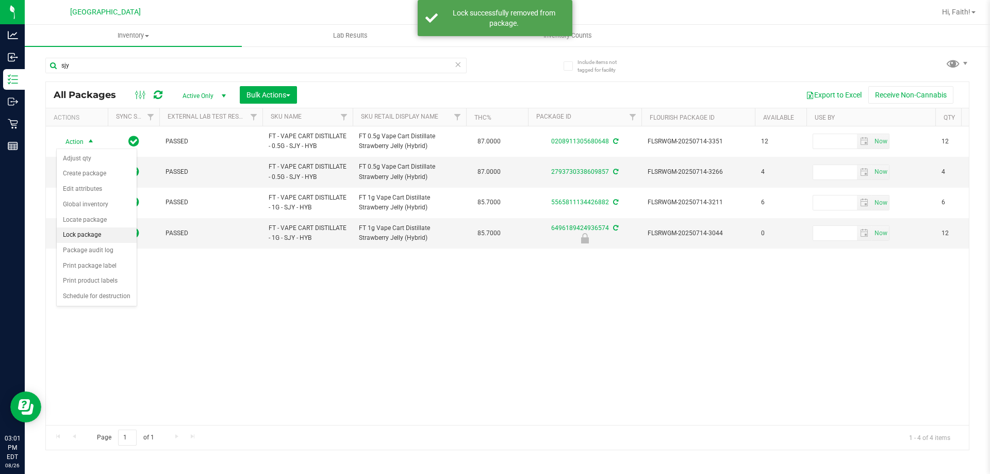
click at [86, 230] on li "Lock package" at bounding box center [97, 234] width 80 height 15
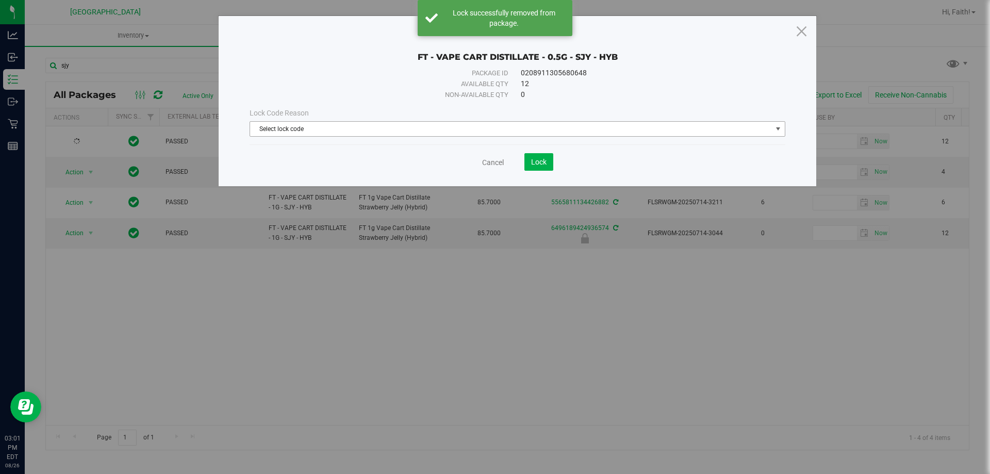
click at [365, 128] on span "Select lock code" at bounding box center [511, 129] width 522 height 14
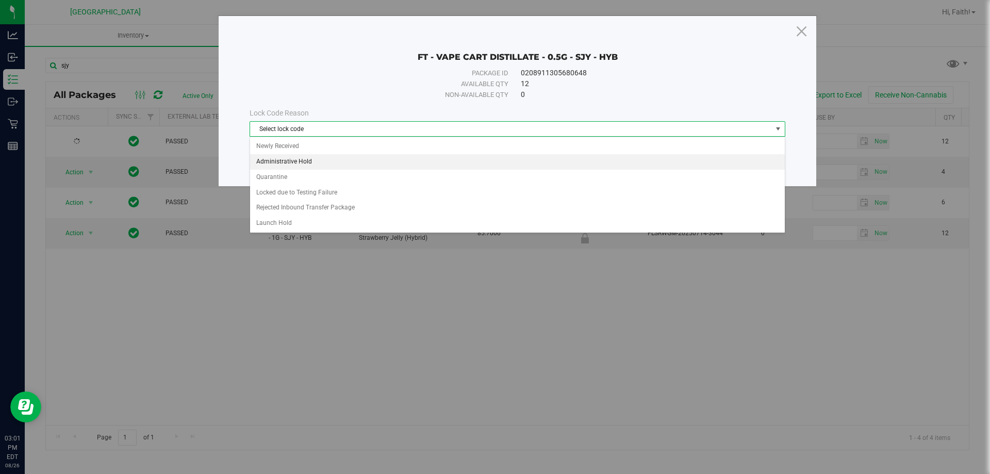
click at [292, 158] on li "Administrative Hold" at bounding box center [517, 161] width 535 height 15
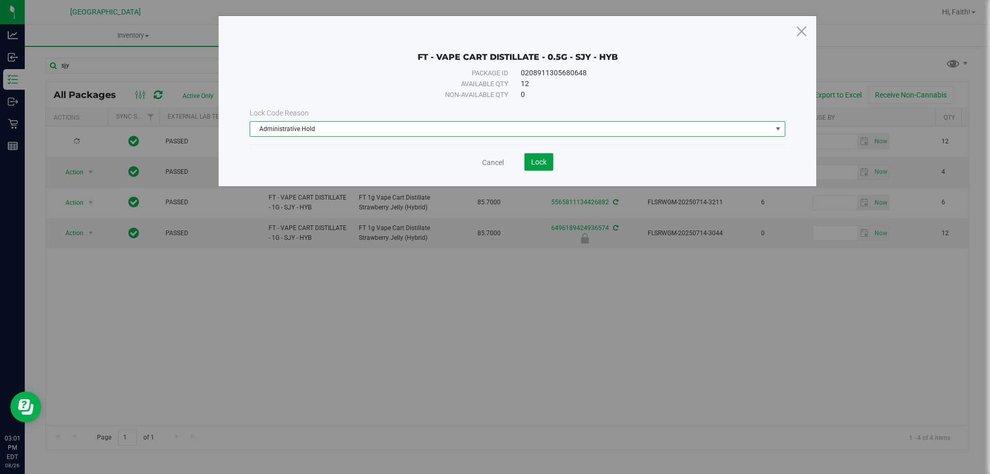
click at [542, 167] on button "Lock" at bounding box center [539, 162] width 29 height 18
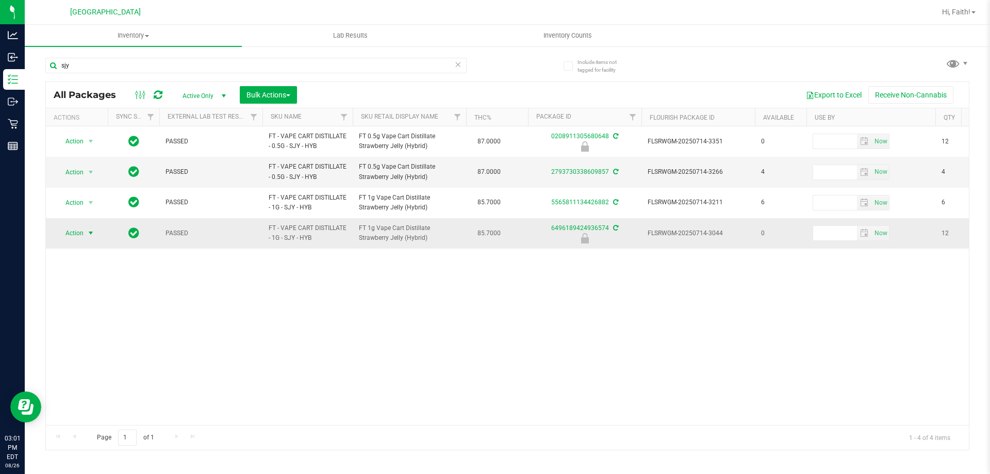
click at [74, 232] on span "Action" at bounding box center [70, 233] width 28 height 14
click at [97, 348] on li "Unlock package" at bounding box center [90, 355] width 66 height 15
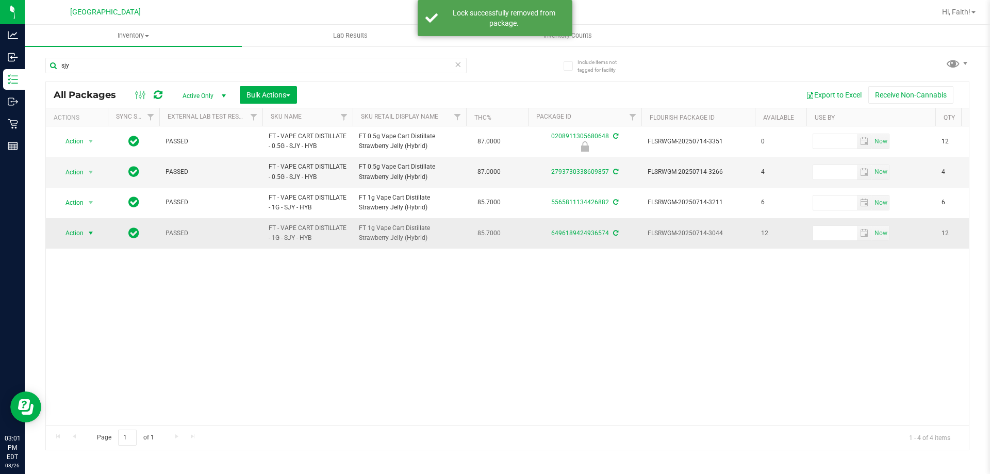
click at [89, 227] on span "select" at bounding box center [91, 233] width 13 height 14
click at [91, 328] on li "Lock package" at bounding box center [97, 326] width 80 height 15
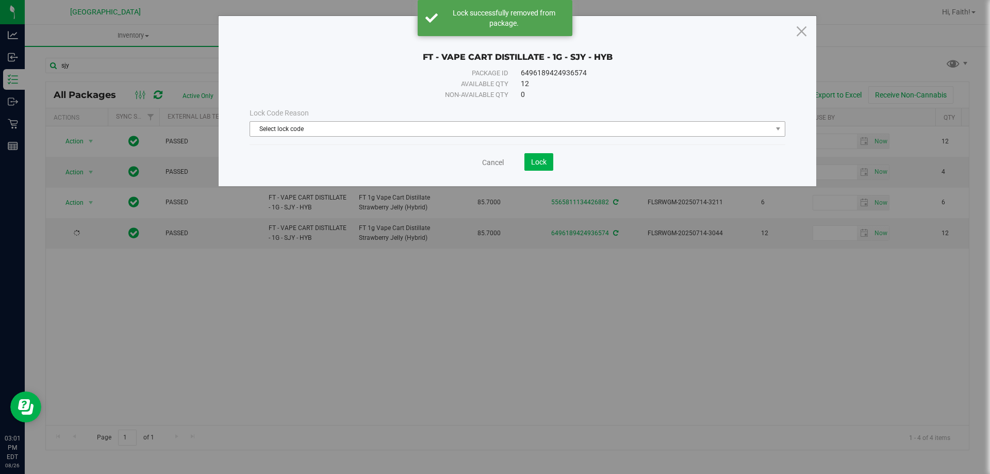
click at [542, 132] on span "Select lock code" at bounding box center [511, 129] width 522 height 14
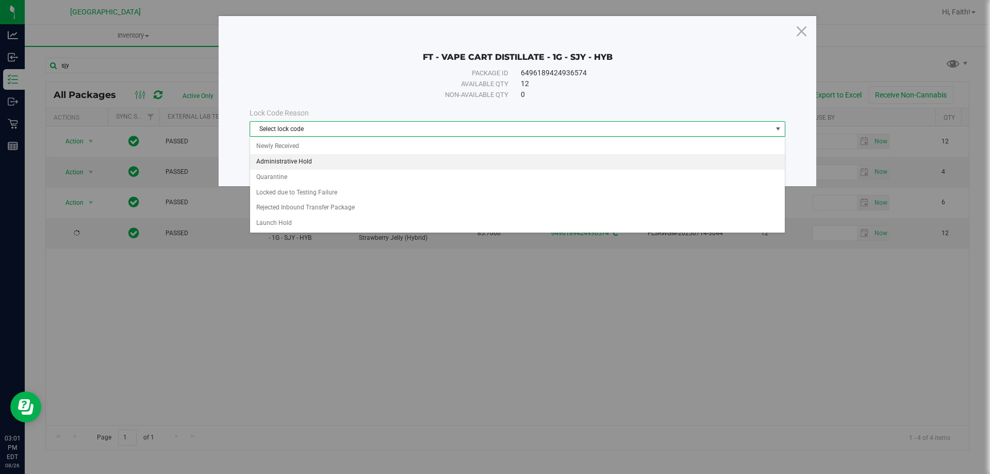
click at [303, 159] on li "Administrative Hold" at bounding box center [517, 161] width 535 height 15
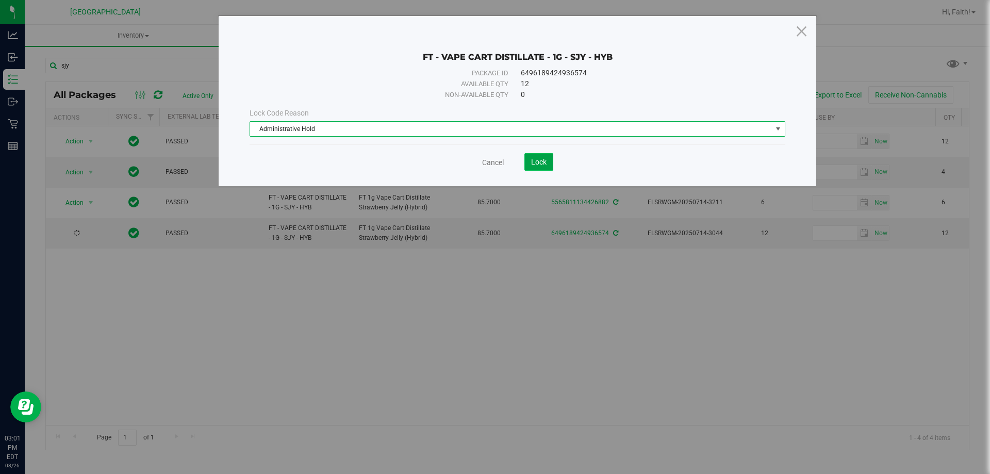
click at [540, 159] on span "Lock" at bounding box center [538, 162] width 15 height 8
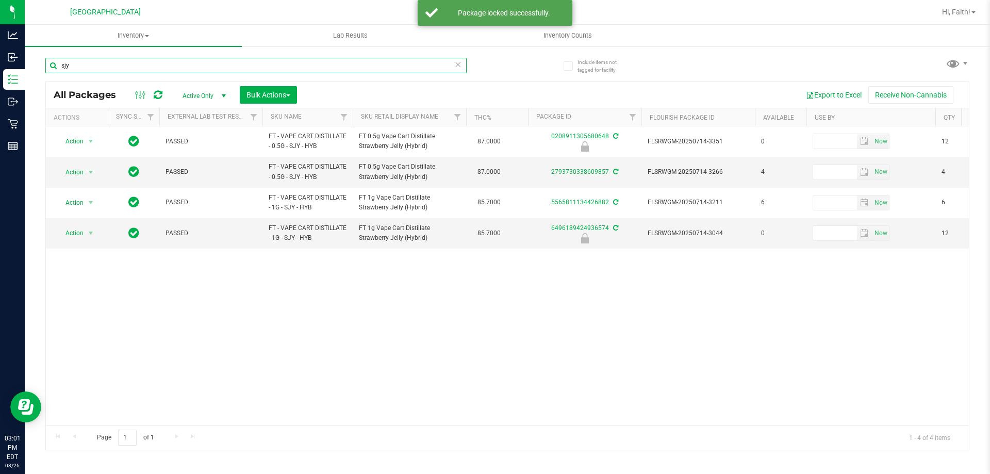
click at [432, 64] on input "sjy" at bounding box center [255, 65] width 421 height 15
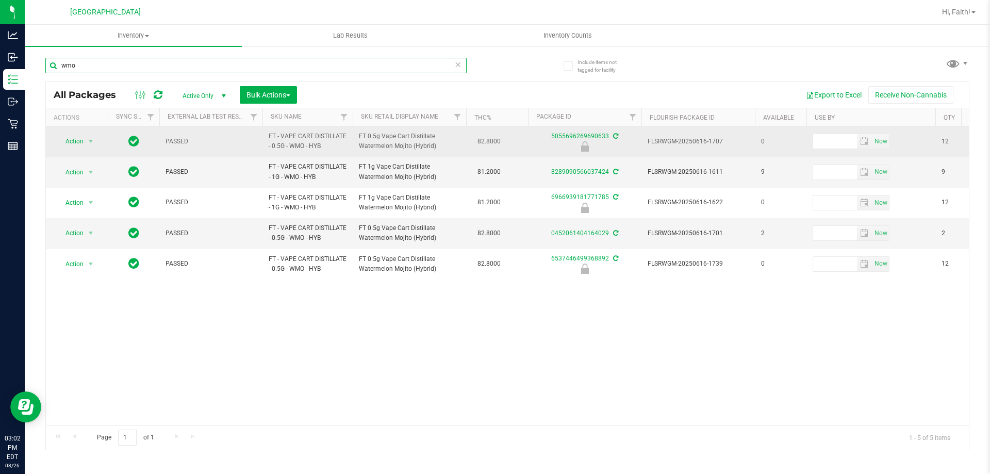
type input "wmo"
click at [81, 149] on span "Action" at bounding box center [70, 141] width 28 height 14
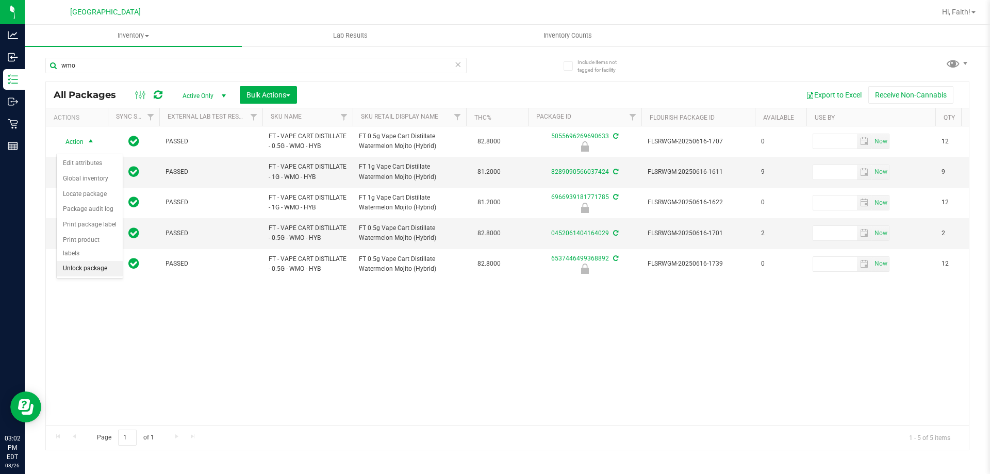
click at [94, 261] on li "Unlock package" at bounding box center [90, 268] width 66 height 15
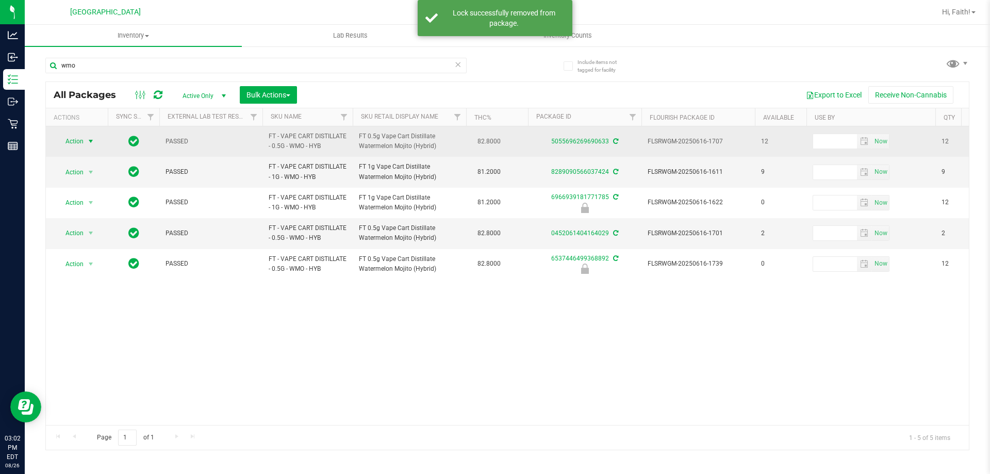
click at [92, 145] on span "select" at bounding box center [91, 141] width 8 height 8
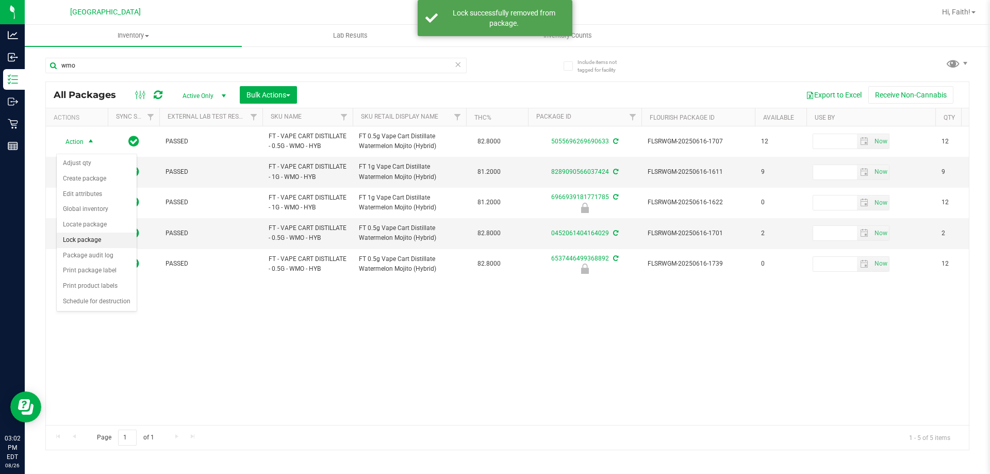
click at [96, 246] on li "Lock package" at bounding box center [97, 240] width 80 height 15
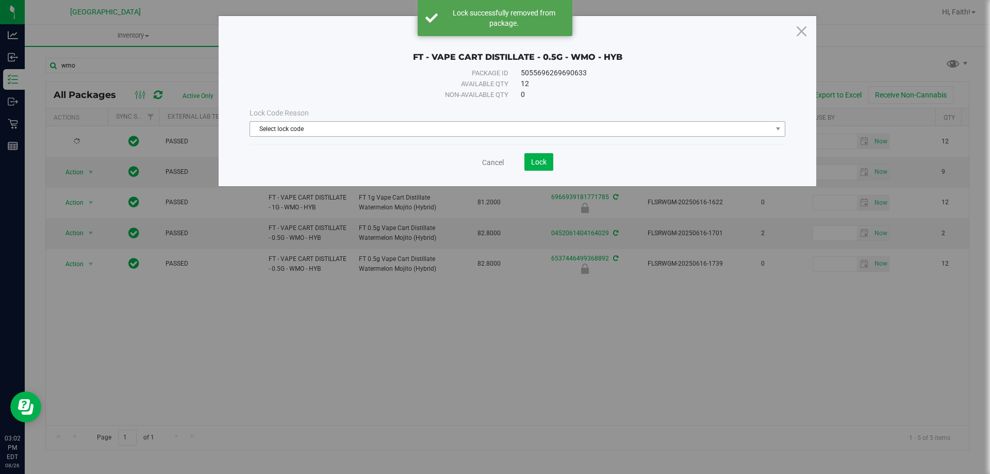
click at [315, 136] on span "Select lock code" at bounding box center [518, 128] width 536 height 15
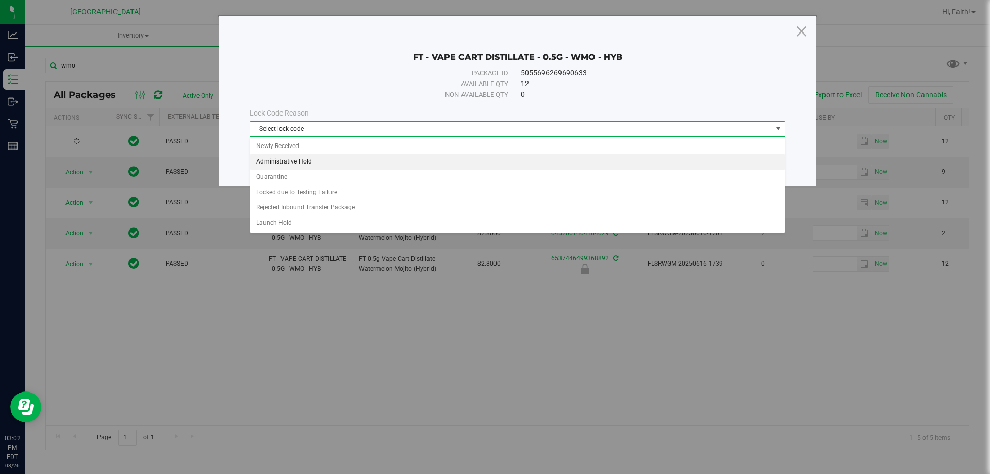
click at [289, 157] on li "Administrative Hold" at bounding box center [517, 161] width 535 height 15
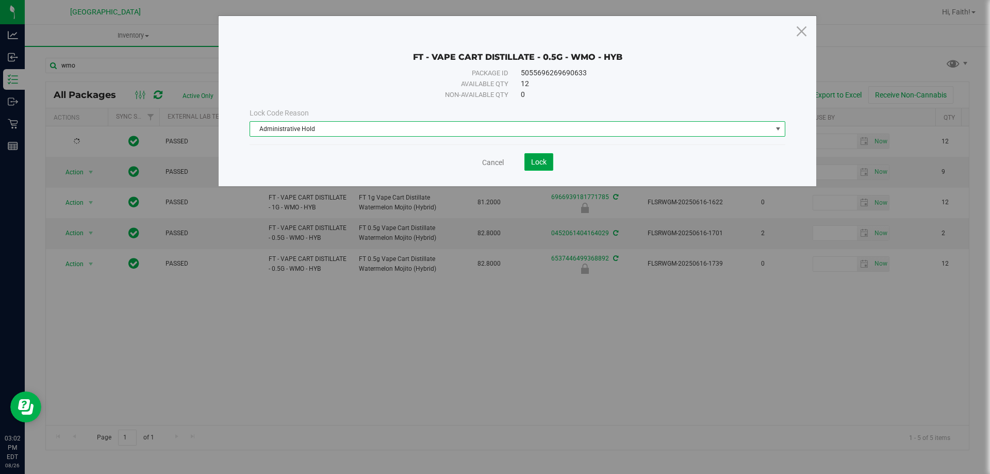
click at [537, 159] on span "Lock" at bounding box center [538, 162] width 15 height 8
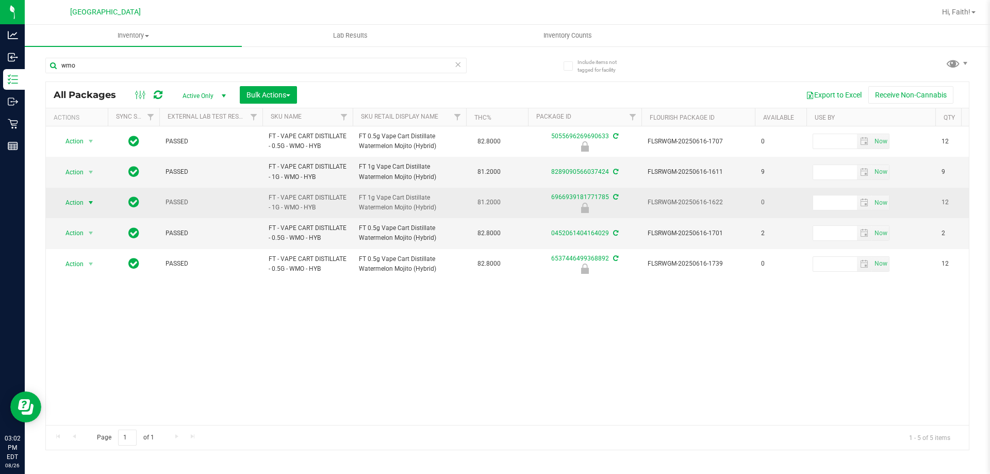
click at [69, 206] on span "Action" at bounding box center [70, 202] width 28 height 14
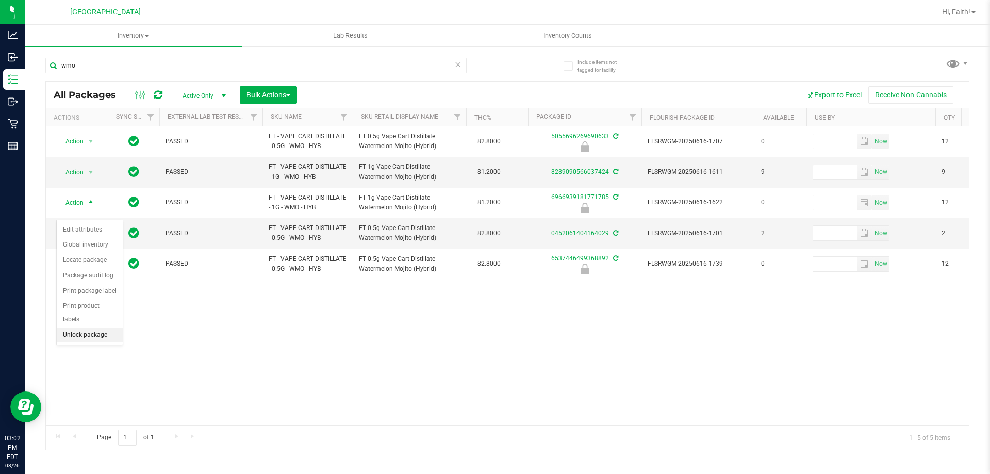
click at [102, 328] on li "Unlock package" at bounding box center [90, 335] width 66 height 15
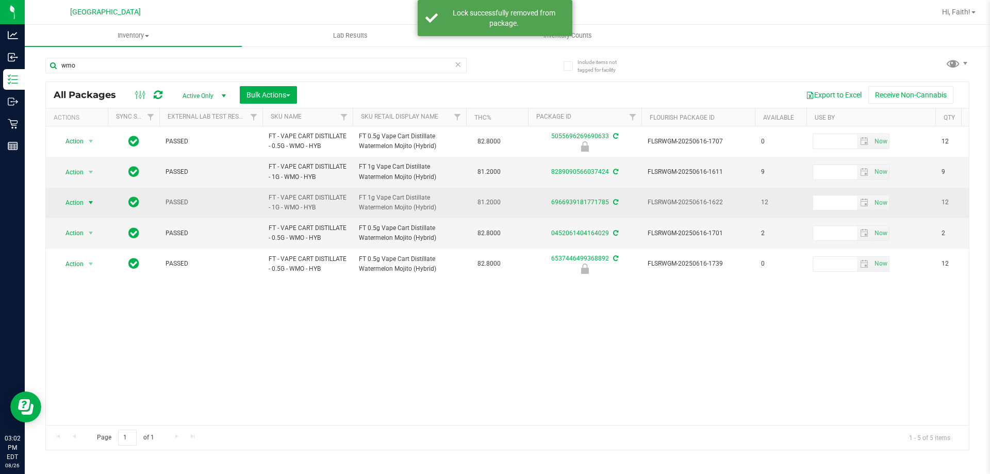
click at [75, 210] on span "Action" at bounding box center [70, 202] width 28 height 14
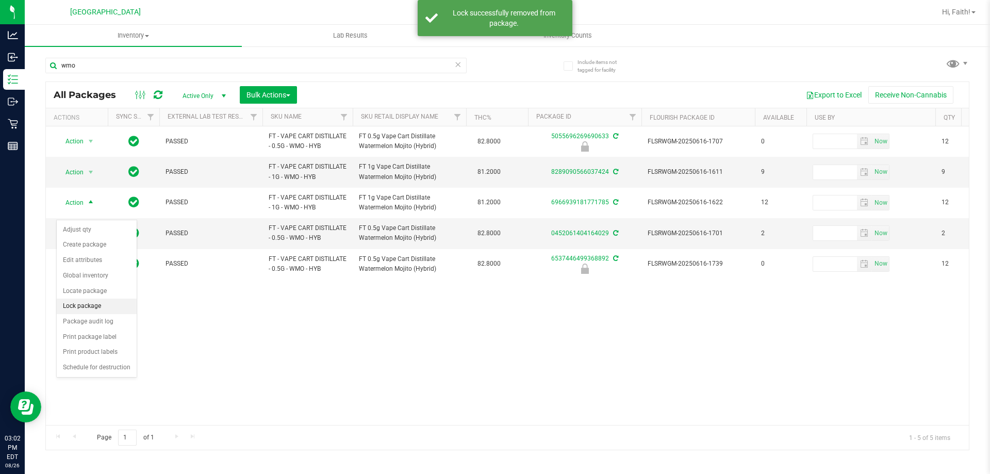
click at [100, 302] on li "Lock package" at bounding box center [97, 306] width 80 height 15
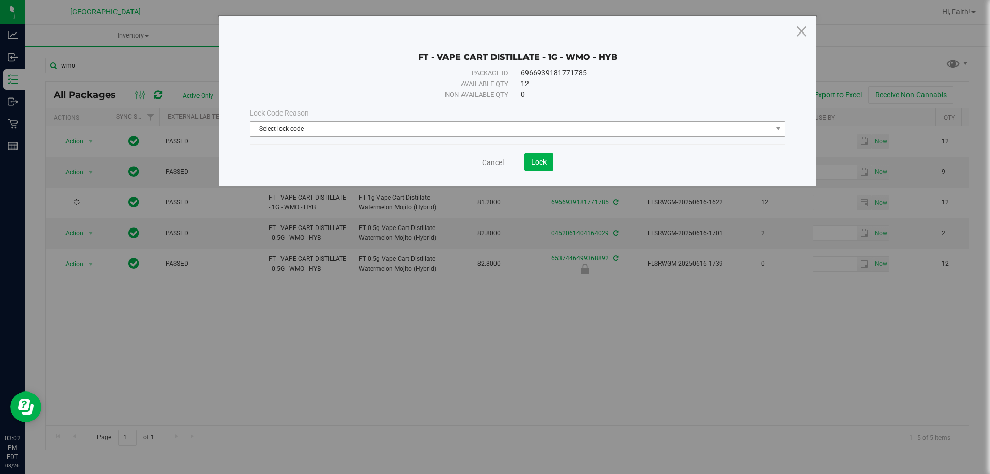
click at [282, 125] on span "Select lock code" at bounding box center [511, 129] width 522 height 14
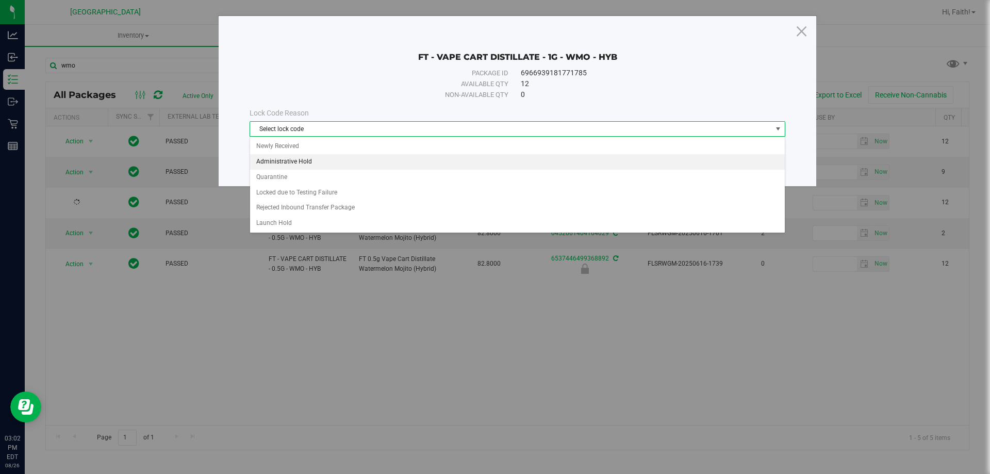
click at [296, 161] on li "Administrative Hold" at bounding box center [517, 161] width 535 height 15
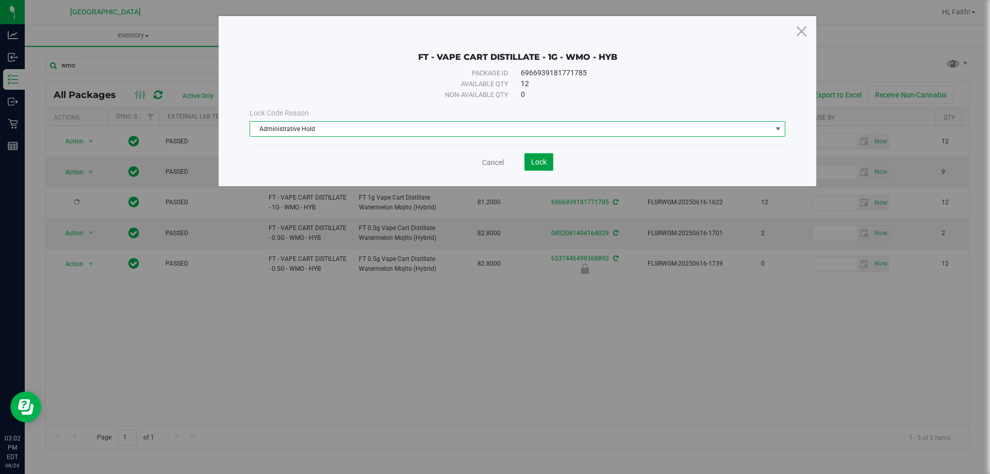
click at [531, 161] on span "Lock" at bounding box center [538, 162] width 15 height 8
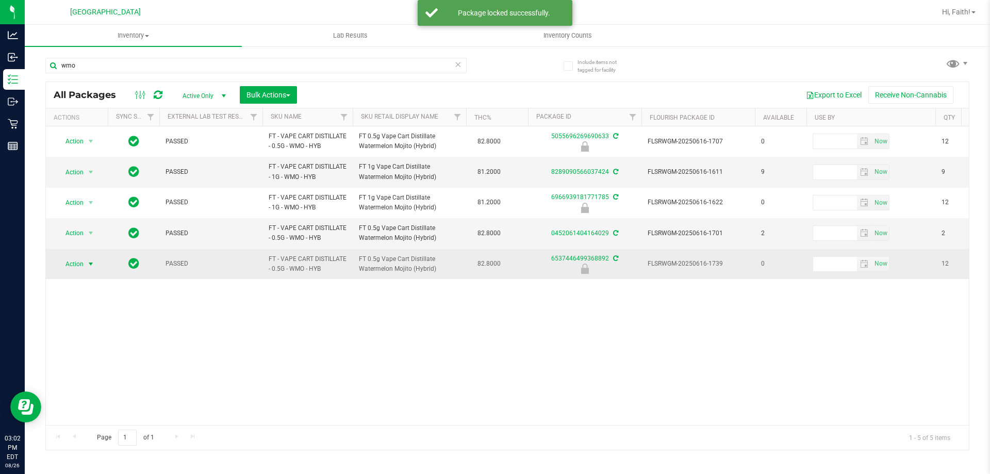
click at [89, 268] on span "select" at bounding box center [91, 264] width 8 height 8
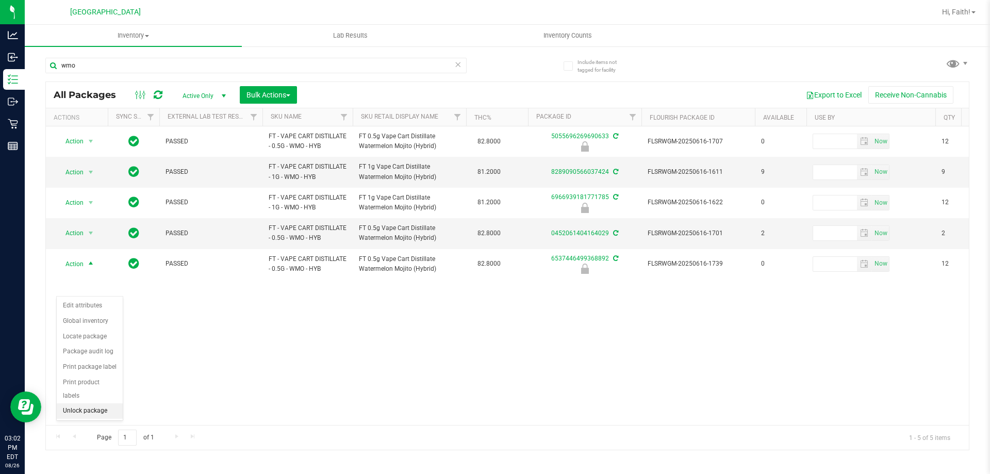
click at [101, 403] on li "Unlock package" at bounding box center [90, 410] width 66 height 15
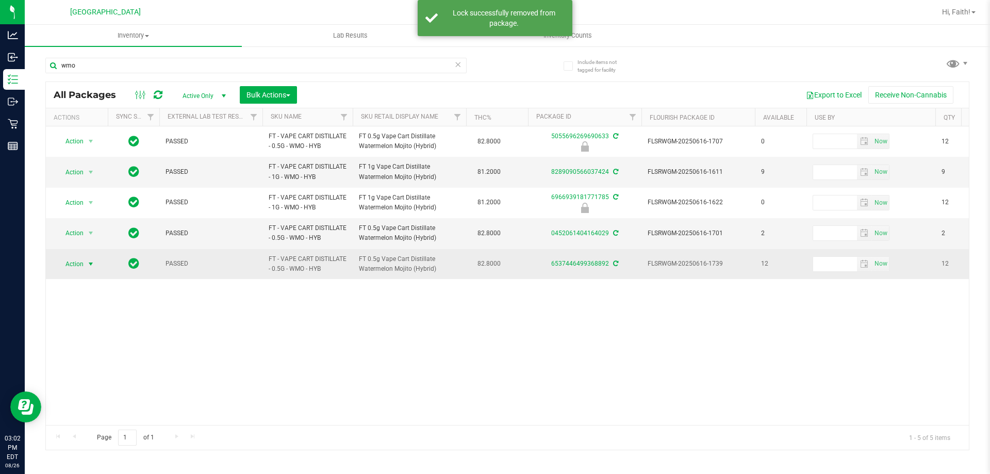
click at [85, 271] on span "select" at bounding box center [91, 264] width 13 height 14
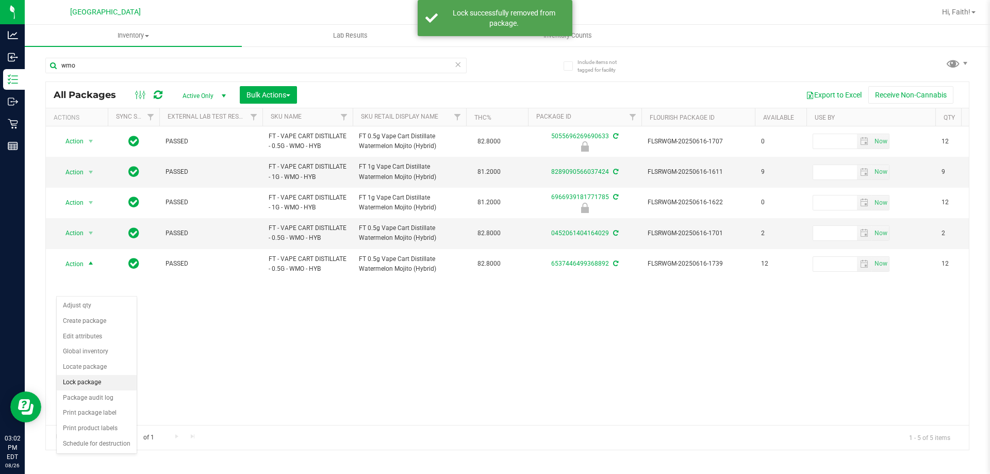
click at [96, 382] on li "Lock package" at bounding box center [97, 382] width 80 height 15
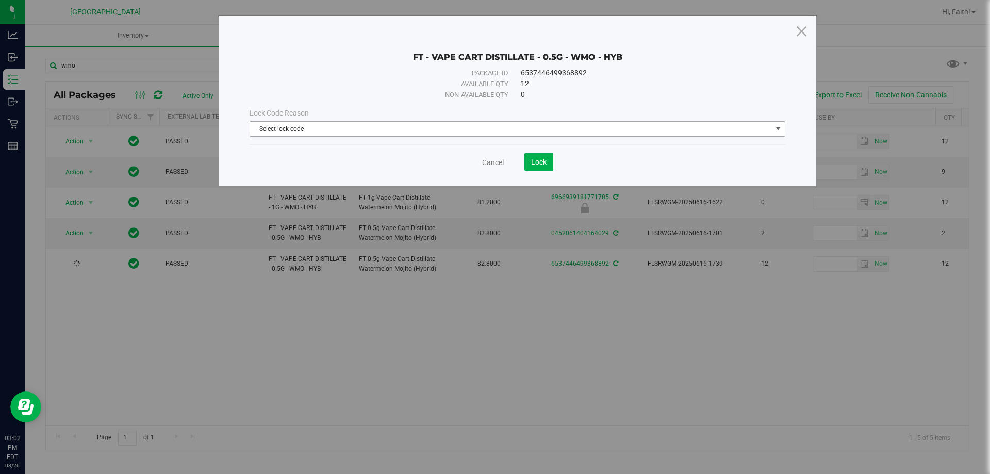
click at [315, 131] on span "Select lock code" at bounding box center [511, 129] width 522 height 14
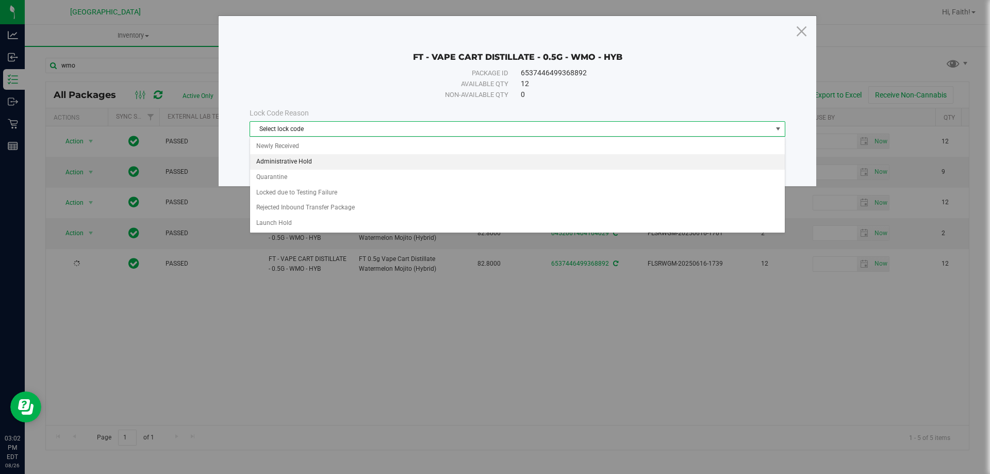
click at [275, 159] on li "Administrative Hold" at bounding box center [517, 161] width 535 height 15
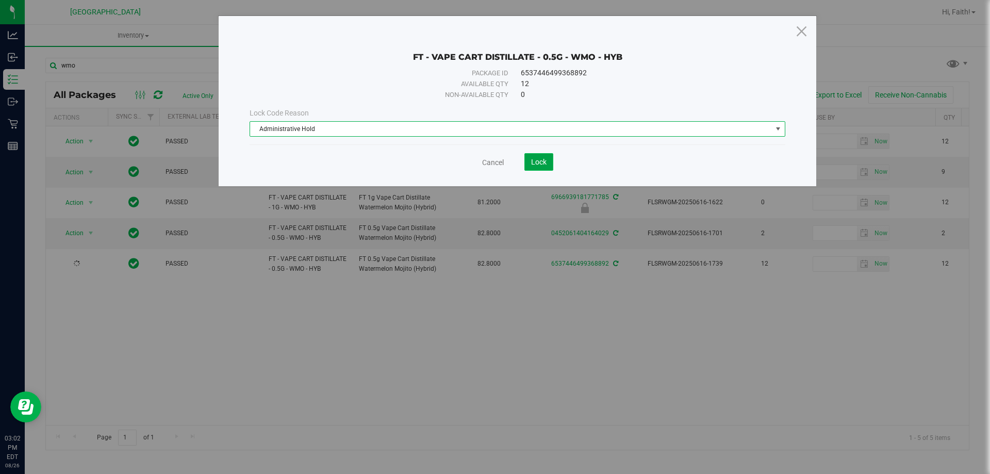
click at [544, 160] on span "Lock" at bounding box center [538, 162] width 15 height 8
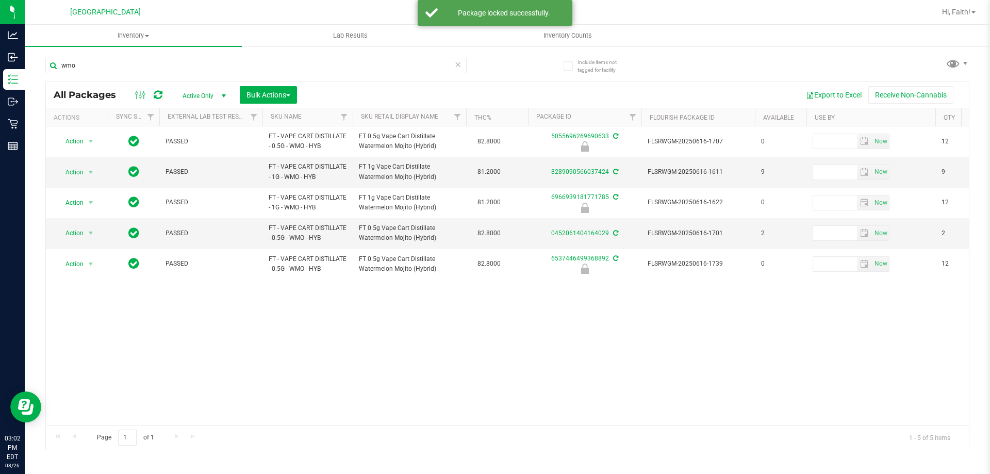
click at [350, 75] on div "wmo" at bounding box center [255, 70] width 421 height 24
click at [340, 70] on input "wmo" at bounding box center [255, 65] width 421 height 15
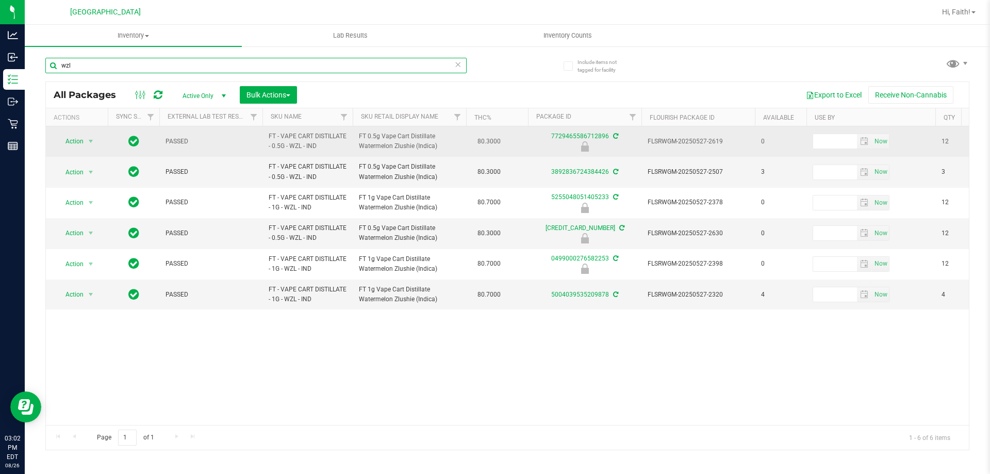
type input "wzl"
click at [76, 146] on span "Action" at bounding box center [70, 141] width 28 height 14
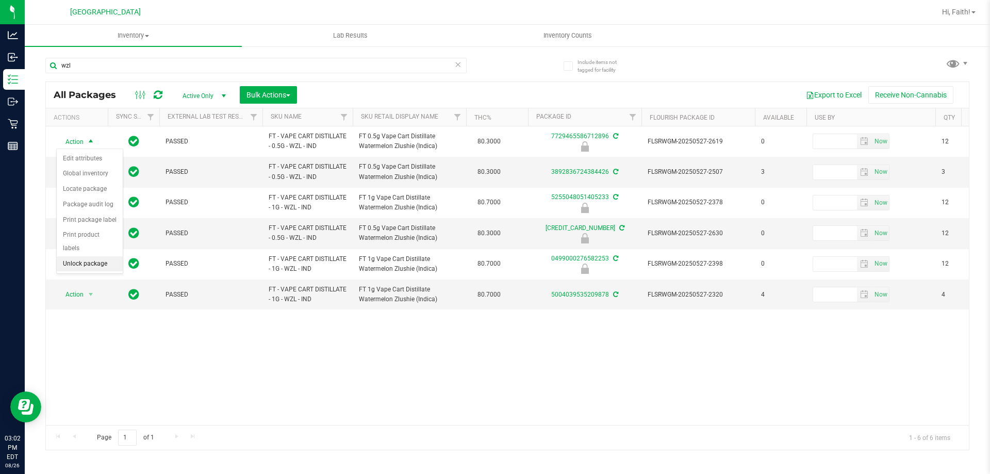
click at [93, 256] on li "Unlock package" at bounding box center [90, 263] width 66 height 15
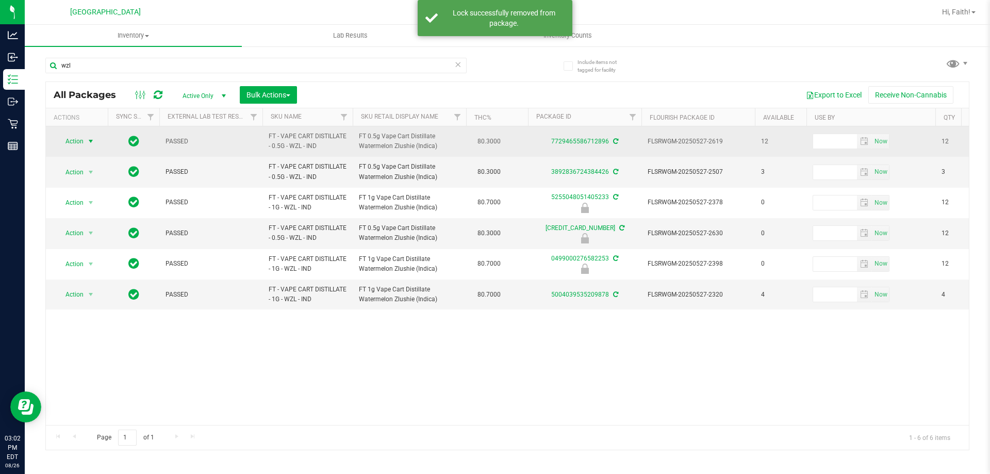
click at [90, 143] on span "select" at bounding box center [91, 141] width 8 height 8
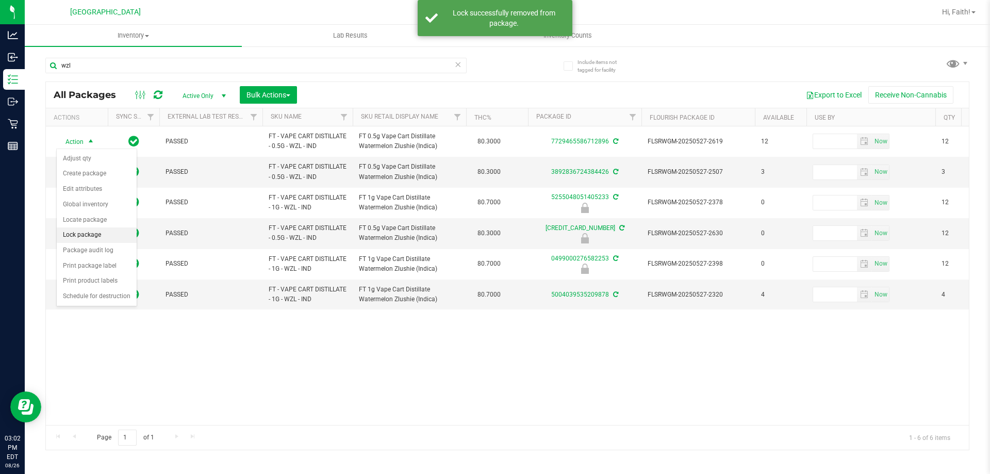
click at [96, 235] on li "Lock package" at bounding box center [97, 234] width 80 height 15
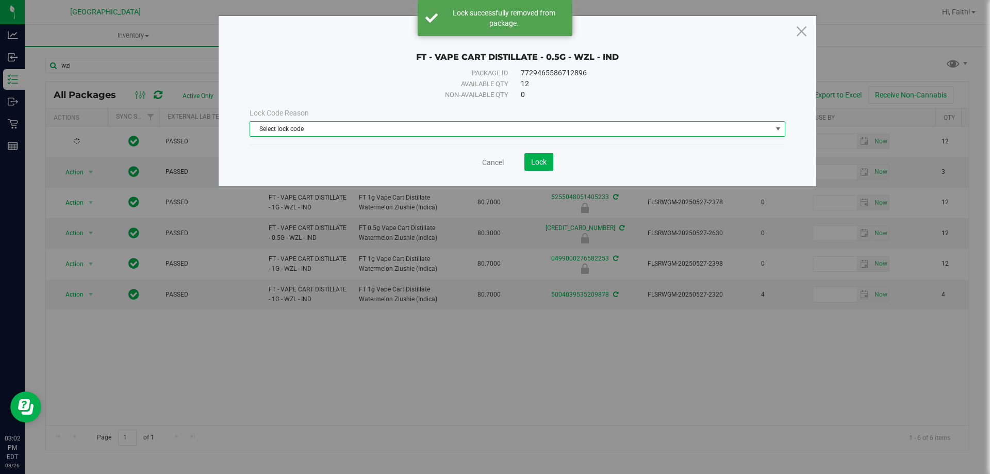
click at [298, 125] on span "Select lock code" at bounding box center [511, 129] width 522 height 14
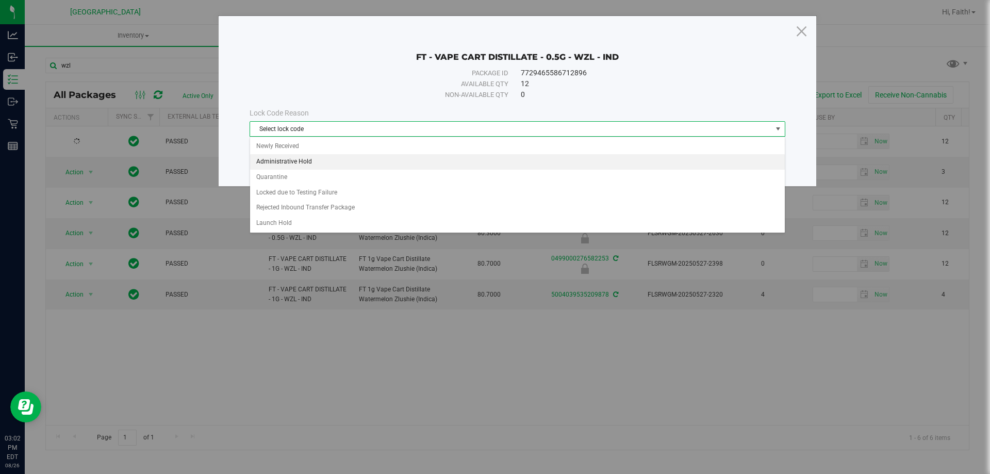
click at [305, 165] on li "Administrative Hold" at bounding box center [517, 161] width 535 height 15
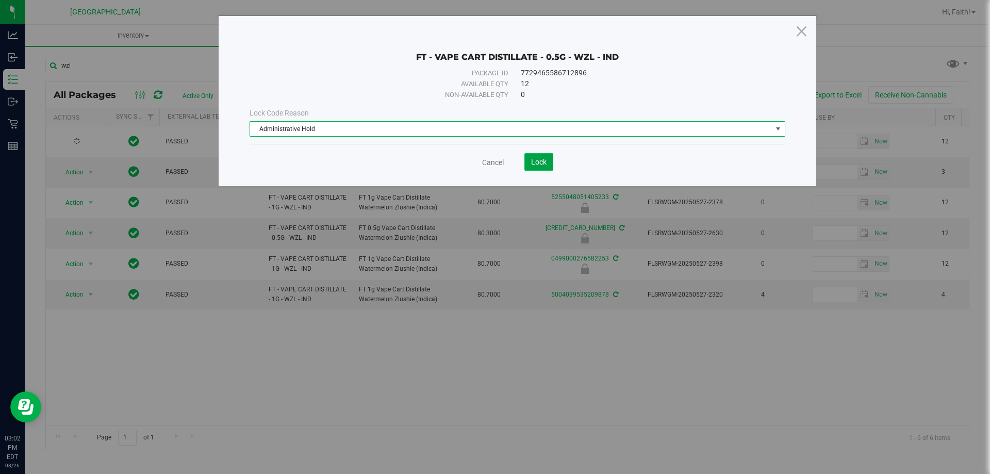
click at [548, 165] on button "Lock" at bounding box center [539, 162] width 29 height 18
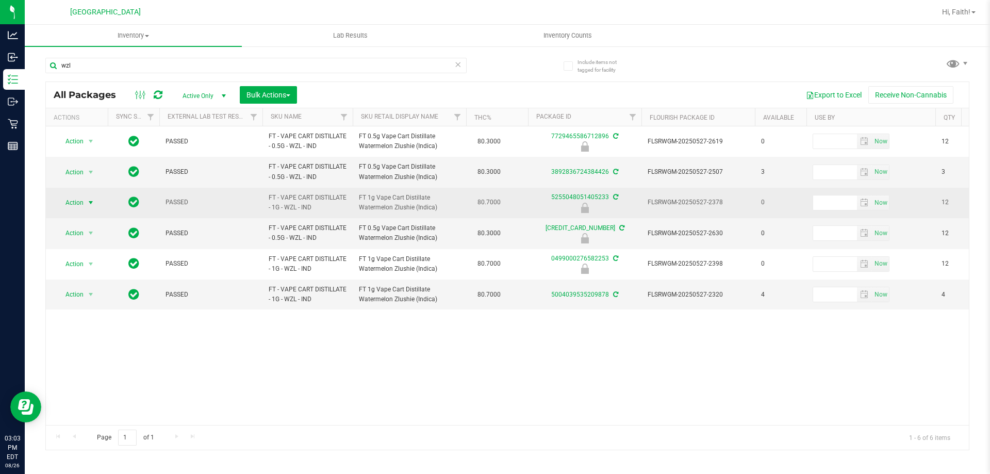
click at [77, 206] on span "Action" at bounding box center [70, 202] width 28 height 14
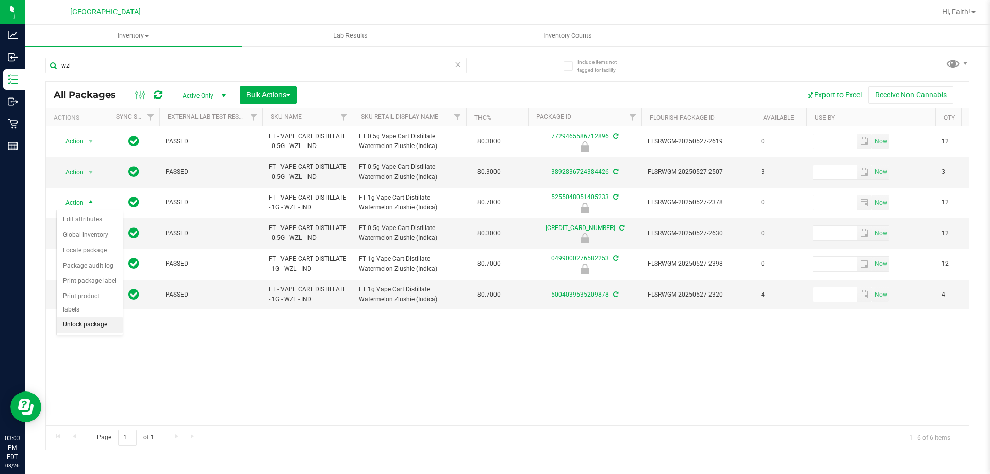
click at [101, 317] on li "Unlock package" at bounding box center [90, 324] width 66 height 15
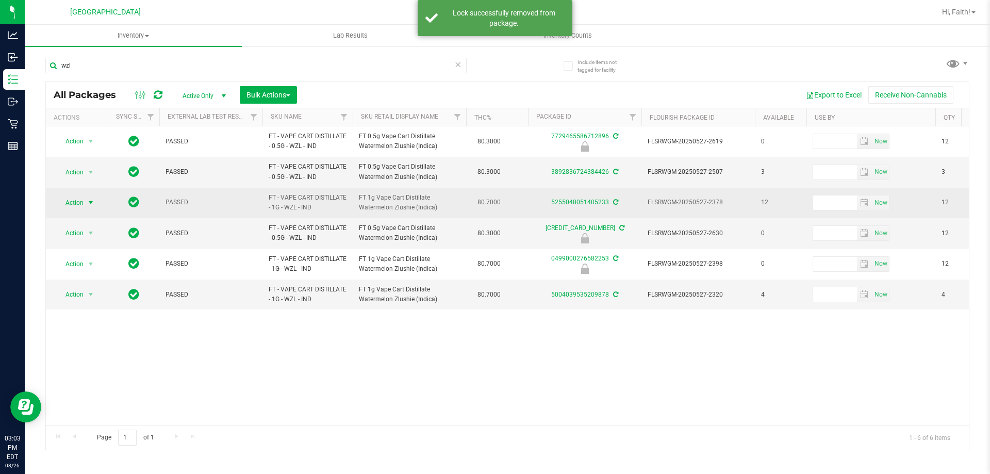
click at [94, 201] on span "select" at bounding box center [91, 203] width 8 height 8
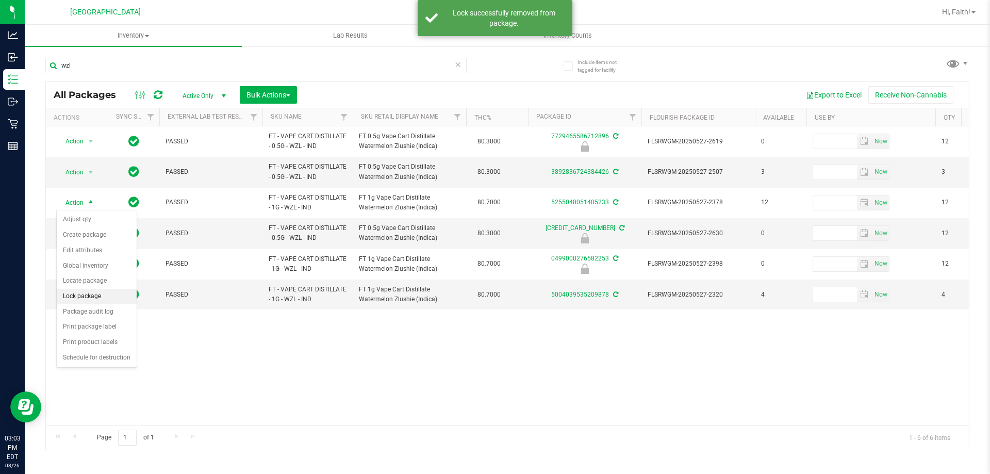
click at [103, 296] on li "Lock package" at bounding box center [97, 296] width 80 height 15
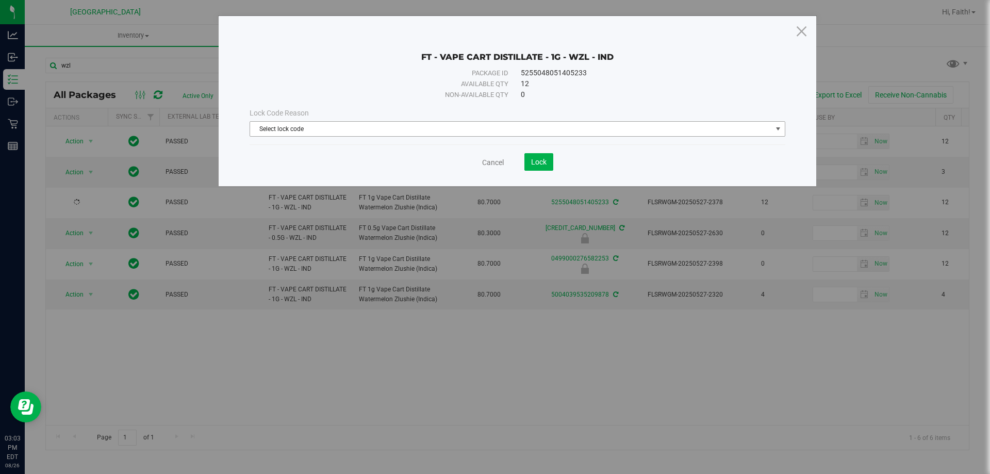
click at [302, 124] on span "Select lock code" at bounding box center [511, 129] width 522 height 14
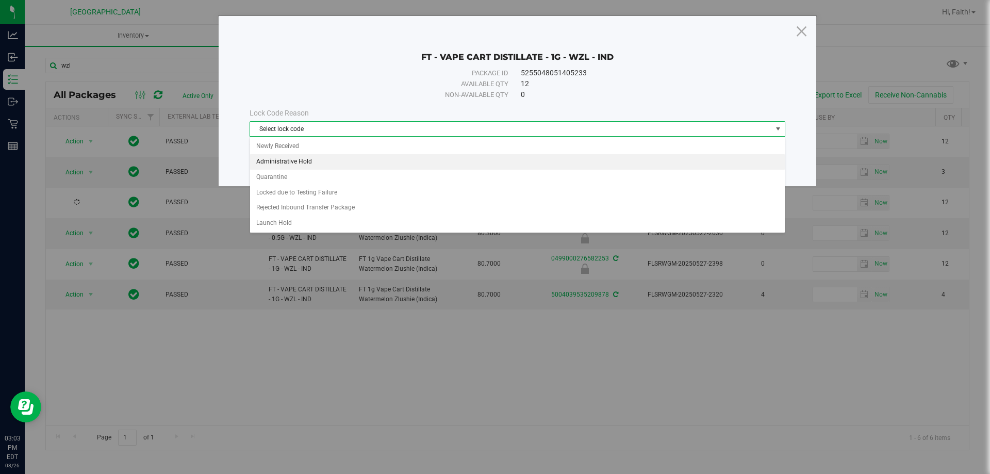
click at [308, 161] on li "Administrative Hold" at bounding box center [517, 161] width 535 height 15
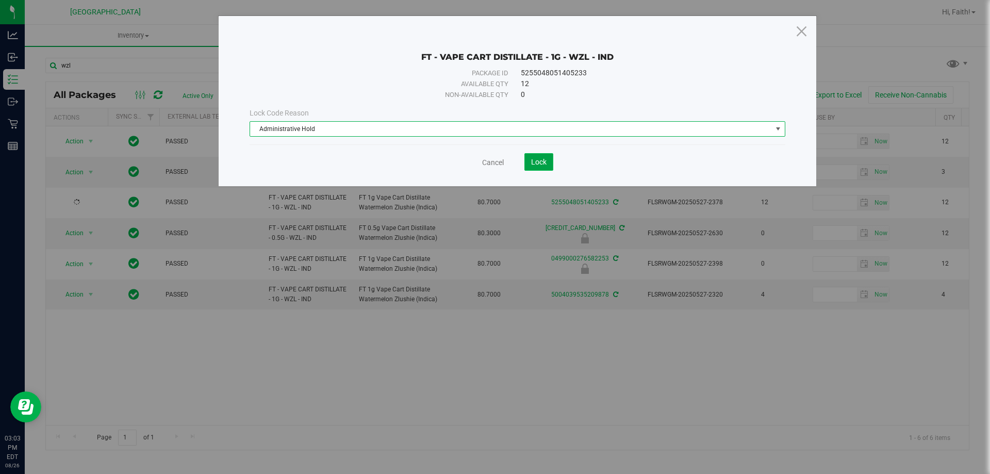
click at [546, 157] on button "Lock" at bounding box center [539, 162] width 29 height 18
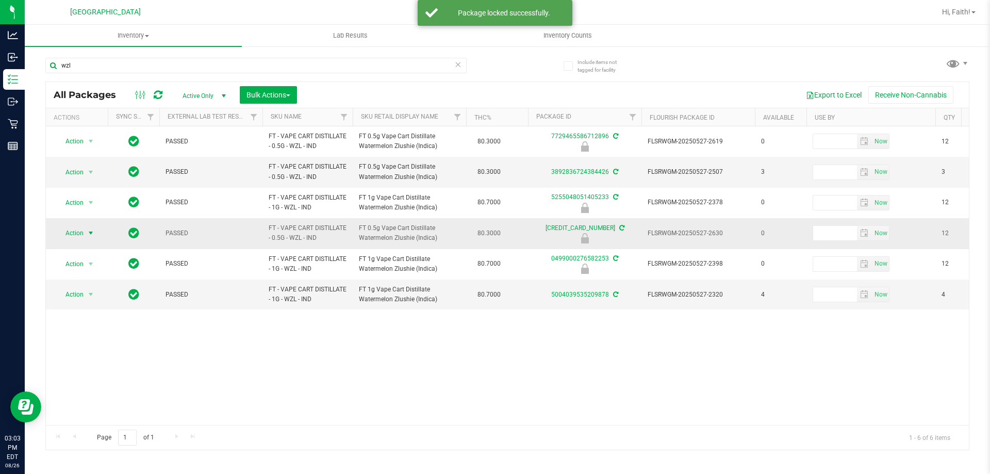
click at [86, 235] on span "select" at bounding box center [91, 233] width 13 height 14
click at [97, 348] on li "Unlock package" at bounding box center [90, 355] width 66 height 15
click at [73, 238] on span "Action" at bounding box center [70, 233] width 28 height 14
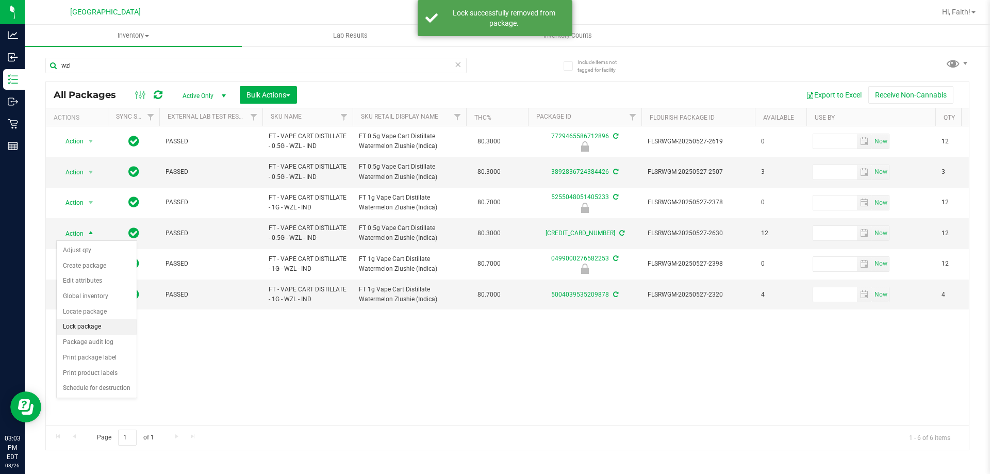
click at [102, 330] on li "Lock package" at bounding box center [97, 326] width 80 height 15
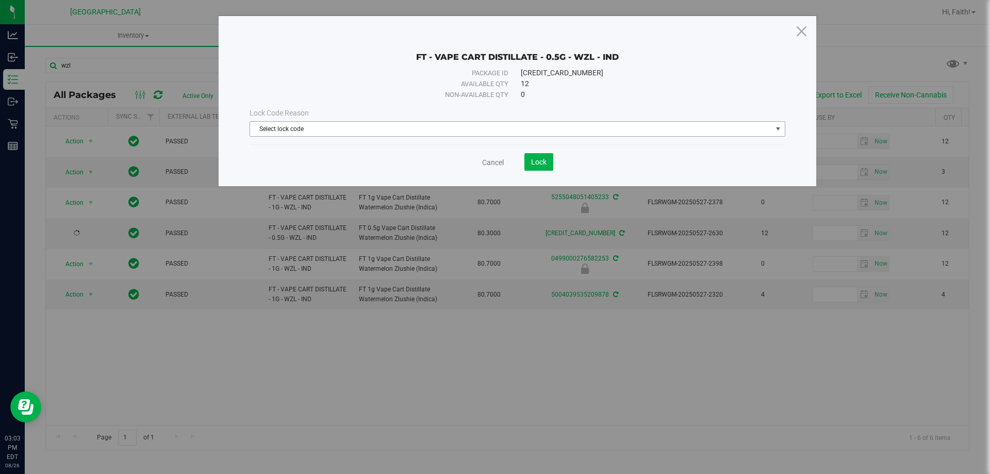
click at [289, 127] on span "Select lock code" at bounding box center [511, 129] width 522 height 14
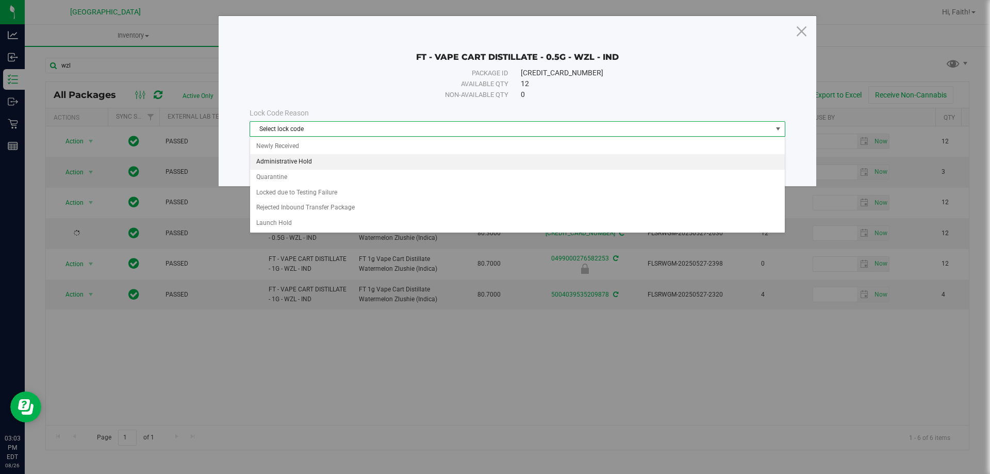
click at [290, 158] on li "Administrative Hold" at bounding box center [517, 161] width 535 height 15
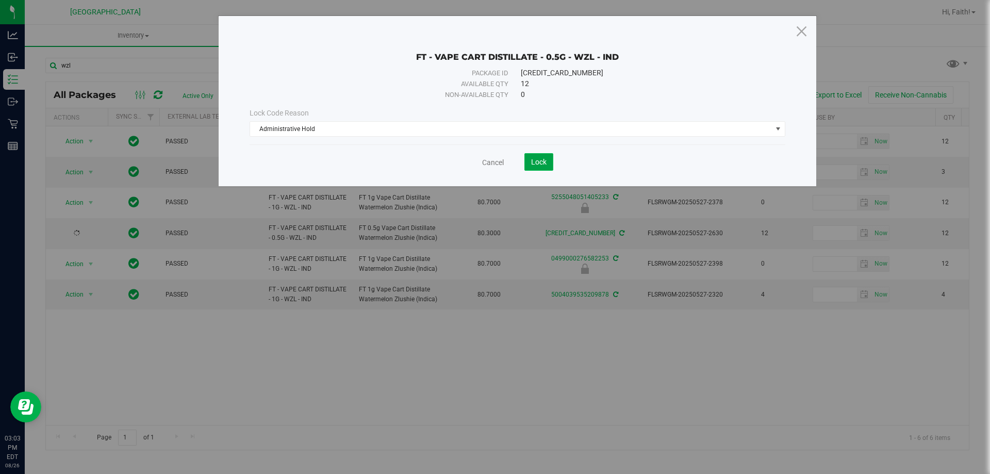
click at [551, 164] on button "Lock" at bounding box center [539, 162] width 29 height 18
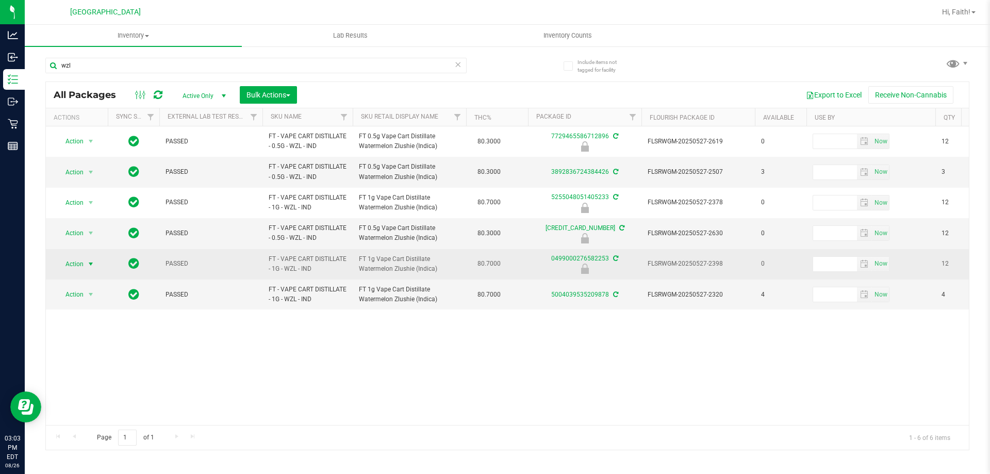
click at [77, 260] on span "Action" at bounding box center [70, 264] width 28 height 14
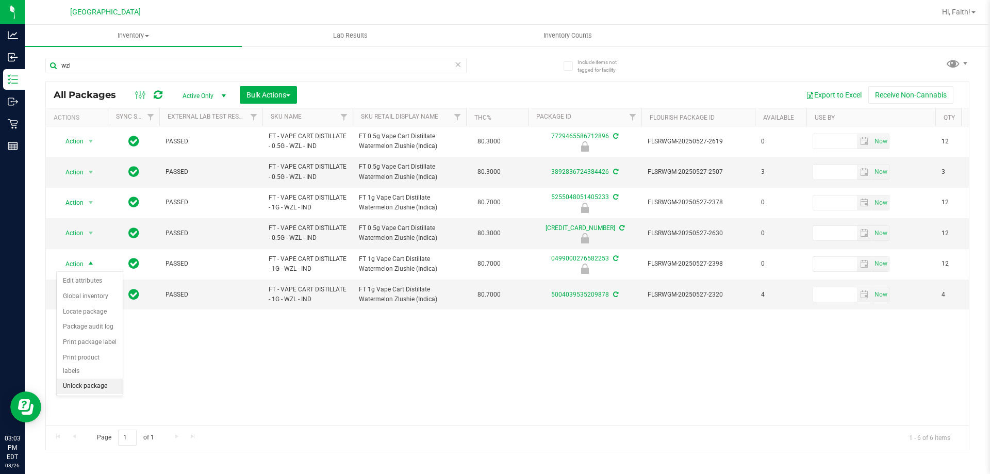
click at [116, 379] on li "Unlock package" at bounding box center [90, 386] width 66 height 15
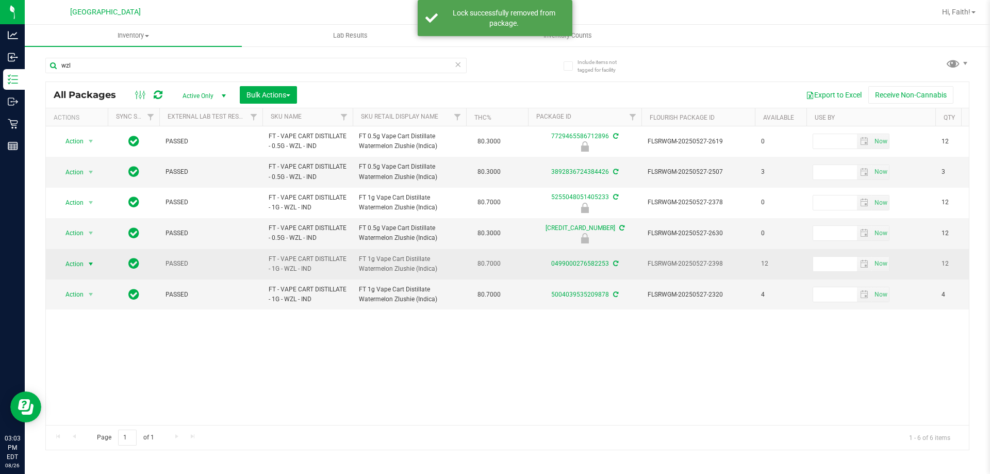
click at [88, 266] on span "select" at bounding box center [91, 264] width 8 height 8
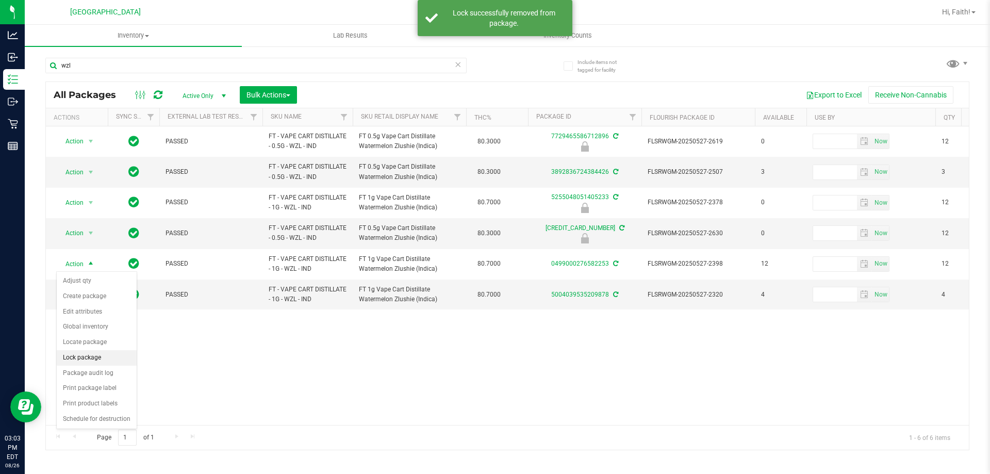
click at [95, 362] on li "Lock package" at bounding box center [97, 357] width 80 height 15
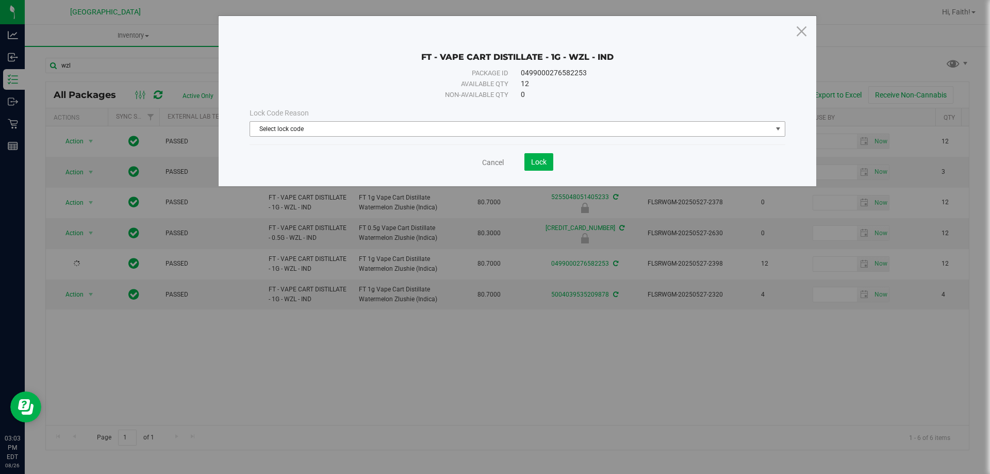
click at [308, 118] on div "Lock Code Reason" at bounding box center [518, 113] width 536 height 11
click at [316, 139] on div "Lock Code Reason Select lock code Select lock code Newly Received Administrativ…" at bounding box center [517, 122] width 551 height 44
click at [308, 137] on div "Lock Code Reason Select lock code Select lock code Newly Received Administrativ…" at bounding box center [517, 122] width 551 height 44
click at [292, 125] on span "Select lock code" at bounding box center [511, 129] width 522 height 14
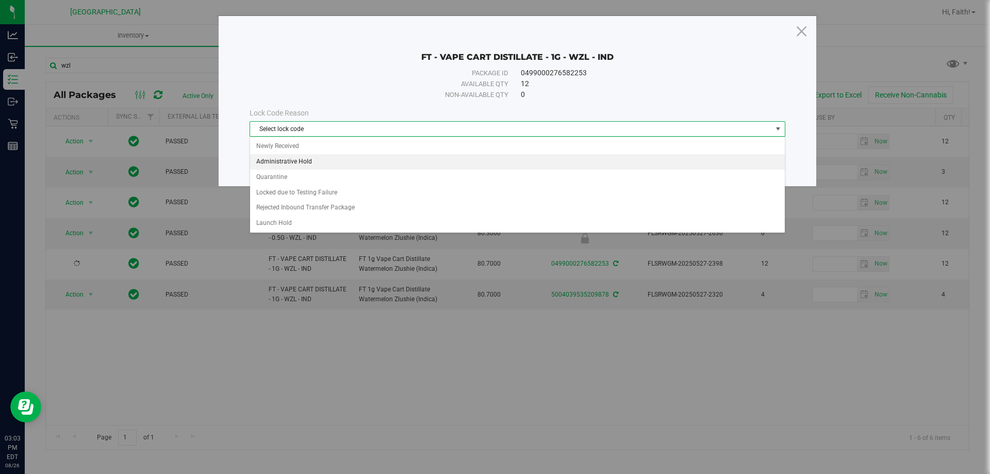
click at [299, 166] on li "Administrative Hold" at bounding box center [517, 161] width 535 height 15
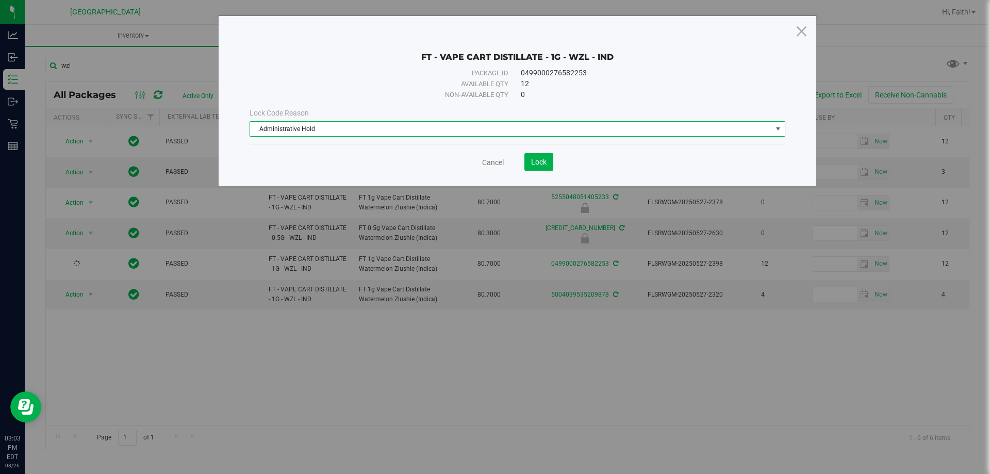
click at [530, 152] on div "Cancel Lock" at bounding box center [518, 157] width 536 height 25
click at [531, 161] on span "Lock" at bounding box center [538, 162] width 15 height 8
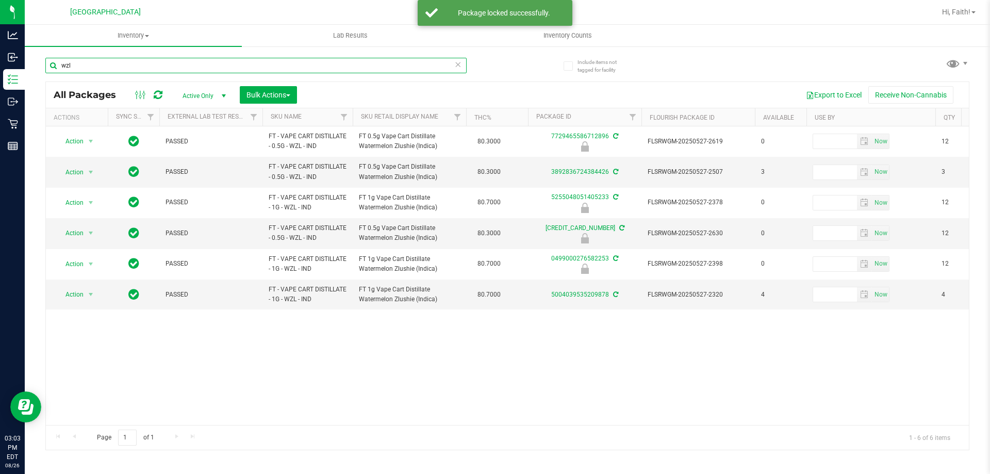
click at [419, 59] on input "wzl" at bounding box center [255, 65] width 421 height 15
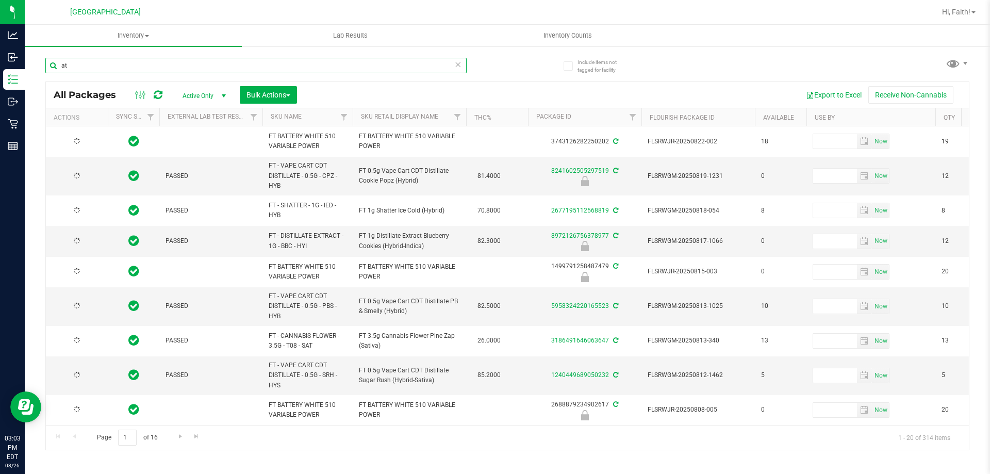
click at [340, 66] on input "at" at bounding box center [255, 65] width 421 height 15
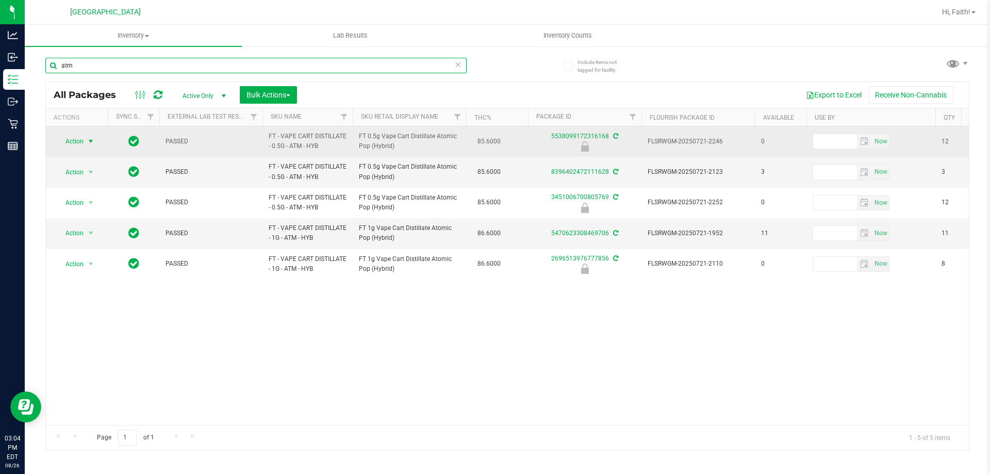
type input "atm"
click at [70, 144] on span "Action" at bounding box center [70, 141] width 28 height 14
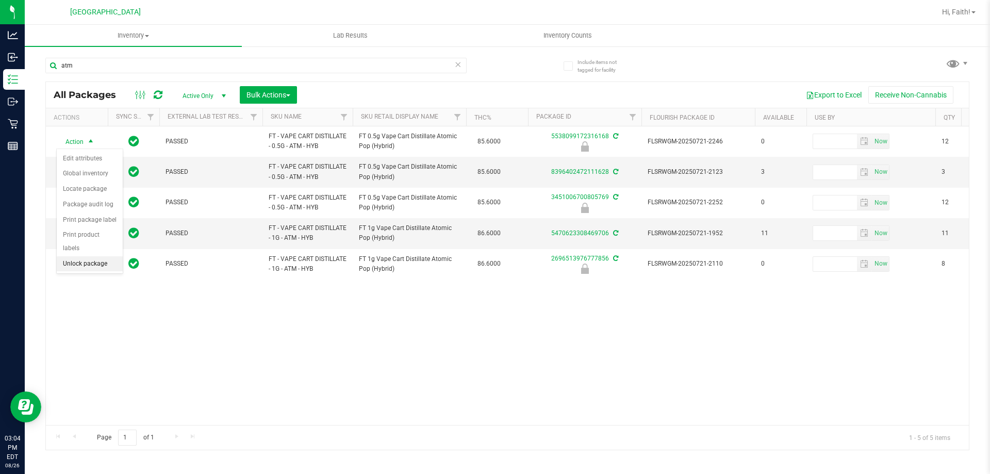
click at [89, 256] on li "Unlock package" at bounding box center [90, 263] width 66 height 15
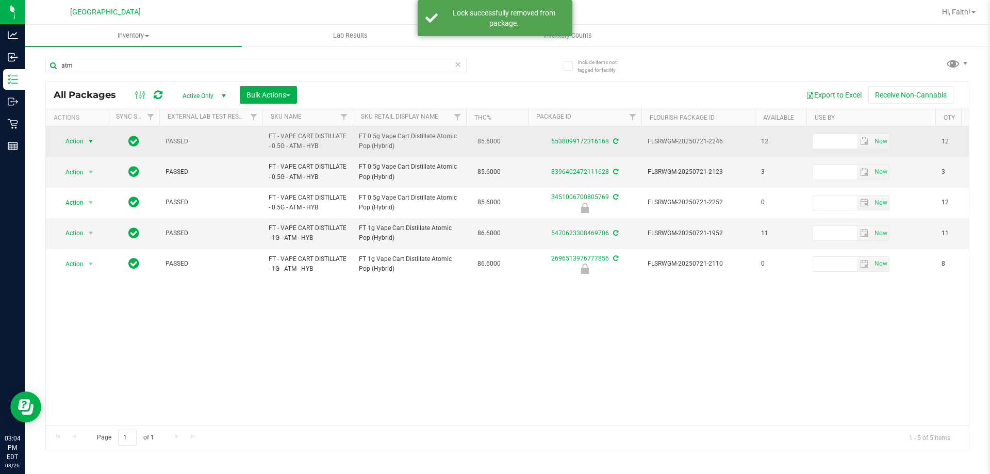
click at [79, 144] on span "Action" at bounding box center [70, 141] width 28 height 14
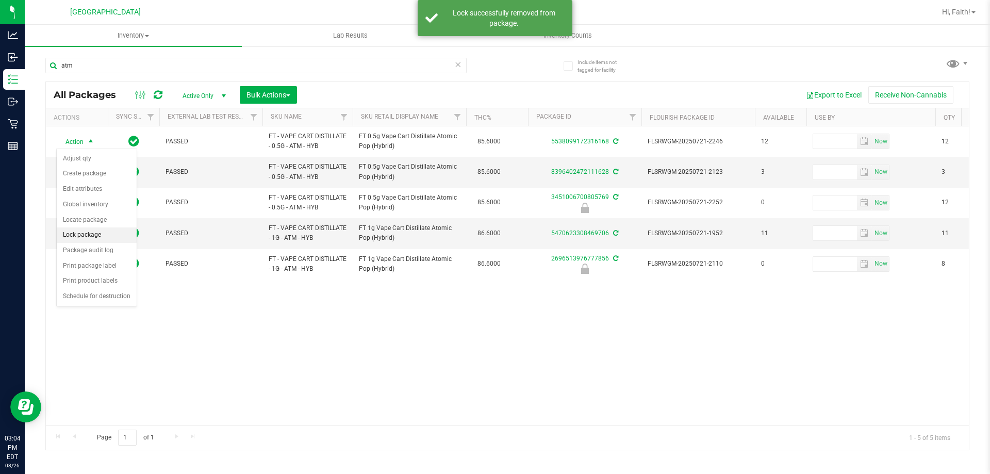
click at [89, 233] on li "Lock package" at bounding box center [97, 234] width 80 height 15
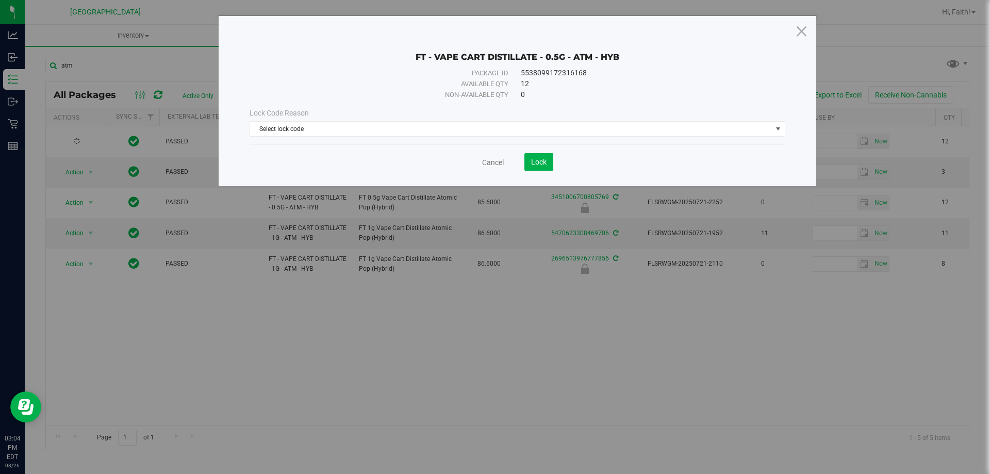
click at [319, 137] on div "Lock Code Reason Select lock code Select lock code Newly Received Administrativ…" at bounding box center [517, 122] width 551 height 44
click at [317, 130] on span "Select lock code" at bounding box center [511, 129] width 522 height 14
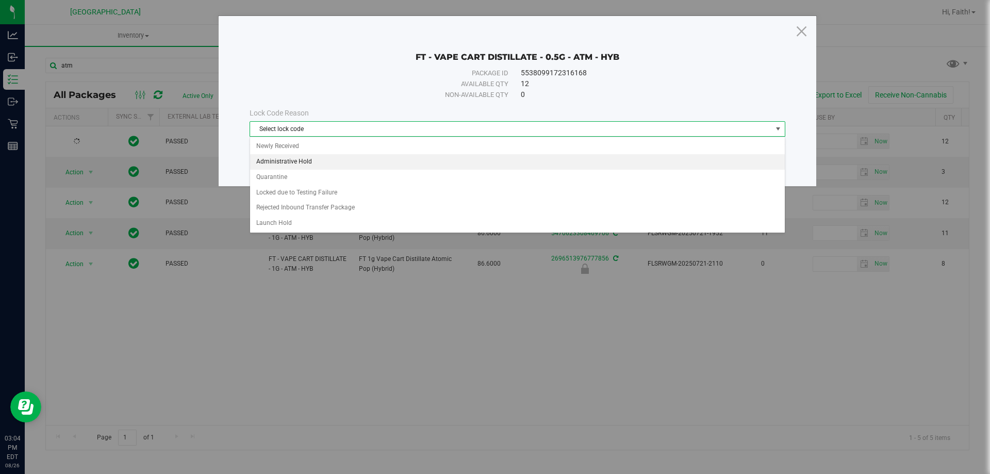
click at [299, 157] on li "Administrative Hold" at bounding box center [517, 161] width 535 height 15
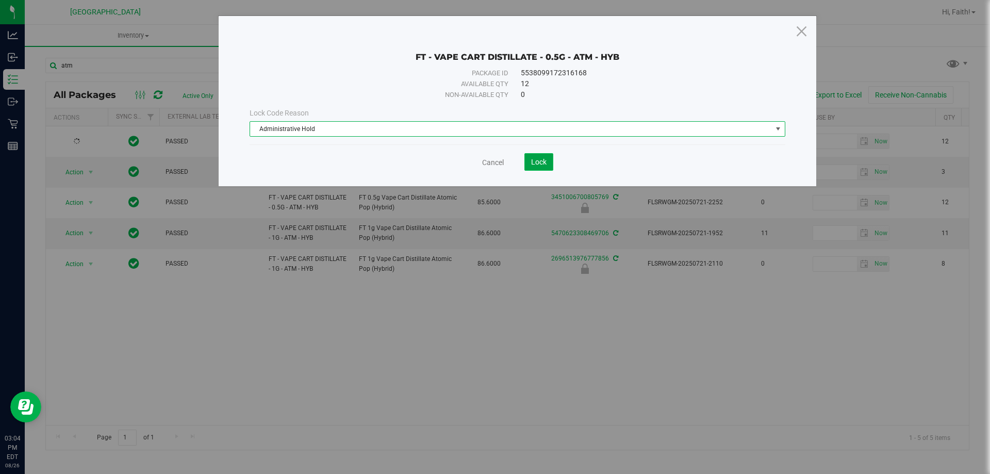
click at [544, 164] on span "Lock" at bounding box center [538, 162] width 15 height 8
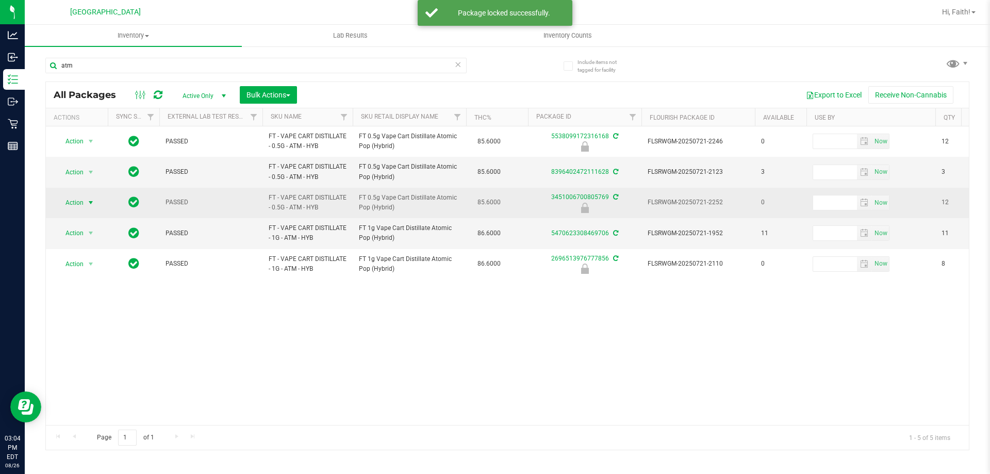
click at [57, 204] on span "Action" at bounding box center [70, 202] width 28 height 14
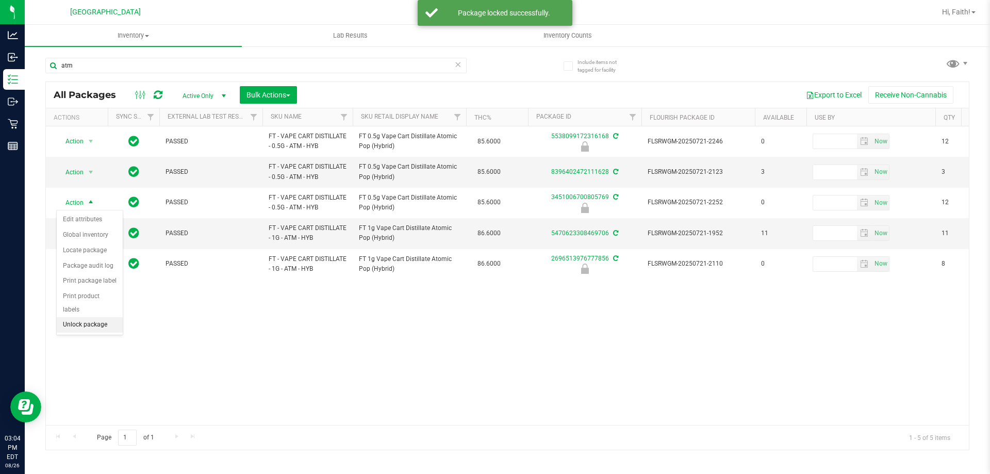
click at [111, 317] on li "Unlock package" at bounding box center [90, 324] width 66 height 15
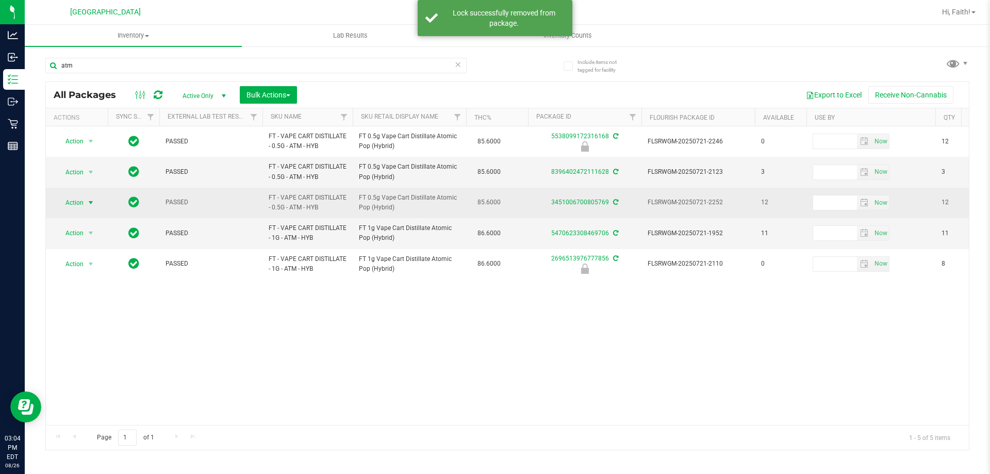
click at [88, 200] on span "select" at bounding box center [91, 203] width 8 height 8
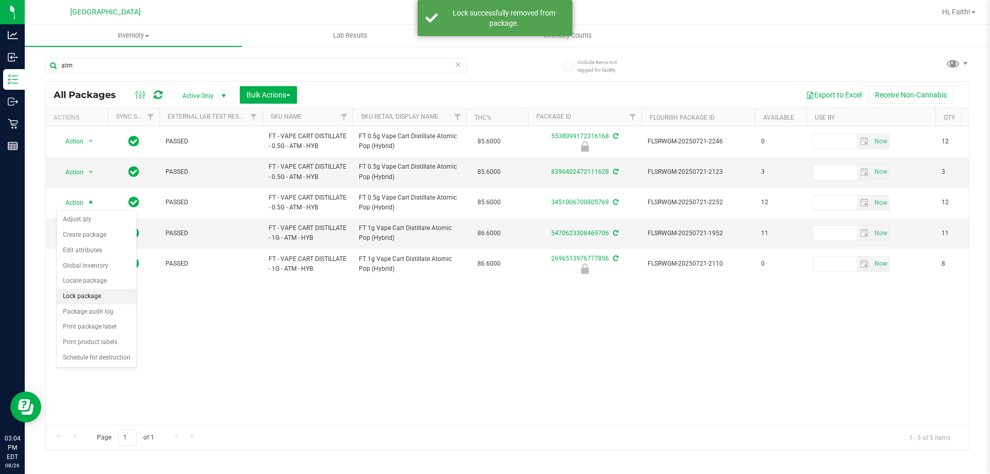
click at [99, 291] on li "Lock package" at bounding box center [97, 296] width 80 height 15
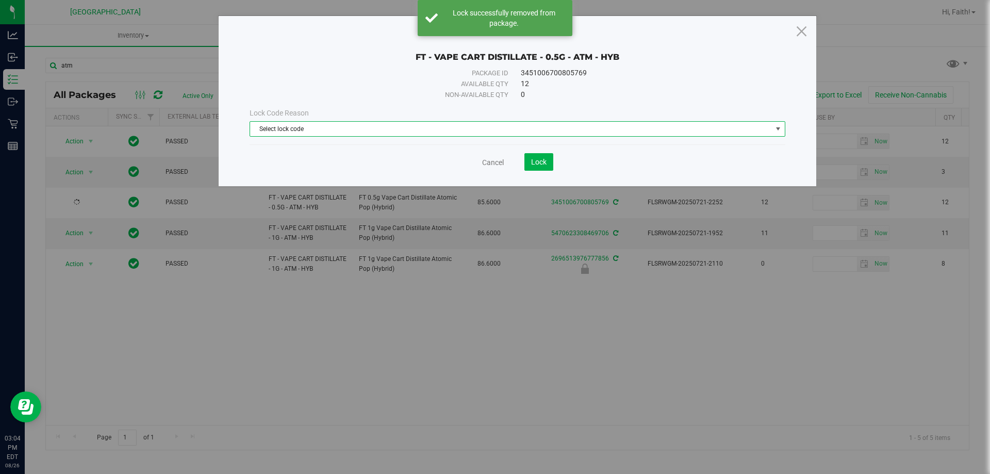
drag, startPoint x: 282, startPoint y: 123, endPoint x: 291, endPoint y: 150, distance: 28.1
click at [282, 124] on span "Select lock code" at bounding box center [511, 129] width 522 height 14
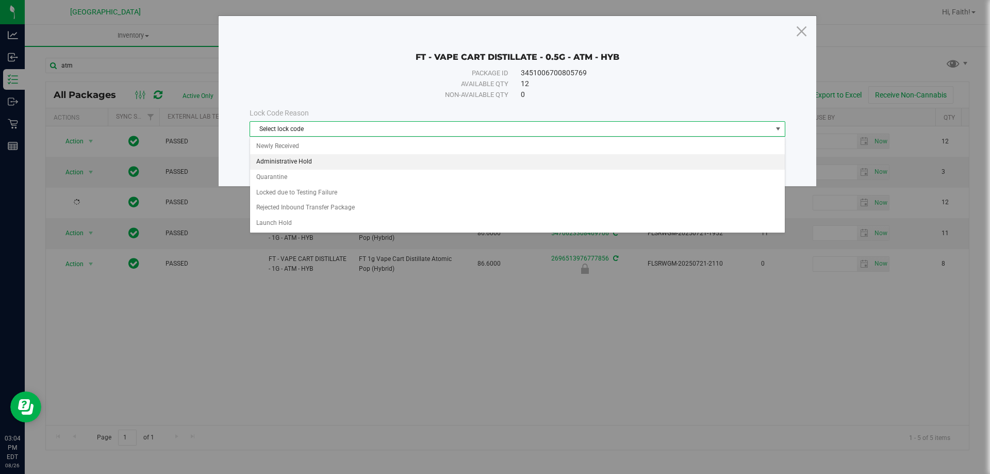
click at [290, 158] on li "Administrative Hold" at bounding box center [517, 161] width 535 height 15
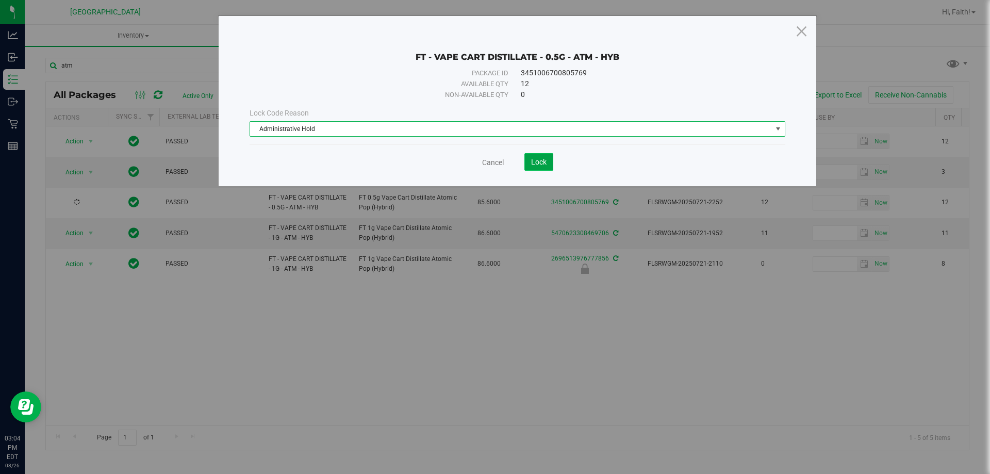
click at [539, 161] on span "Lock" at bounding box center [538, 162] width 15 height 8
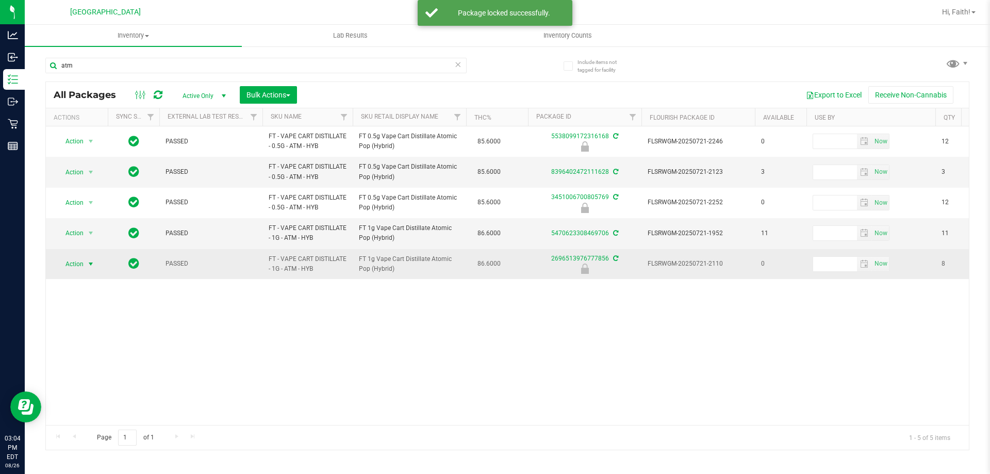
click at [69, 265] on span "Action" at bounding box center [70, 264] width 28 height 14
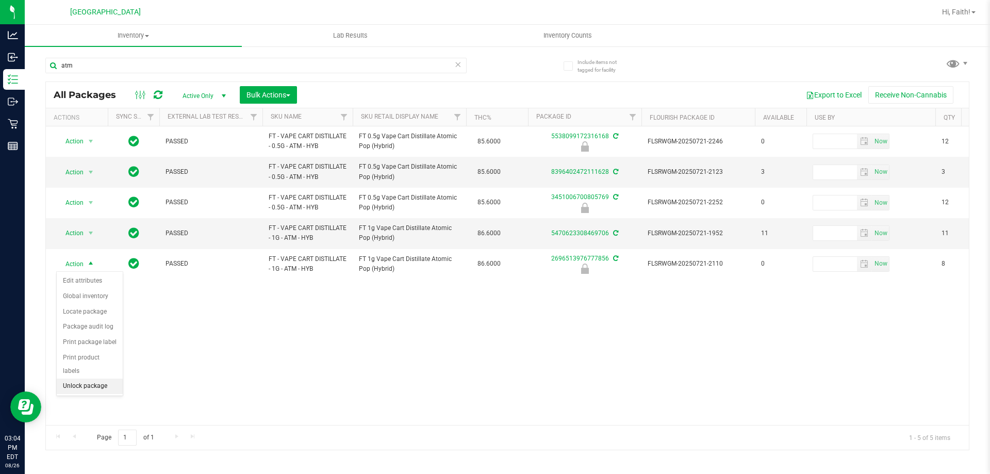
click at [96, 379] on li "Unlock package" at bounding box center [90, 386] width 66 height 15
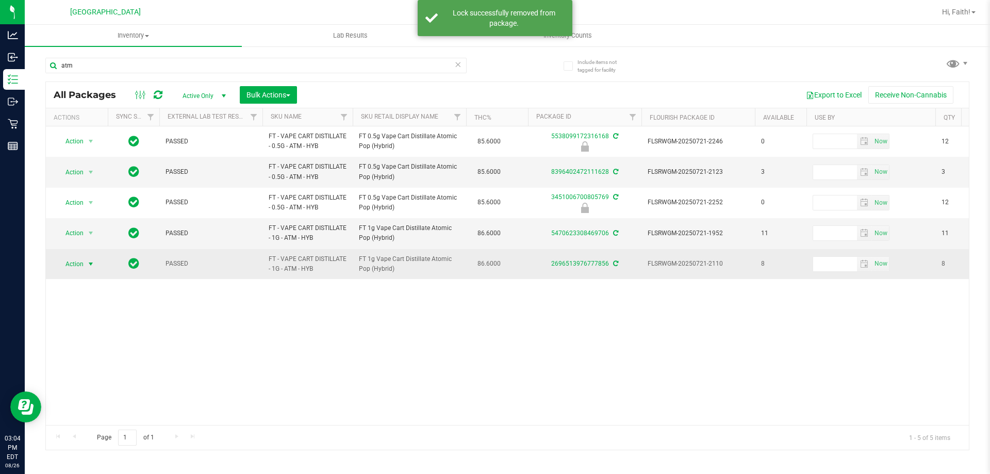
click at [78, 263] on span "Action" at bounding box center [70, 264] width 28 height 14
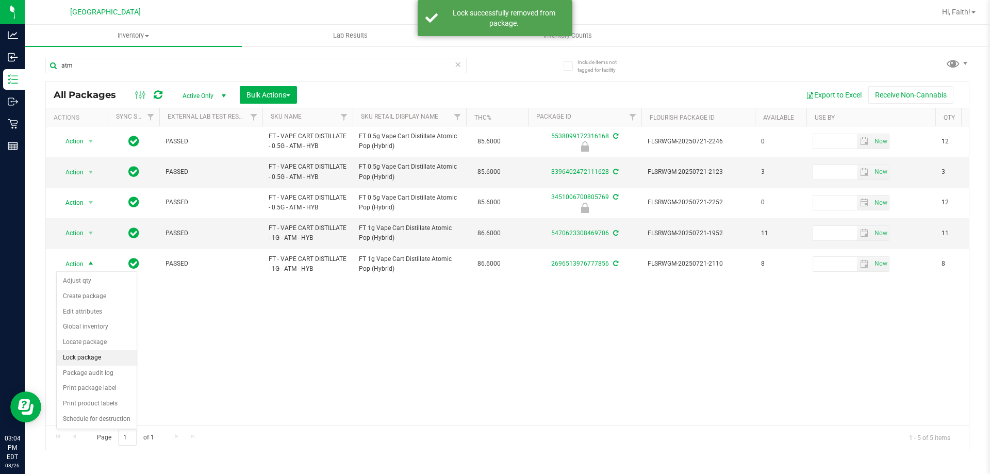
click at [85, 355] on li "Lock package" at bounding box center [97, 357] width 80 height 15
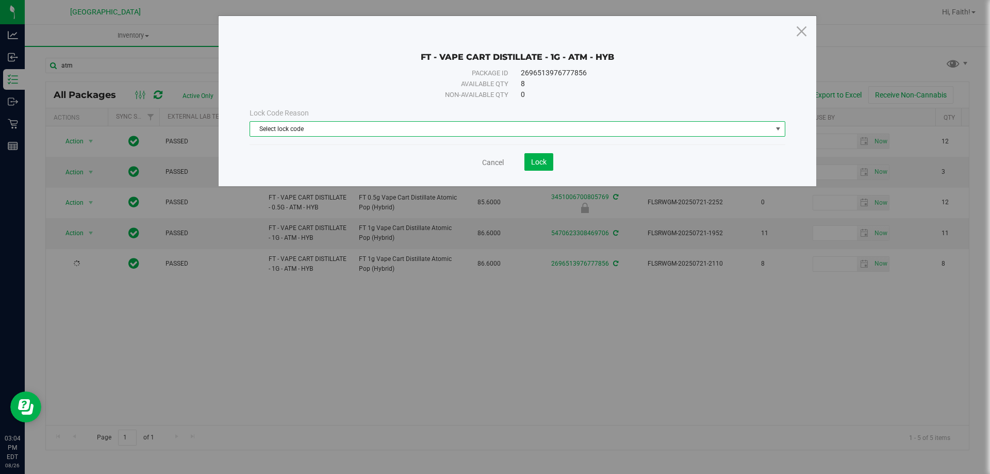
click at [336, 135] on span "Select lock code" at bounding box center [511, 129] width 522 height 14
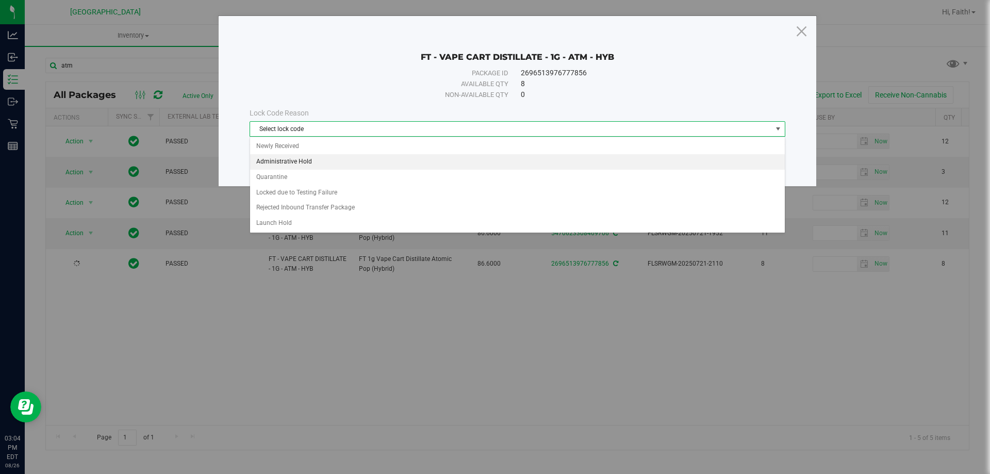
click at [297, 160] on li "Administrative Hold" at bounding box center [517, 161] width 535 height 15
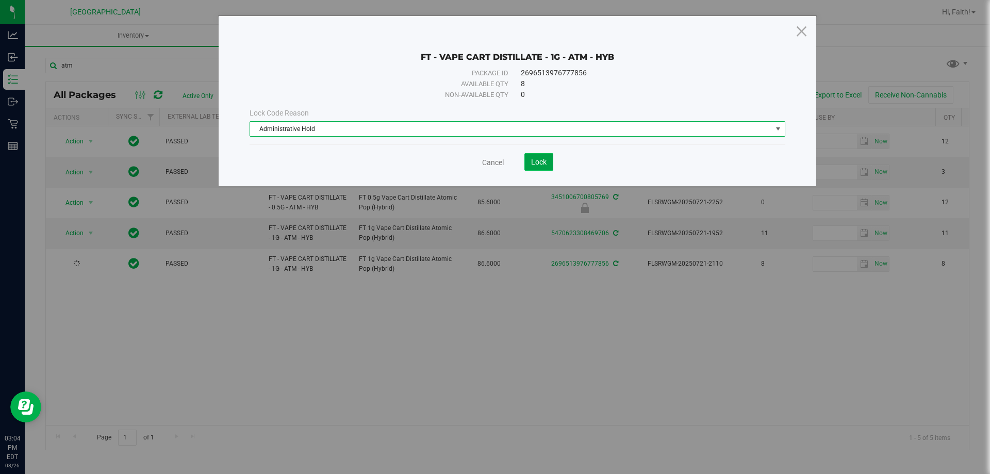
click at [546, 167] on button "Lock" at bounding box center [539, 162] width 29 height 18
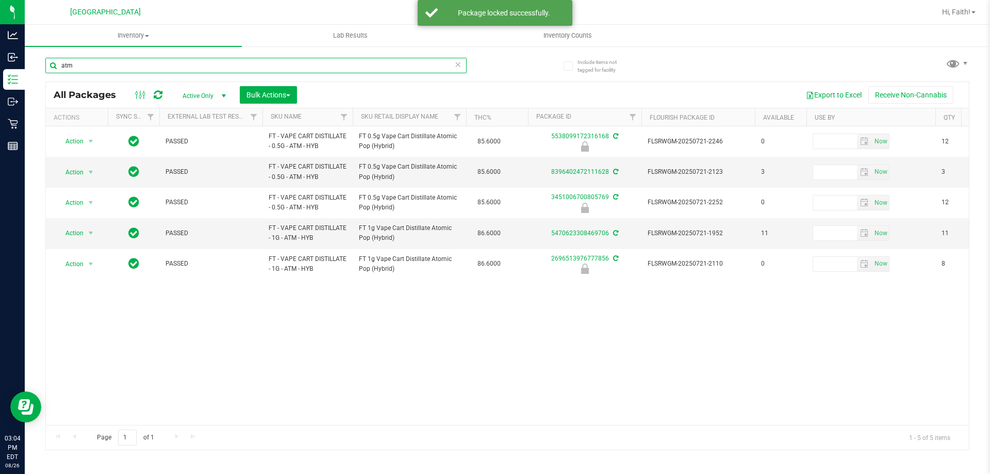
click at [398, 65] on input "atm" at bounding box center [255, 65] width 421 height 15
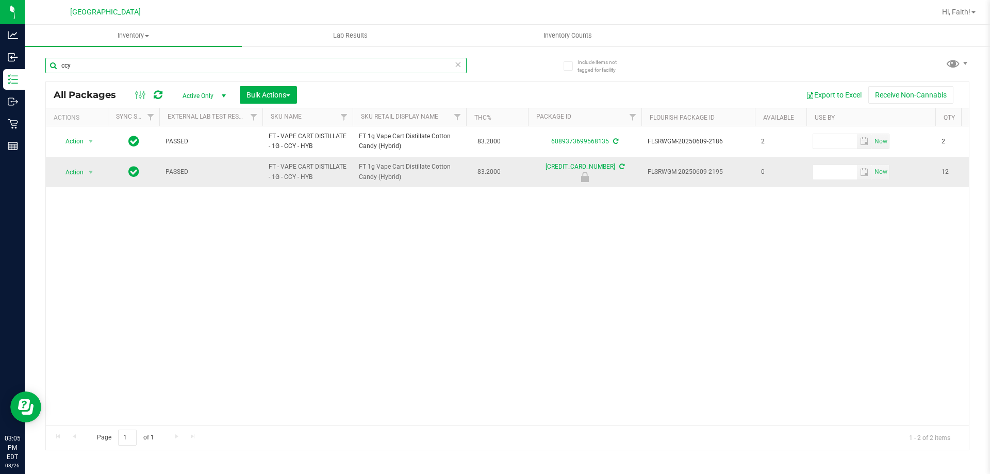
type input "ccy"
click at [79, 168] on span "Action" at bounding box center [70, 172] width 28 height 14
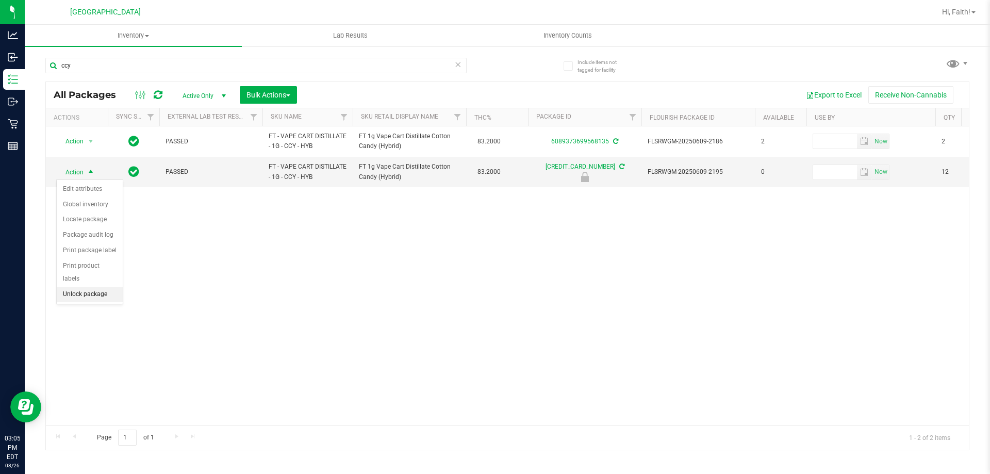
click at [80, 287] on li "Unlock package" at bounding box center [90, 294] width 66 height 15
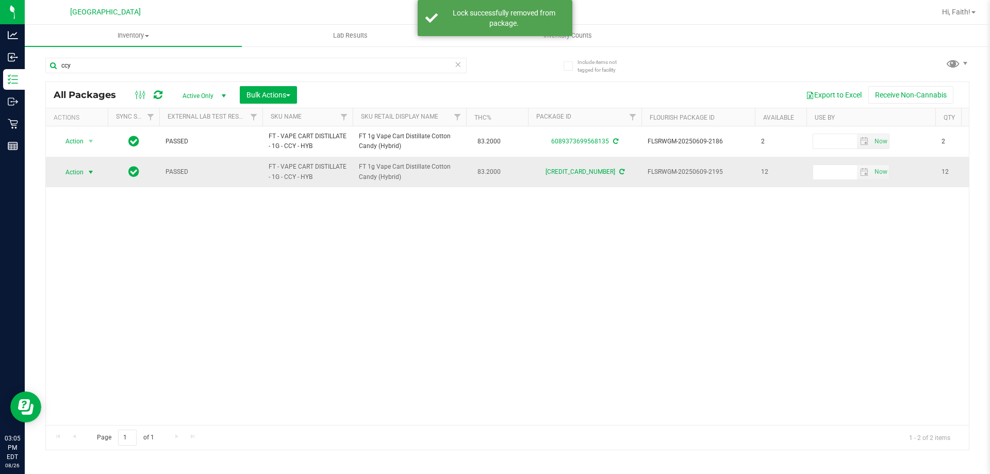
click at [66, 175] on span "Action" at bounding box center [70, 172] width 28 height 14
click at [76, 259] on li "Lock package" at bounding box center [97, 265] width 80 height 15
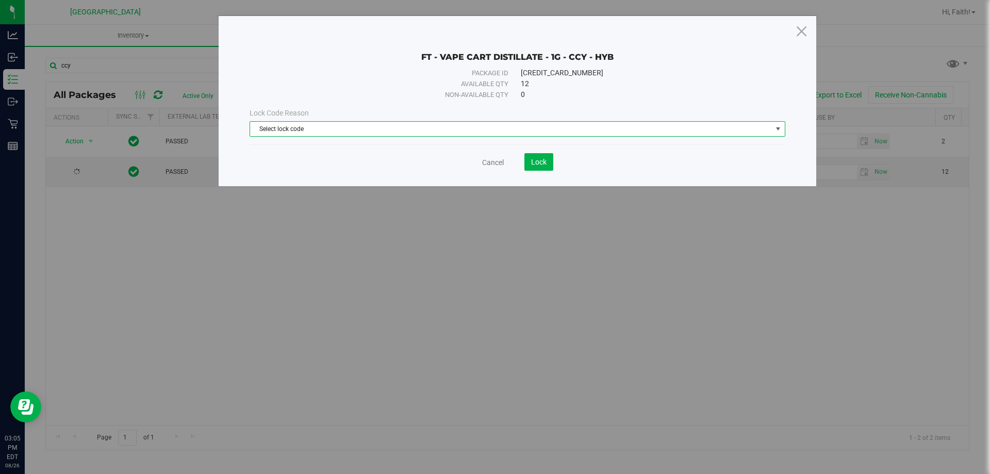
click at [322, 125] on span "Select lock code" at bounding box center [511, 129] width 522 height 14
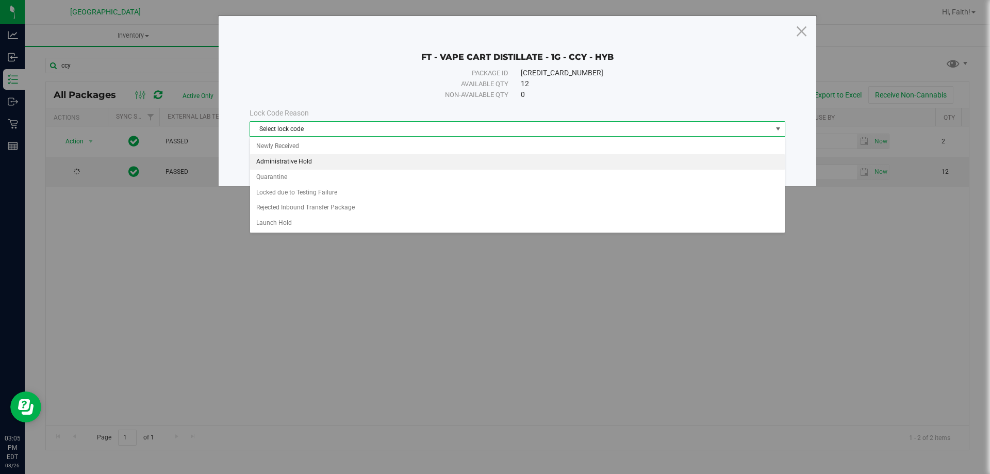
click at [313, 160] on li "Administrative Hold" at bounding box center [517, 161] width 535 height 15
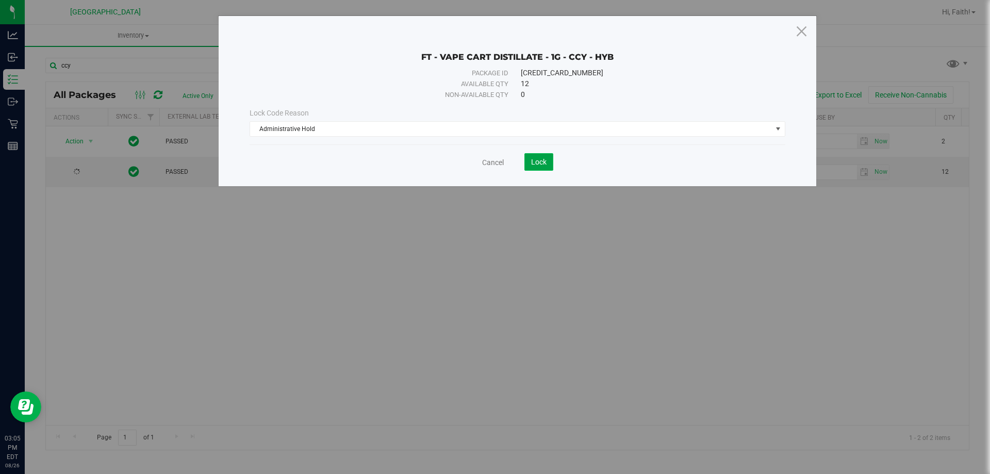
click at [542, 156] on button "Lock" at bounding box center [539, 162] width 29 height 18
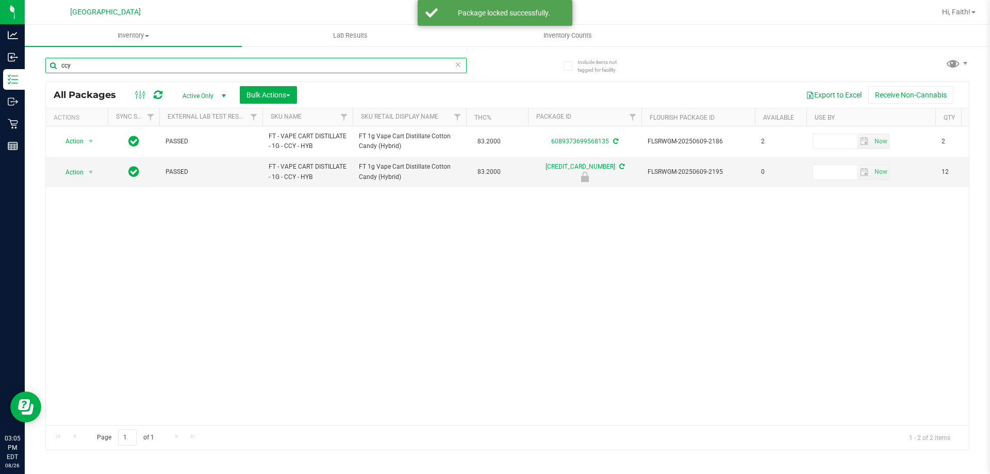
click at [183, 61] on input "ccy" at bounding box center [255, 65] width 421 height 15
type input "rzm"
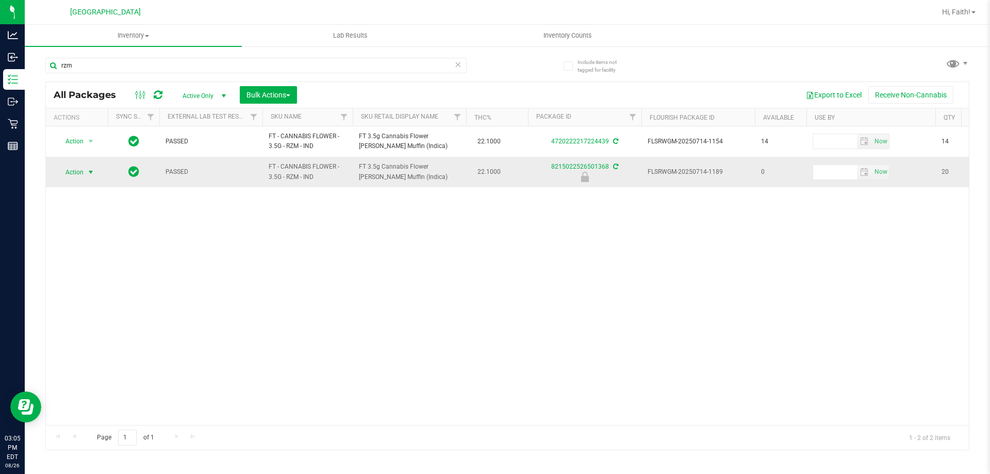
click at [74, 175] on span "Action" at bounding box center [70, 172] width 28 height 14
click at [103, 287] on li "Unlock package" at bounding box center [90, 294] width 66 height 15
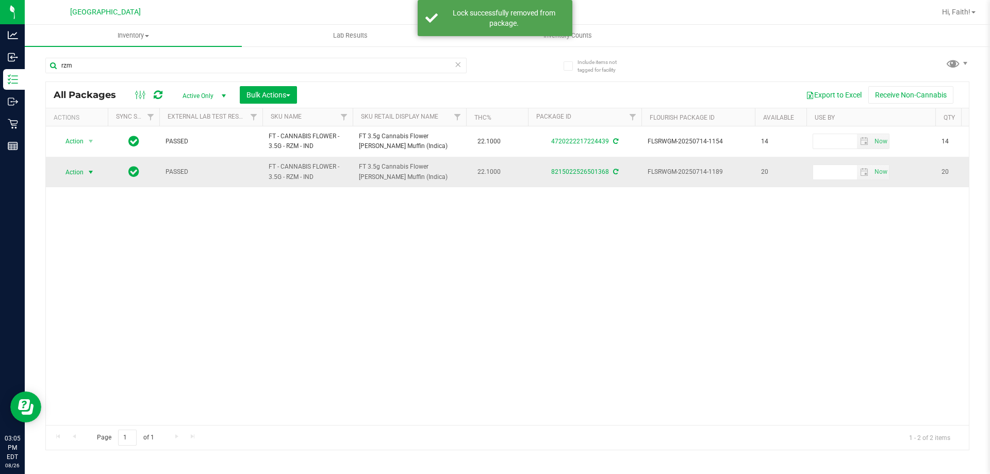
click at [80, 169] on span "Action" at bounding box center [70, 172] width 28 height 14
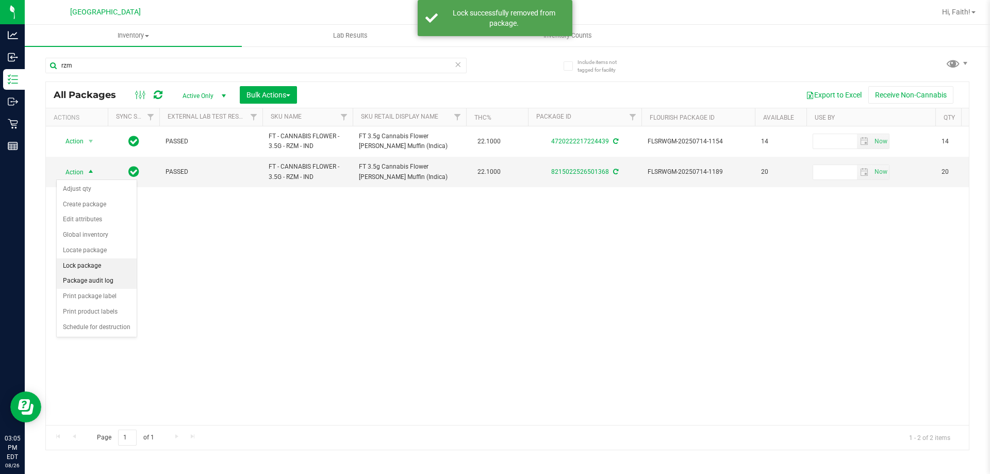
click at [78, 271] on li "Lock package" at bounding box center [97, 265] width 80 height 15
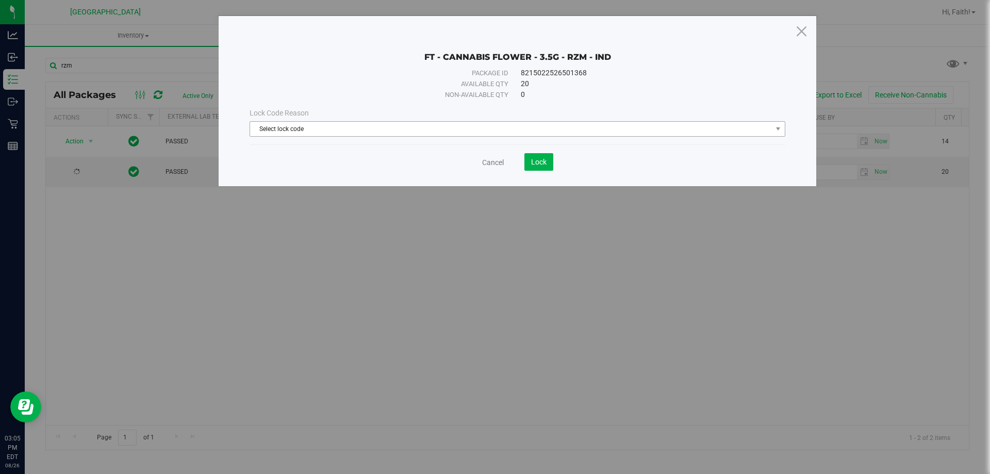
click at [337, 128] on span "Select lock code" at bounding box center [511, 129] width 522 height 14
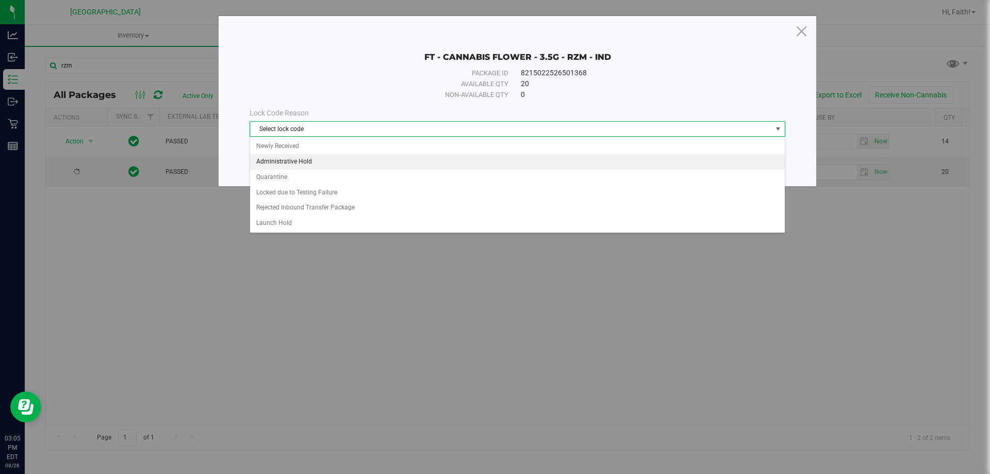
click at [286, 156] on li "Administrative Hold" at bounding box center [517, 161] width 535 height 15
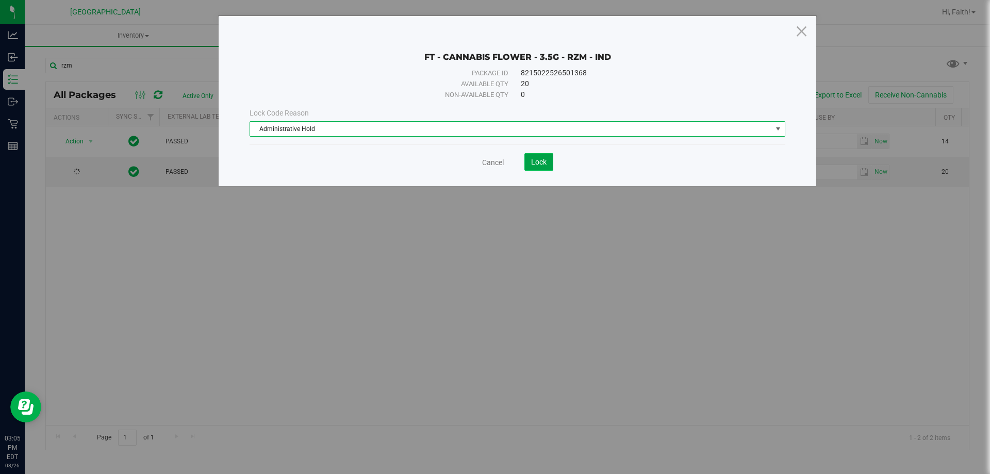
click at [533, 166] on span "Lock" at bounding box center [538, 162] width 15 height 8
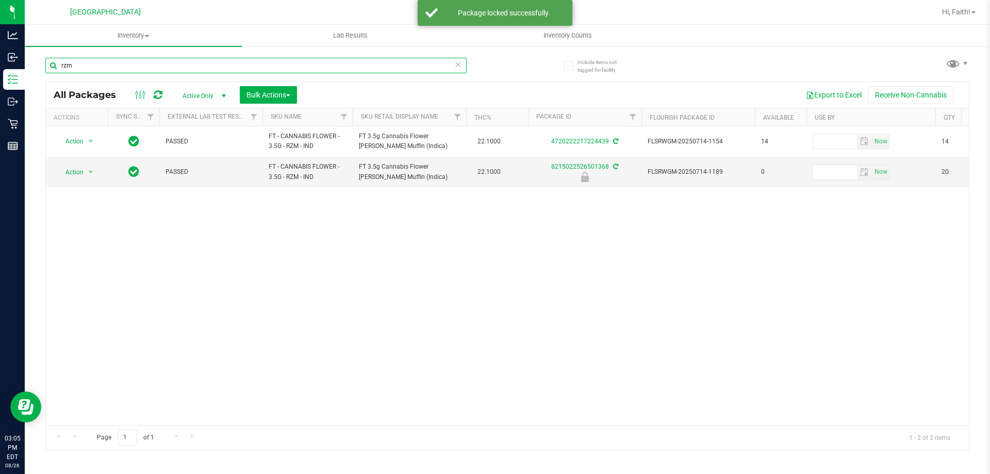
click at [292, 66] on input "rzm" at bounding box center [255, 65] width 421 height 15
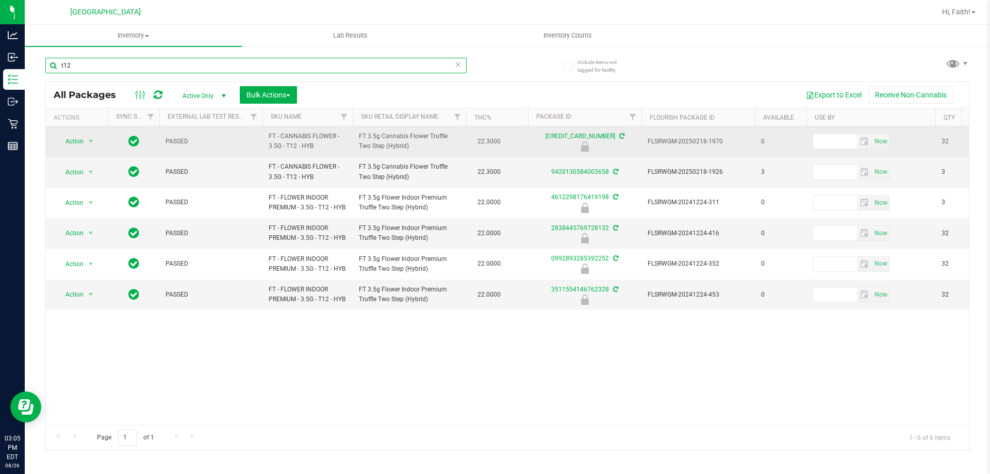
type input "t12"
click at [77, 137] on span "Action" at bounding box center [70, 141] width 28 height 14
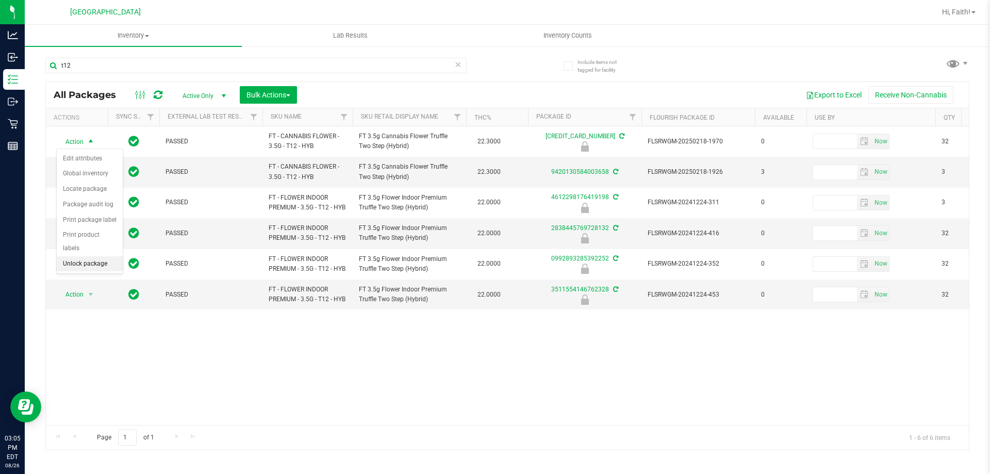
click at [90, 256] on li "Unlock package" at bounding box center [90, 263] width 66 height 15
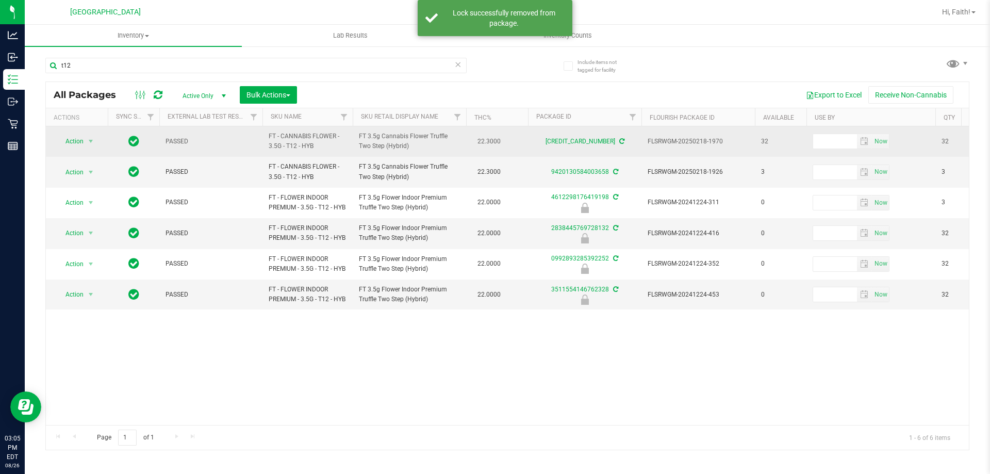
click at [67, 138] on span "Action" at bounding box center [70, 141] width 28 height 14
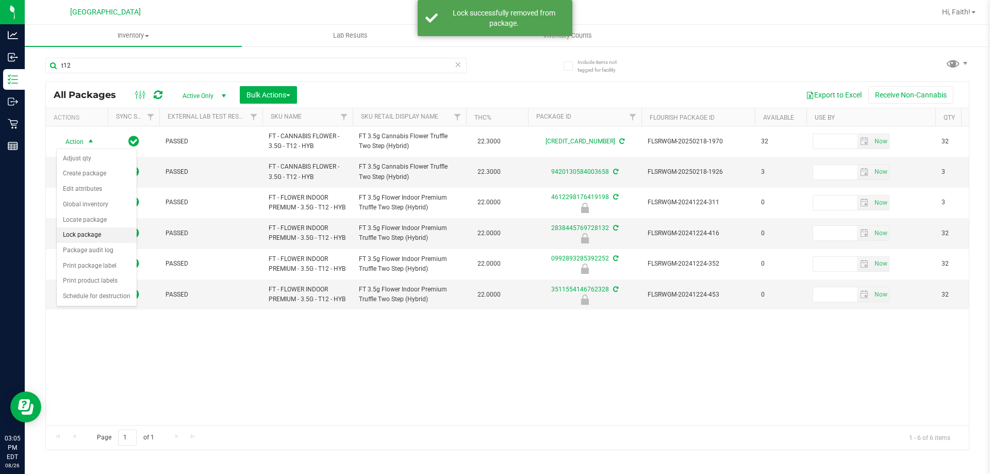
click at [95, 239] on li "Lock package" at bounding box center [97, 234] width 80 height 15
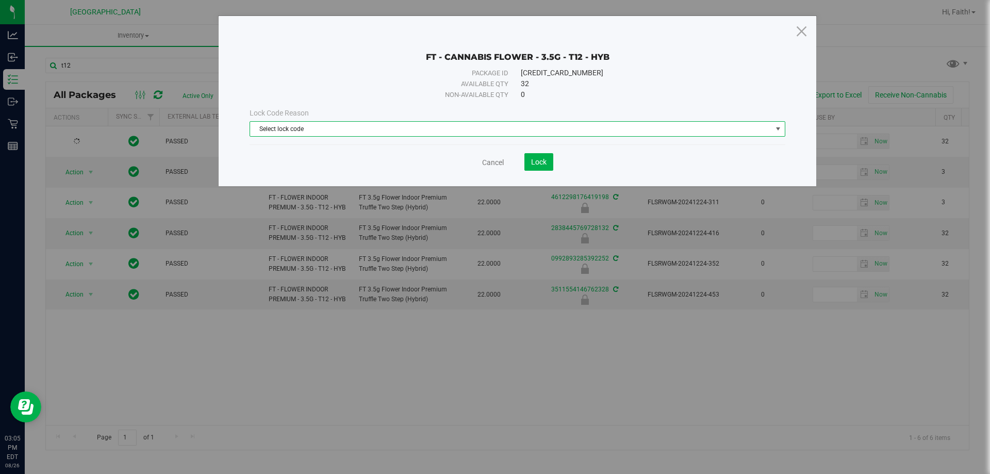
click at [264, 131] on span "Select lock code" at bounding box center [511, 129] width 522 height 14
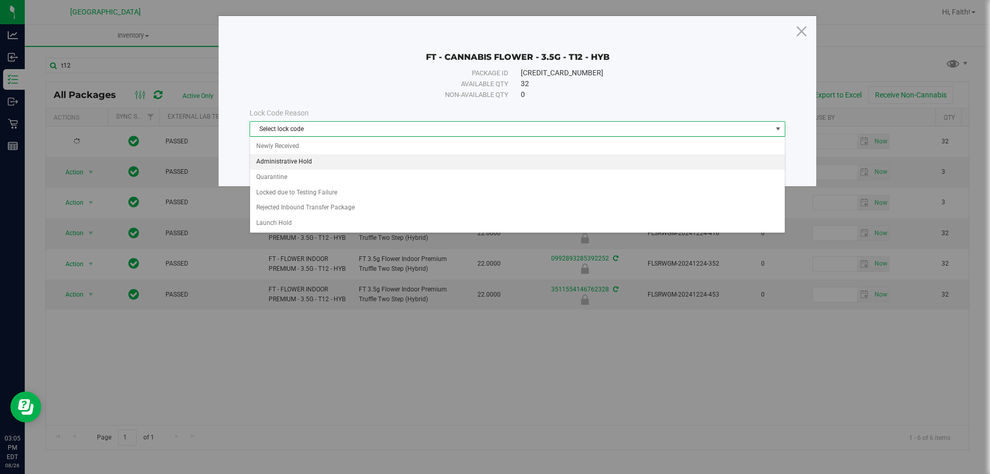
click at [271, 161] on li "Administrative Hold" at bounding box center [517, 161] width 535 height 15
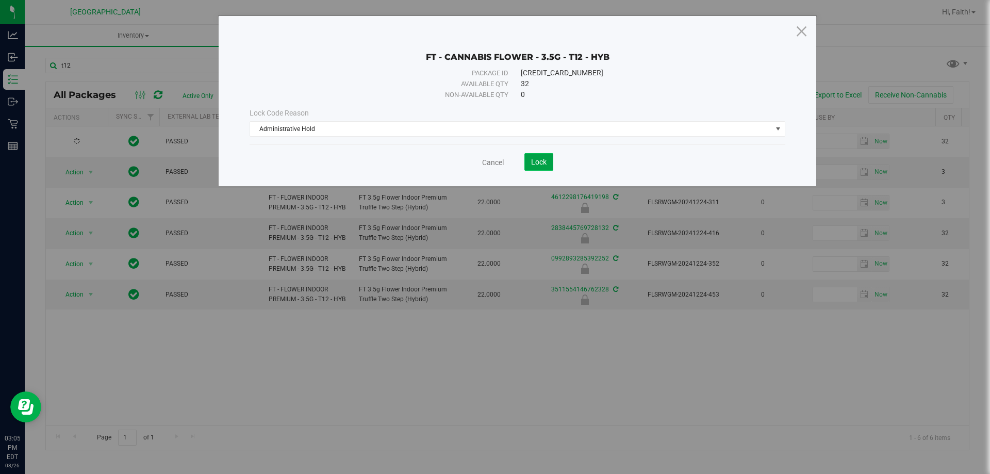
click at [538, 158] on span "Lock" at bounding box center [538, 162] width 15 height 8
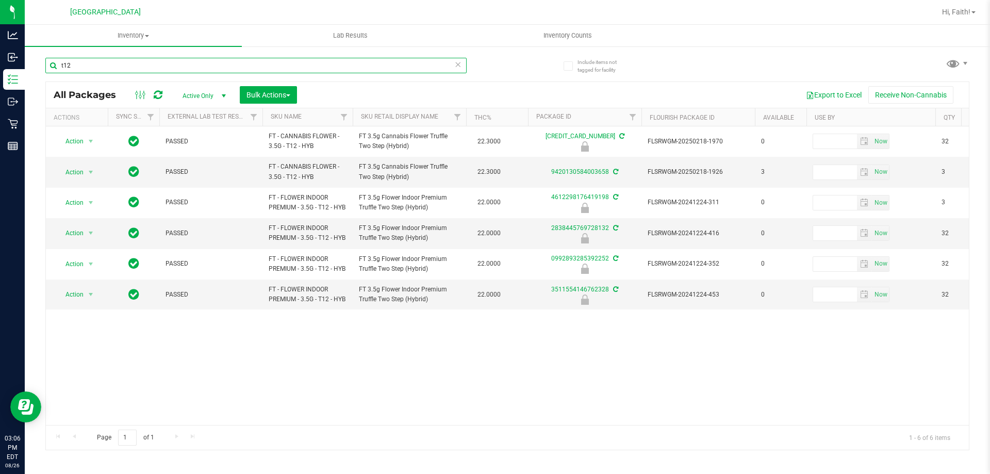
click at [291, 68] on input "t12" at bounding box center [255, 65] width 421 height 15
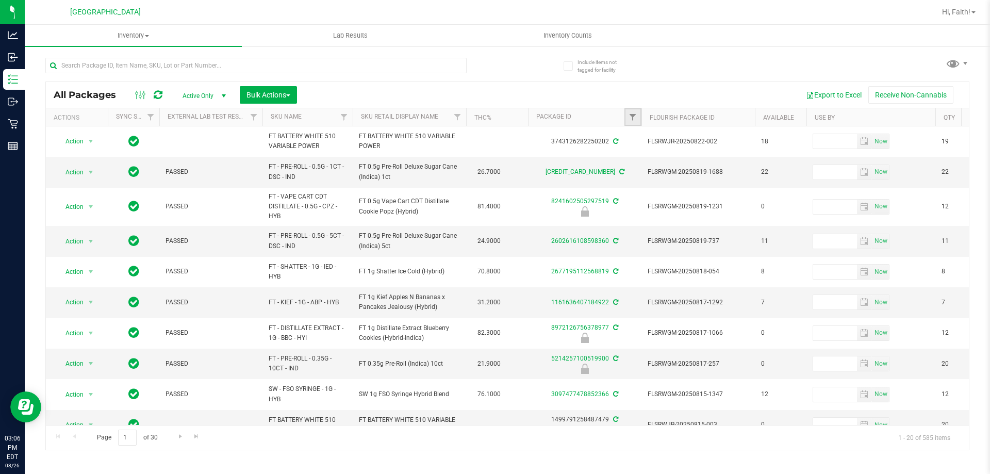
click at [637, 110] on link "Filter" at bounding box center [633, 117] width 17 height 18
click at [630, 116] on span "Filter" at bounding box center [633, 117] width 8 height 8
drag, startPoint x: 426, startPoint y: 426, endPoint x: 456, endPoint y: 425, distance: 31.0
click at [456, 425] on div "Page 1 of 30 1 - 20 of 585 items" at bounding box center [507, 437] width 923 height 25
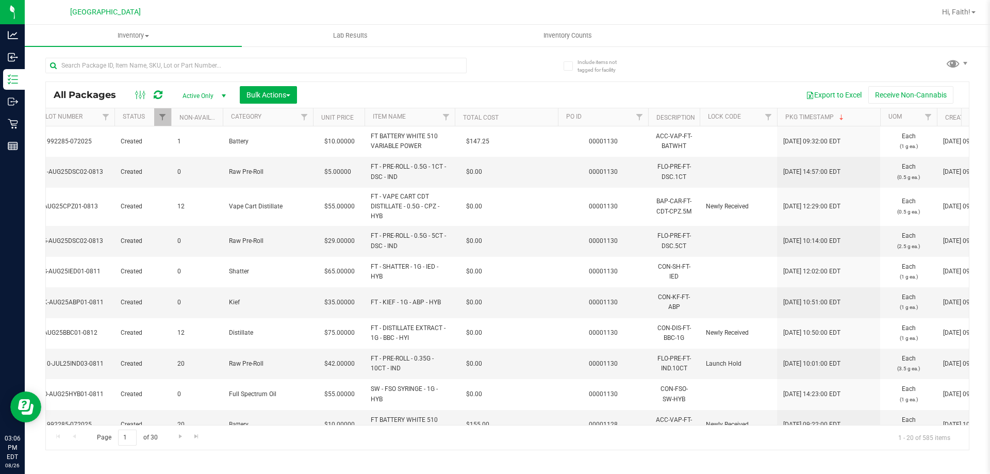
scroll to position [0, 1199]
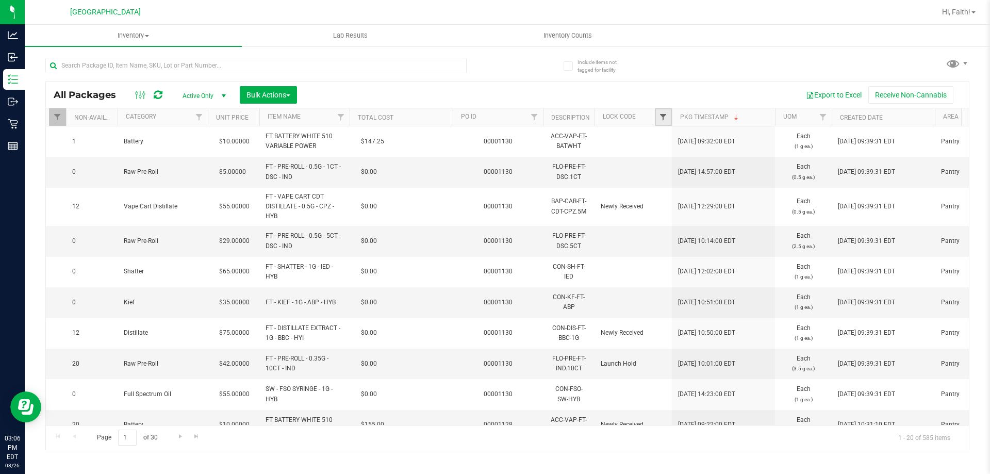
click at [659, 114] on span "Filter" at bounding box center [663, 117] width 8 height 8
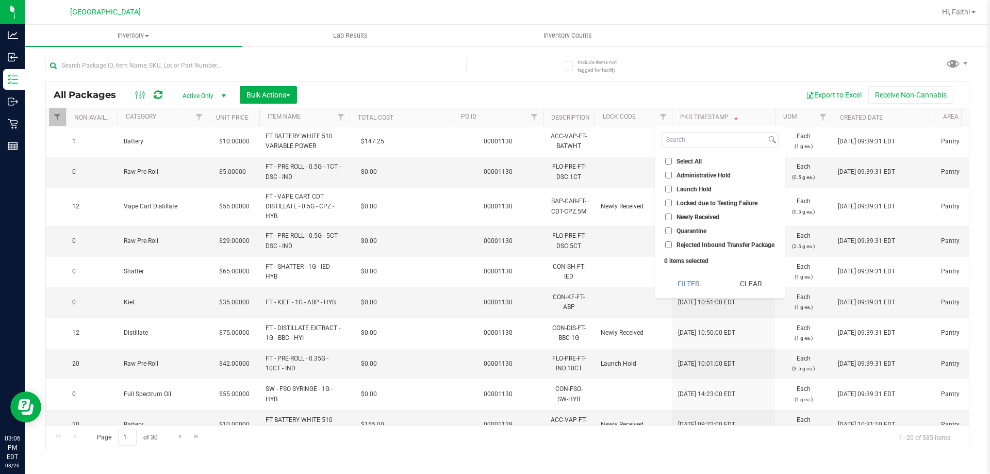
click at [667, 187] on input "Launch Hold" at bounding box center [668, 189] width 7 height 7
checkbox input "true"
click at [687, 280] on button "Filter" at bounding box center [688, 283] width 55 height 23
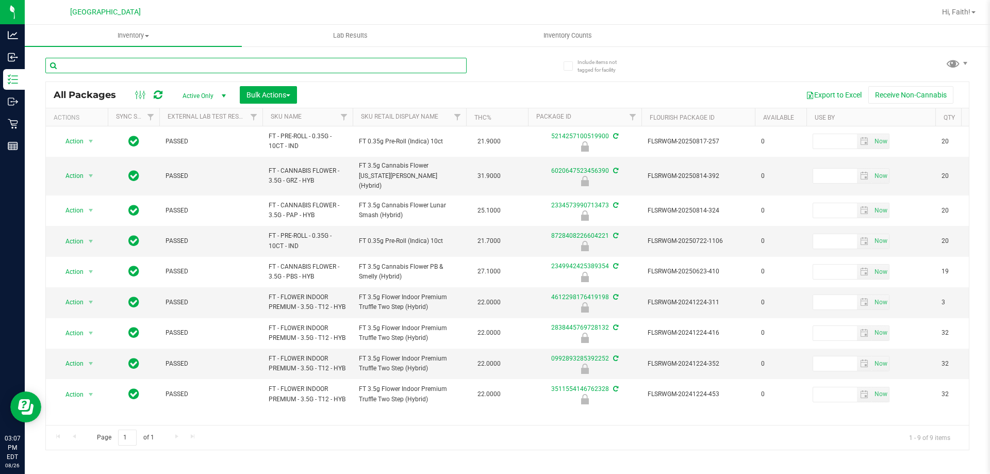
click at [321, 59] on input "text" at bounding box center [255, 65] width 421 height 15
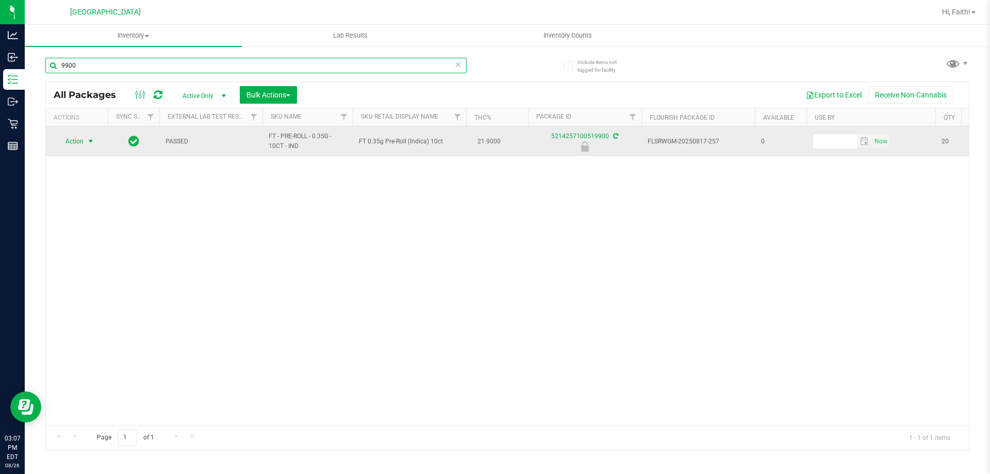
type input "9900"
click at [67, 138] on span "Action" at bounding box center [70, 141] width 28 height 14
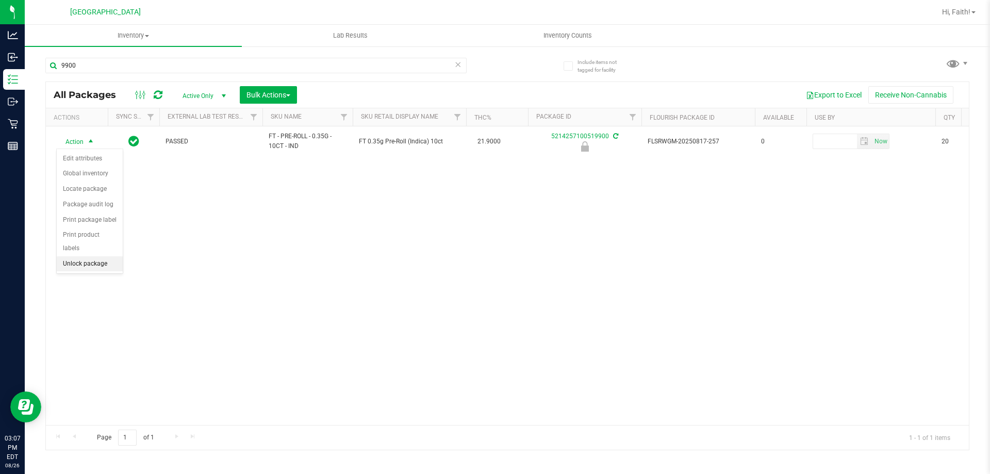
click at [105, 256] on li "Unlock package" at bounding box center [90, 263] width 66 height 15
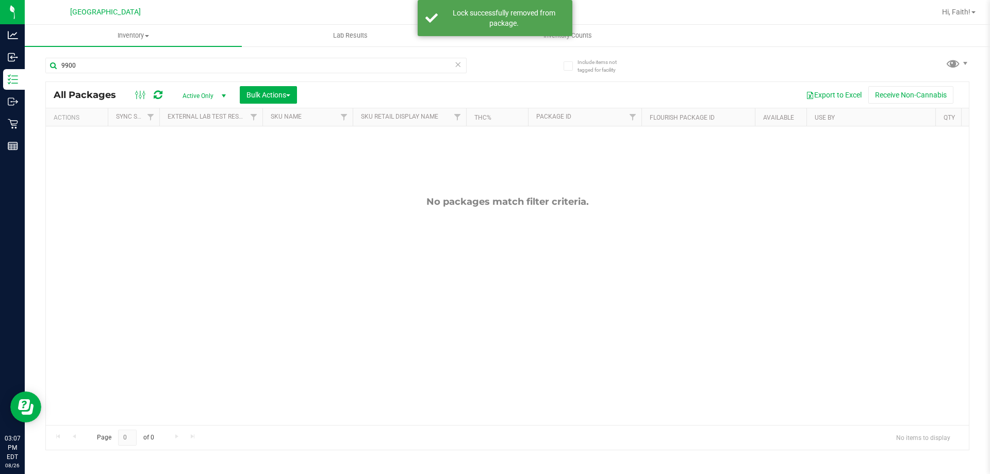
click at [221, 99] on span "select" at bounding box center [224, 96] width 8 height 8
click at [220, 96] on span "select" at bounding box center [224, 96] width 8 height 8
click at [160, 62] on input "9900" at bounding box center [255, 65] width 421 height 15
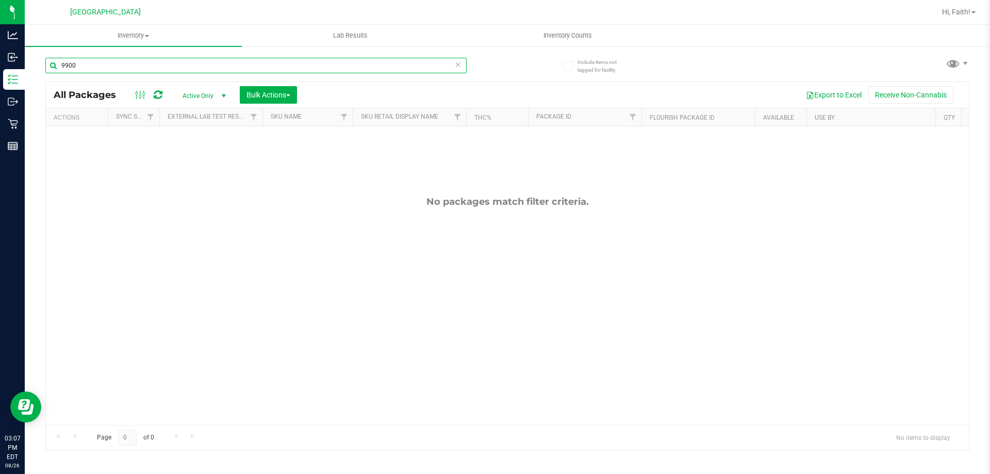
drag, startPoint x: 165, startPoint y: 64, endPoint x: 96, endPoint y: 144, distance: 105.7
click at [0, 84] on div "Analytics Inbound Inventory Outbound Retail Reports 03:07 PM EDT 08/26/2025 08/…" at bounding box center [495, 237] width 990 height 474
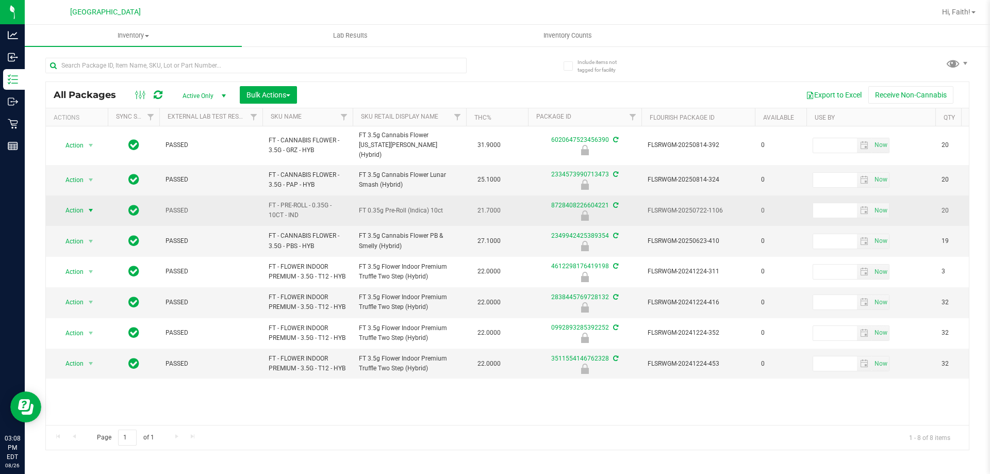
click at [88, 206] on span "select" at bounding box center [91, 210] width 8 height 8
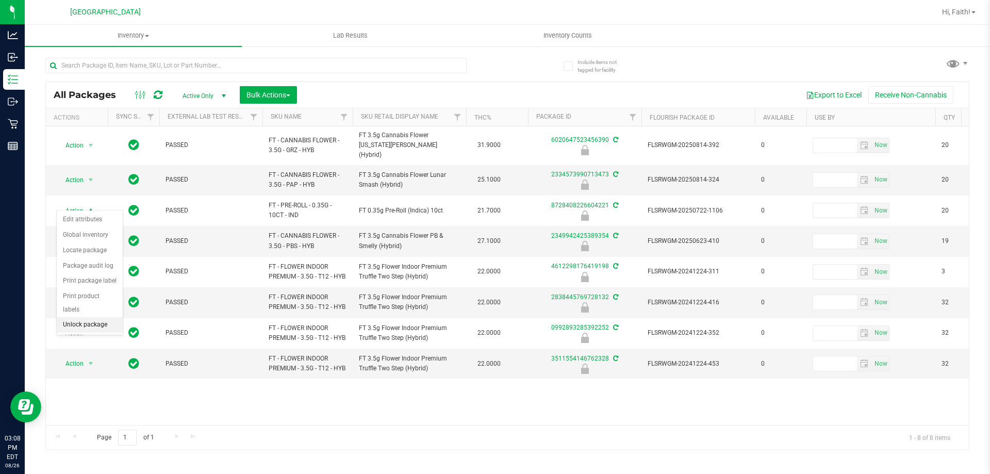
click at [104, 317] on li "Unlock package" at bounding box center [90, 324] width 66 height 15
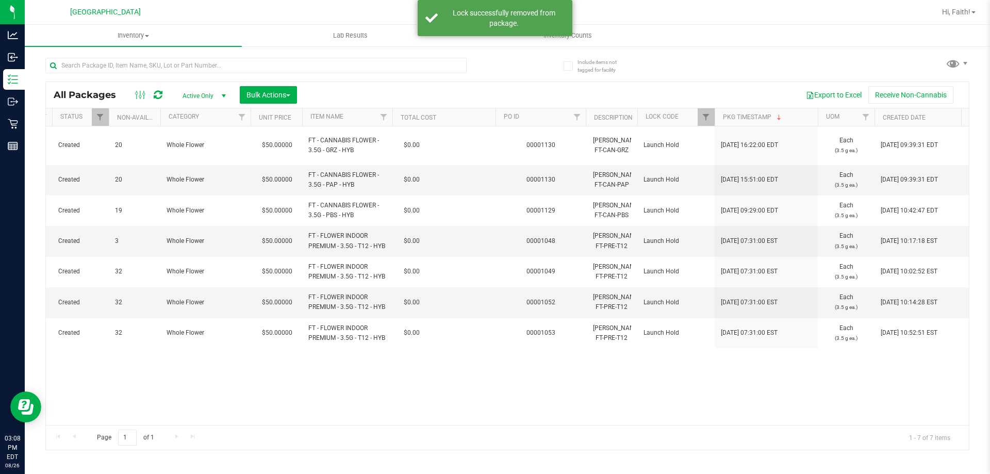
scroll to position [0, 1217]
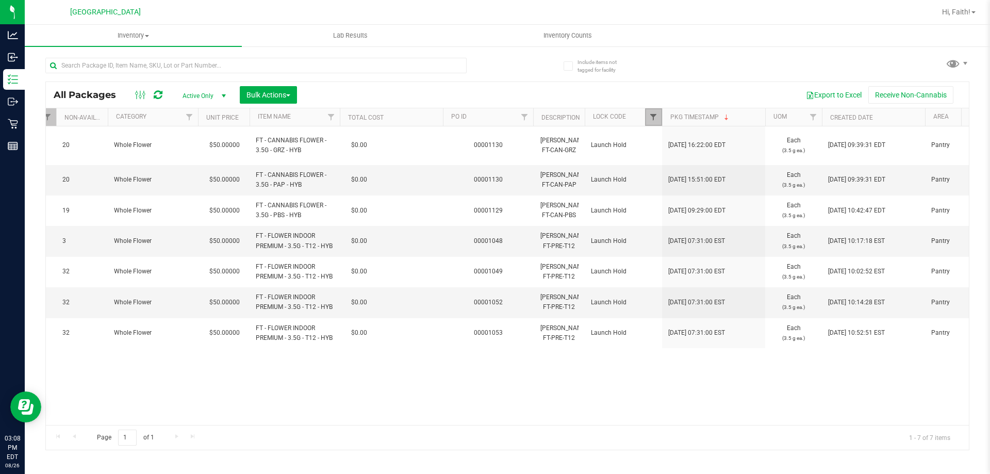
click at [649, 115] on span "Filter" at bounding box center [653, 117] width 8 height 8
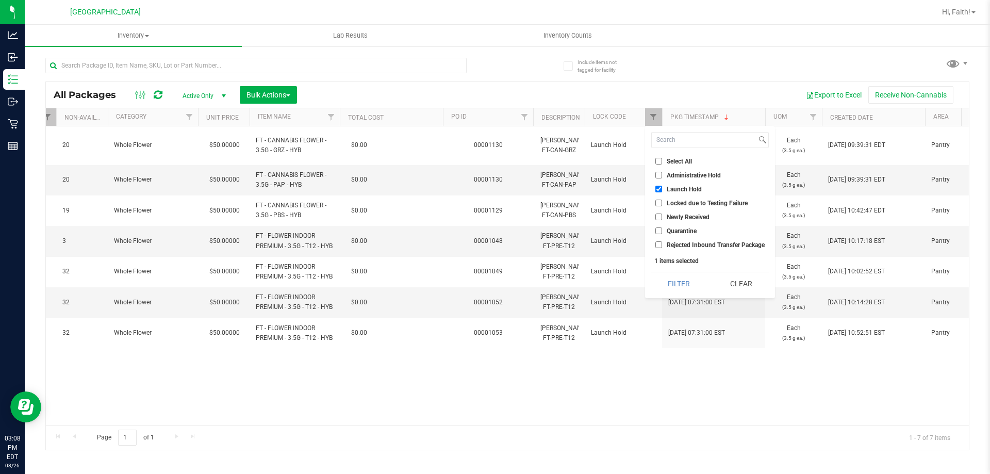
click at [659, 188] on input "Launch Hold" at bounding box center [659, 189] width 7 height 7
checkbox input "false"
click at [685, 283] on button "Filter" at bounding box center [678, 283] width 55 height 23
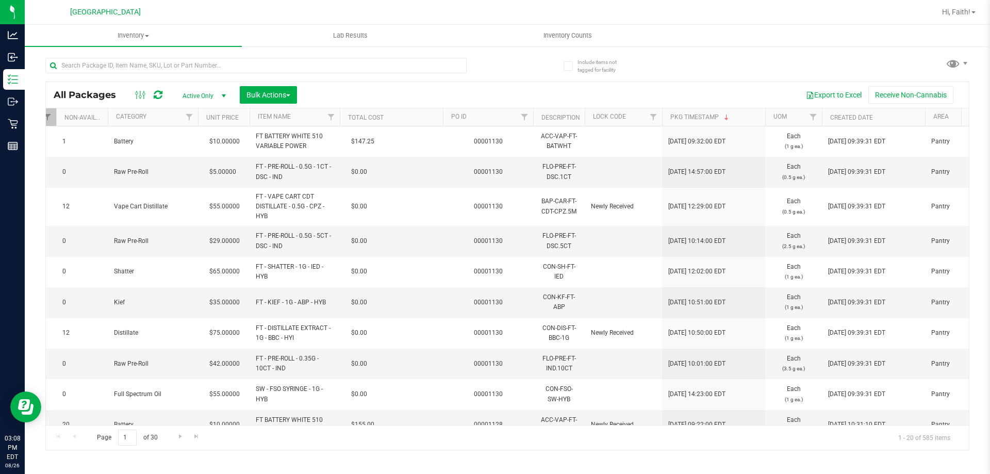
click at [230, 73] on div at bounding box center [255, 70] width 421 height 24
click at [230, 68] on input "text" at bounding box center [255, 65] width 421 height 15
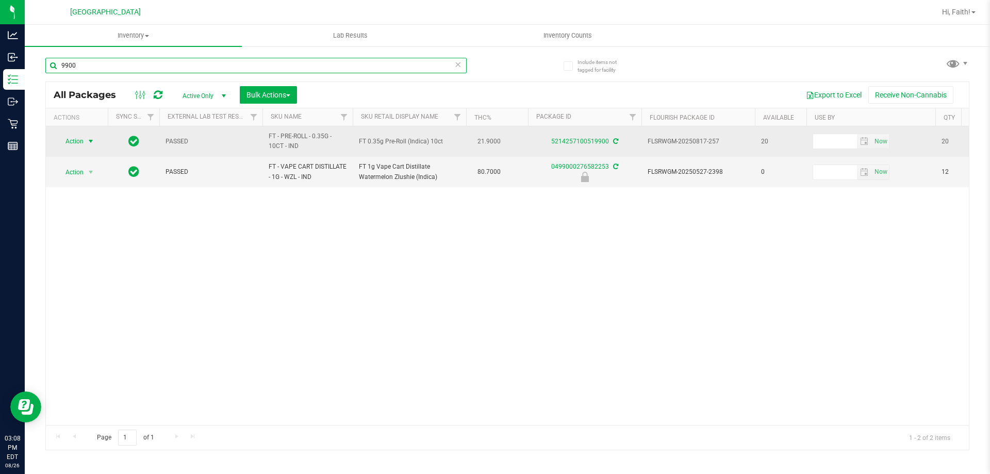
type input "9900"
click at [76, 145] on span "Action" at bounding box center [70, 141] width 28 height 14
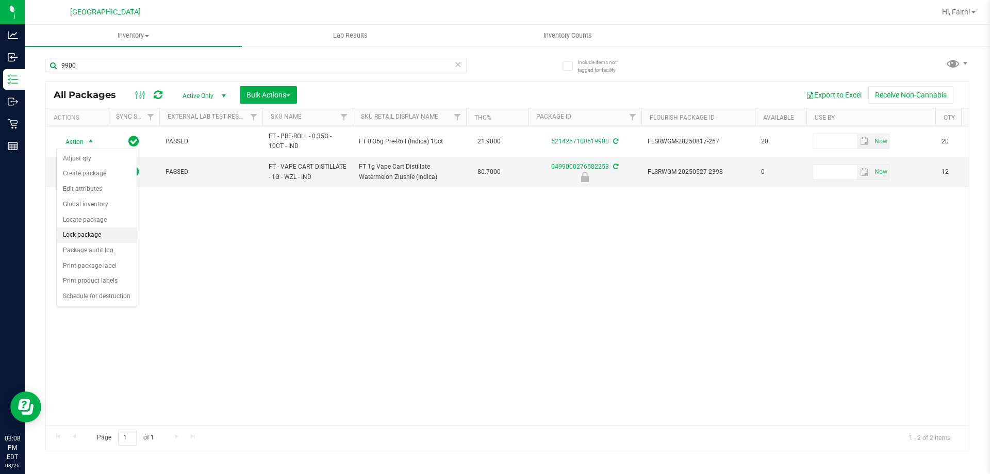
click at [92, 231] on li "Lock package" at bounding box center [97, 234] width 80 height 15
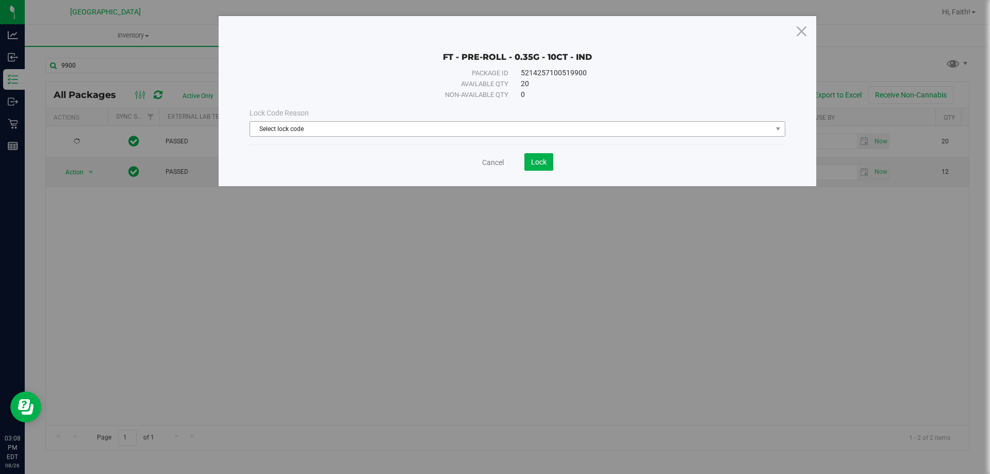
click at [321, 124] on span "Select lock code" at bounding box center [511, 129] width 522 height 14
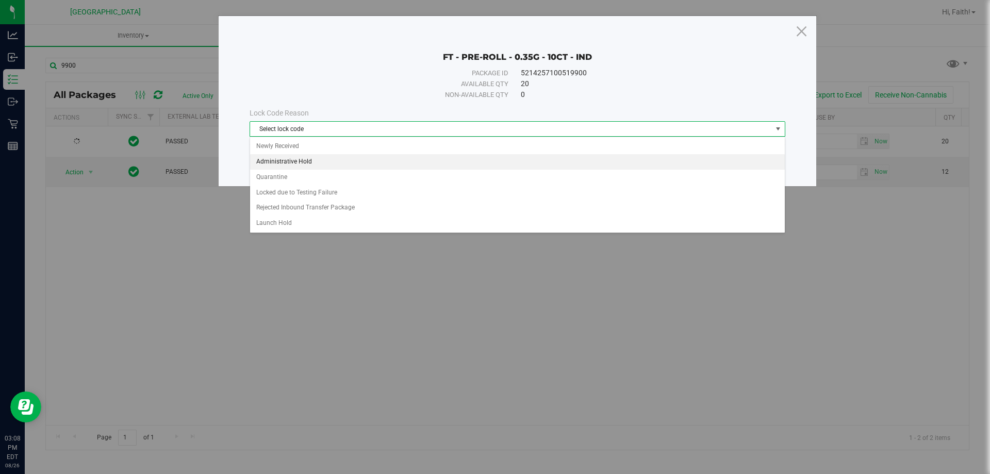
click at [302, 160] on li "Administrative Hold" at bounding box center [517, 161] width 535 height 15
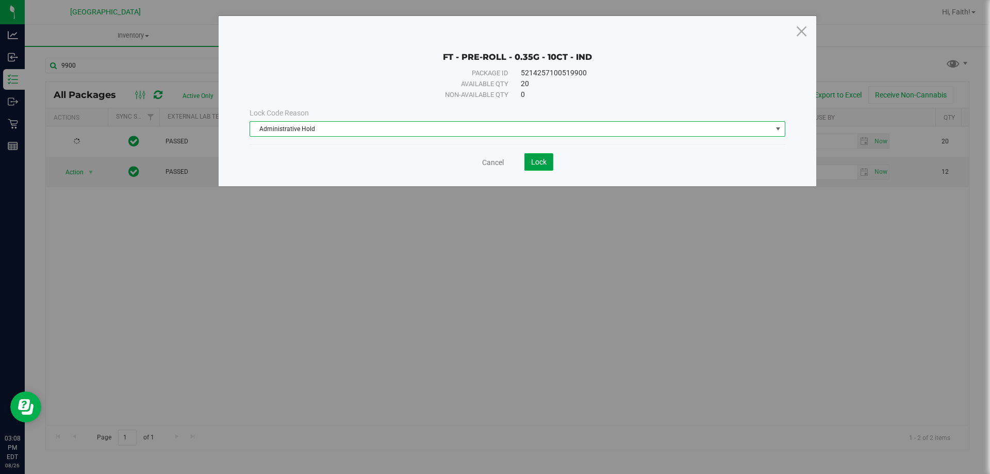
click at [548, 164] on button "Lock" at bounding box center [539, 162] width 29 height 18
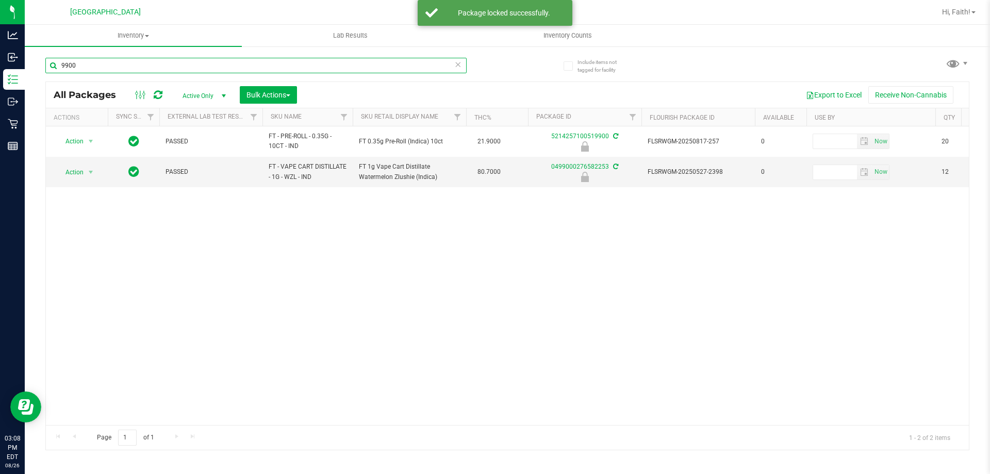
click at [96, 66] on input "9900" at bounding box center [255, 65] width 421 height 15
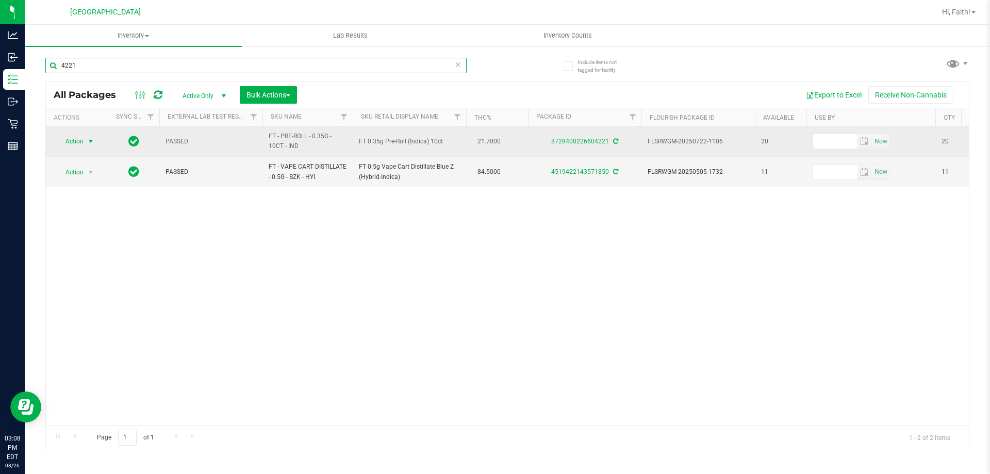
type input "4221"
click at [73, 143] on span "Action" at bounding box center [70, 141] width 28 height 14
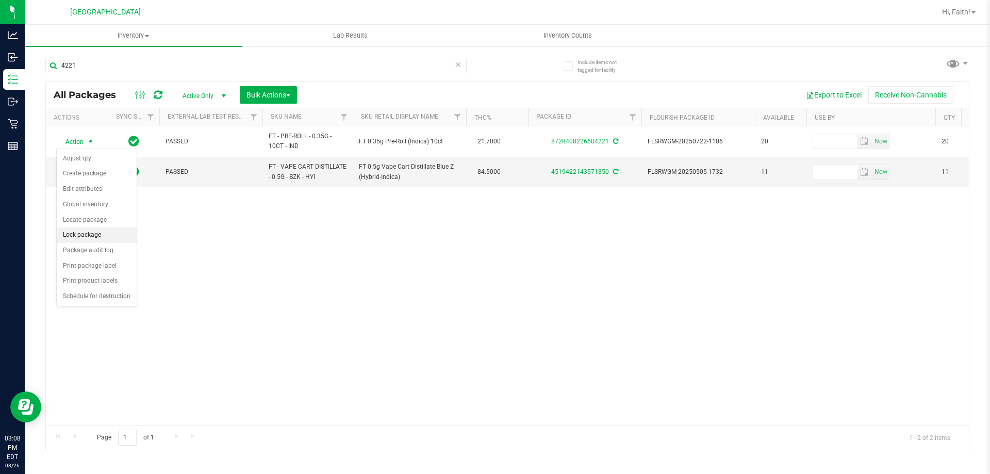
click at [92, 235] on li "Lock package" at bounding box center [97, 234] width 80 height 15
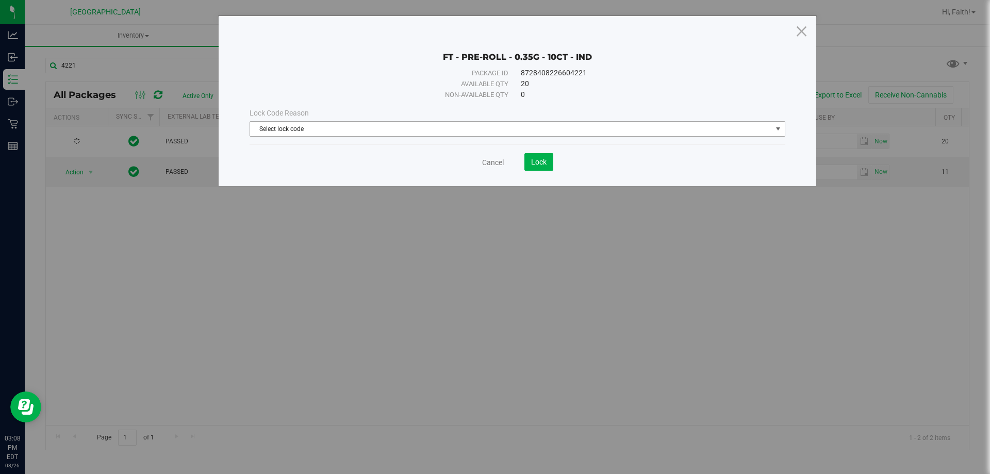
drag, startPoint x: 378, startPoint y: 131, endPoint x: 367, endPoint y: 133, distance: 11.0
click at [378, 130] on span "Select lock code" at bounding box center [511, 129] width 522 height 14
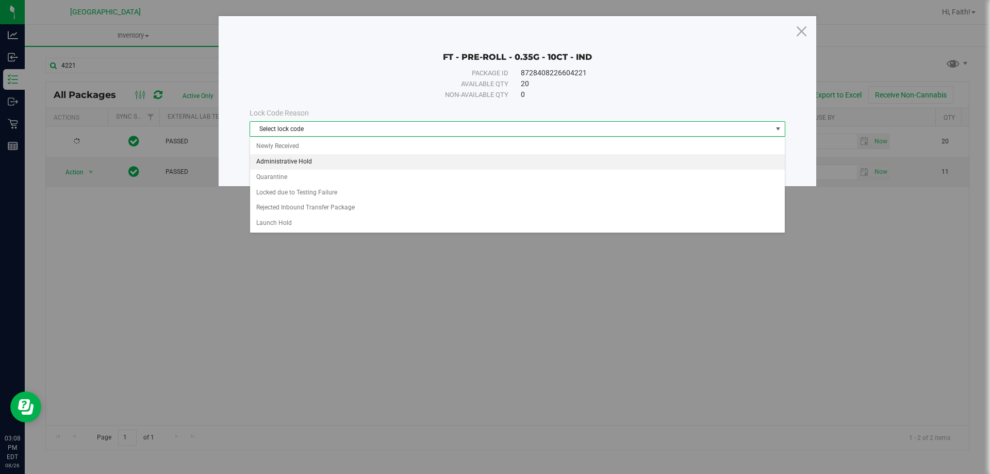
click at [289, 160] on li "Administrative Hold" at bounding box center [517, 161] width 535 height 15
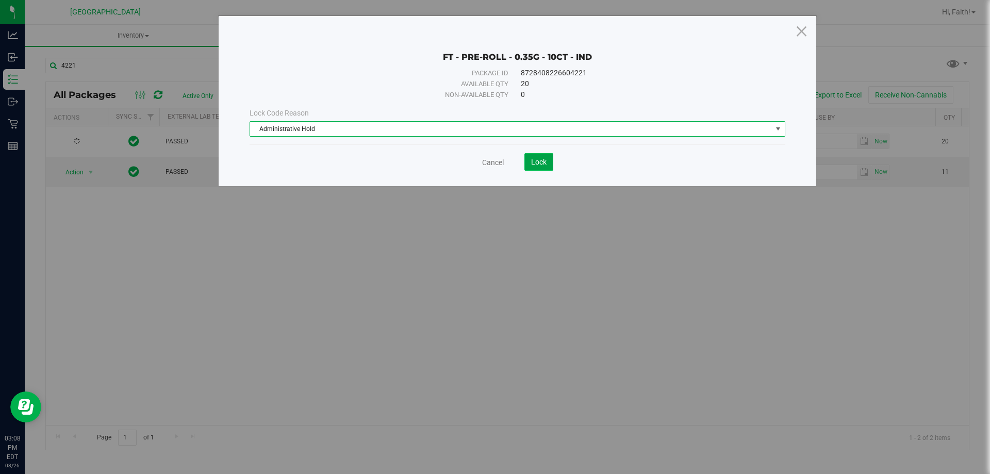
drag, startPoint x: 542, startPoint y: 159, endPoint x: 540, endPoint y: 167, distance: 8.0
click at [542, 160] on span "Lock" at bounding box center [538, 162] width 15 height 8
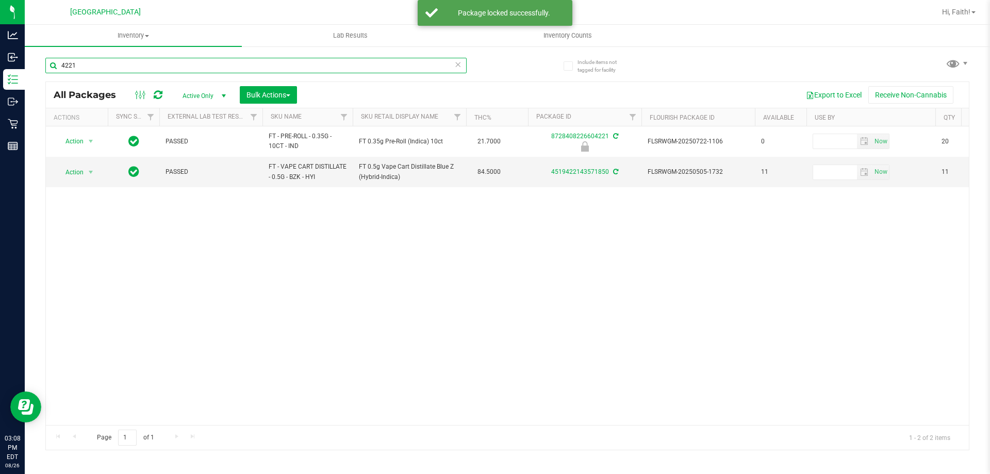
click at [145, 64] on input "4221" at bounding box center [255, 65] width 421 height 15
click at [146, 66] on input "4221" at bounding box center [255, 65] width 421 height 15
type input "4"
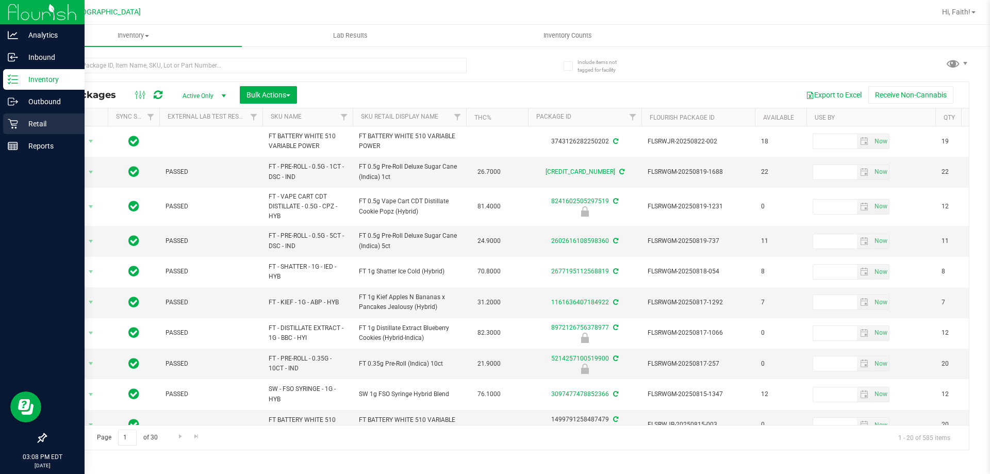
click at [23, 119] on p "Retail" at bounding box center [49, 124] width 62 height 12
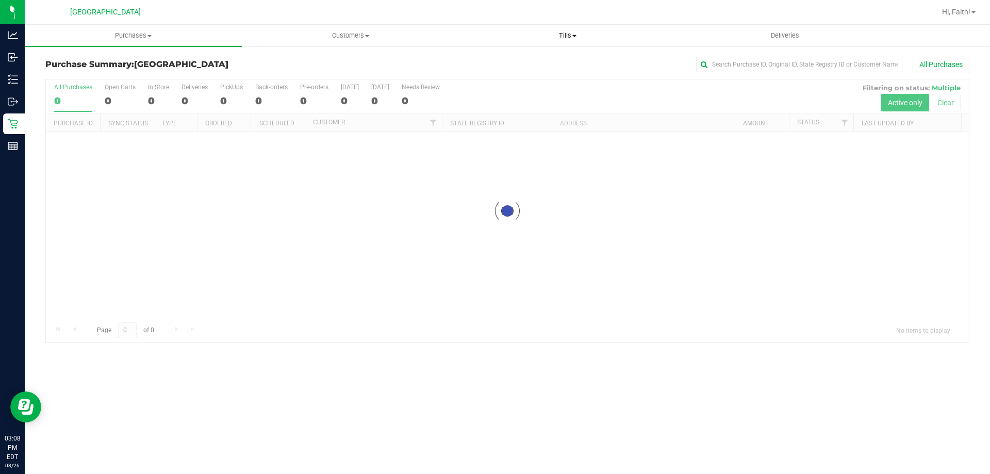
click at [557, 31] on span "Tills" at bounding box center [568, 35] width 216 height 9
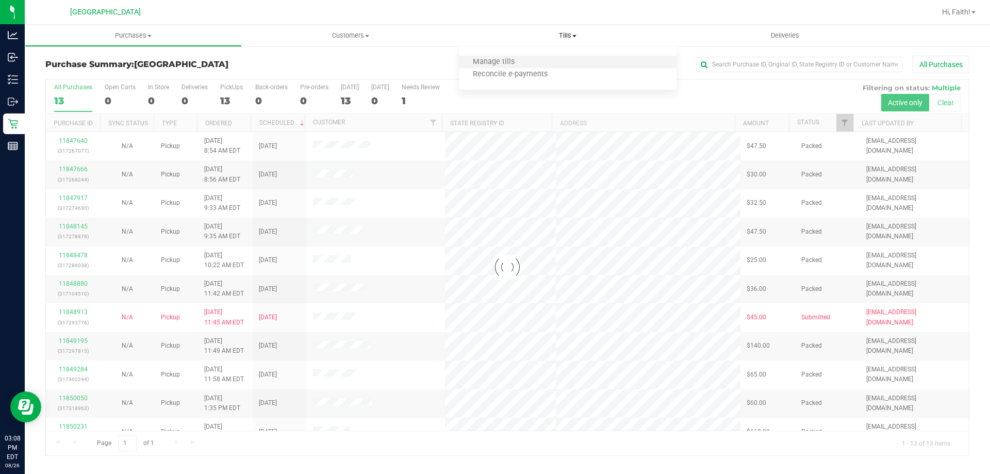
click at [532, 58] on li "Manage tills" at bounding box center [567, 62] width 217 height 12
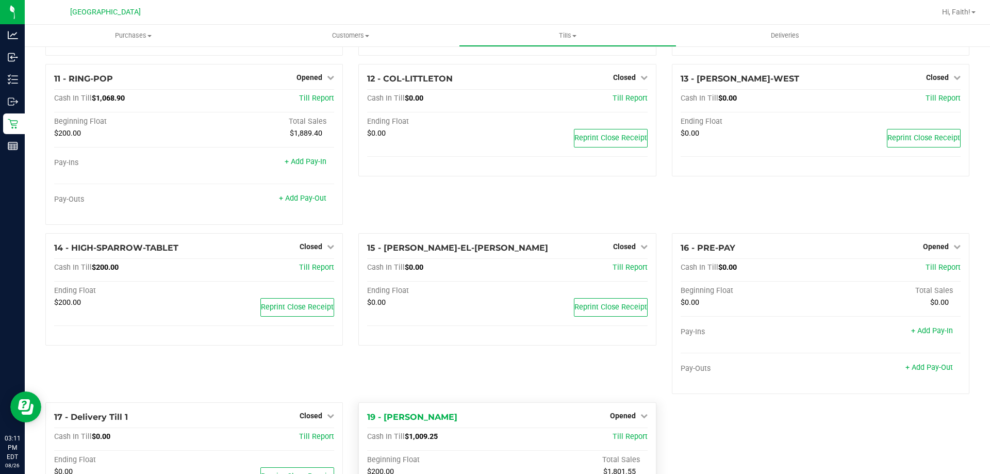
scroll to position [274, 0]
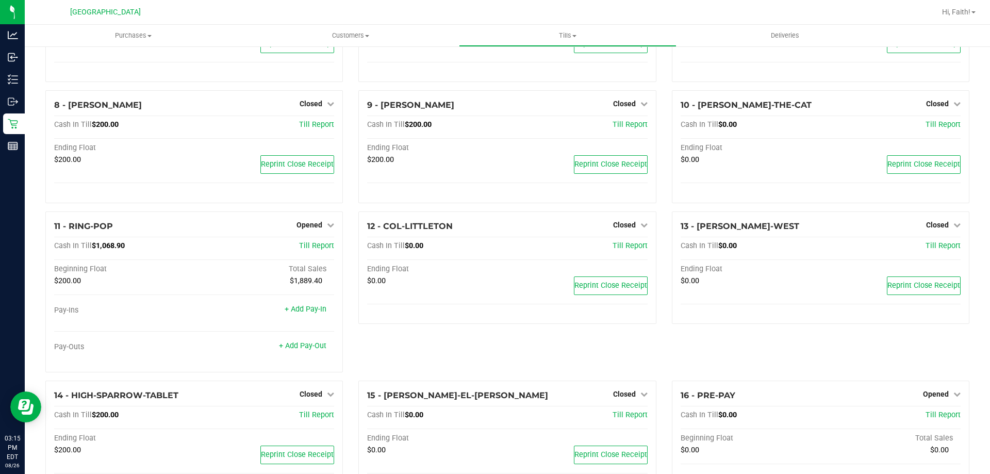
click at [960, 20] on div "Hi, Faith!" at bounding box center [959, 12] width 42 height 18
click at [954, 13] on span "Hi, Faith!" at bounding box center [956, 12] width 28 height 8
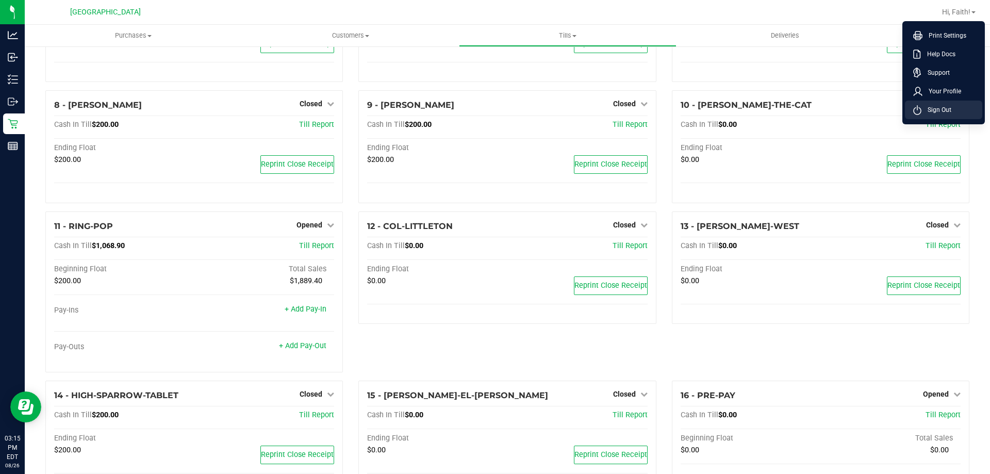
click at [956, 110] on li "Sign Out" at bounding box center [943, 110] width 77 height 19
